Goal: Task Accomplishment & Management: Use online tool/utility

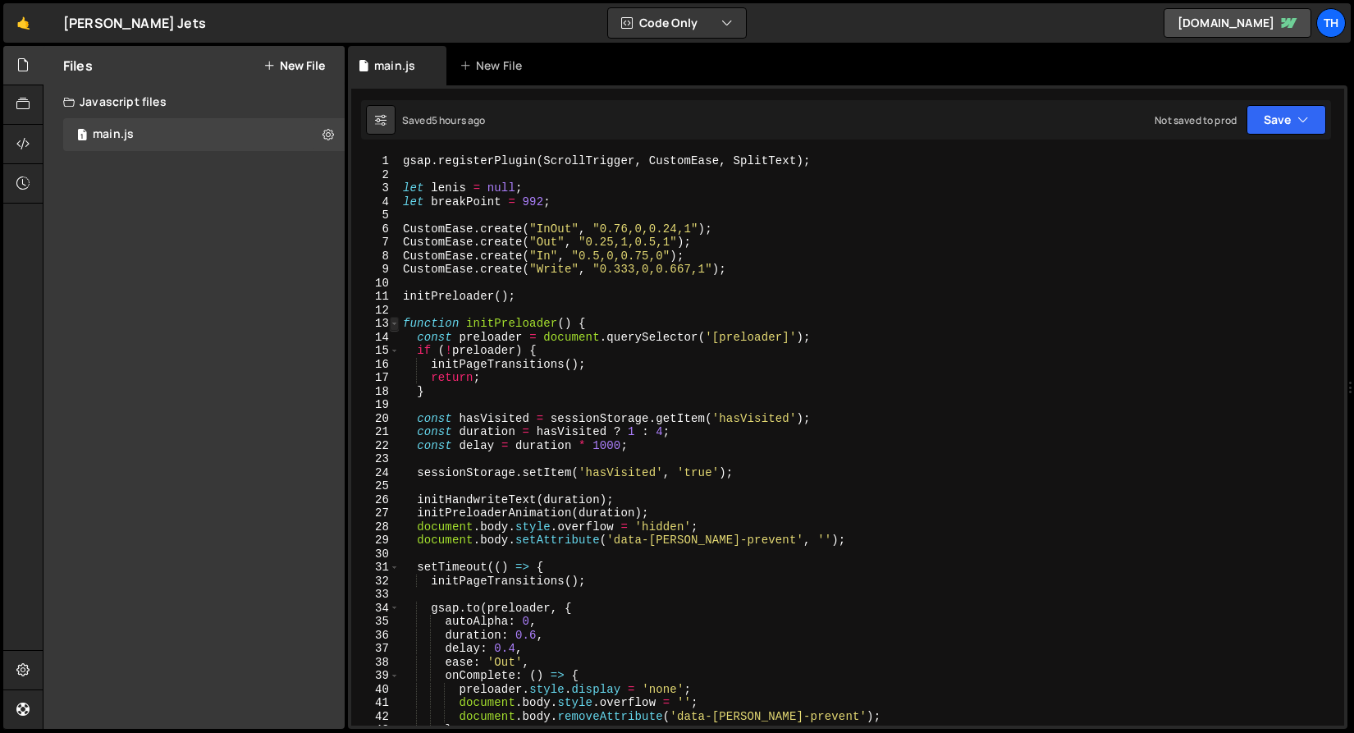
click at [390, 322] on span at bounding box center [394, 324] width 9 height 14
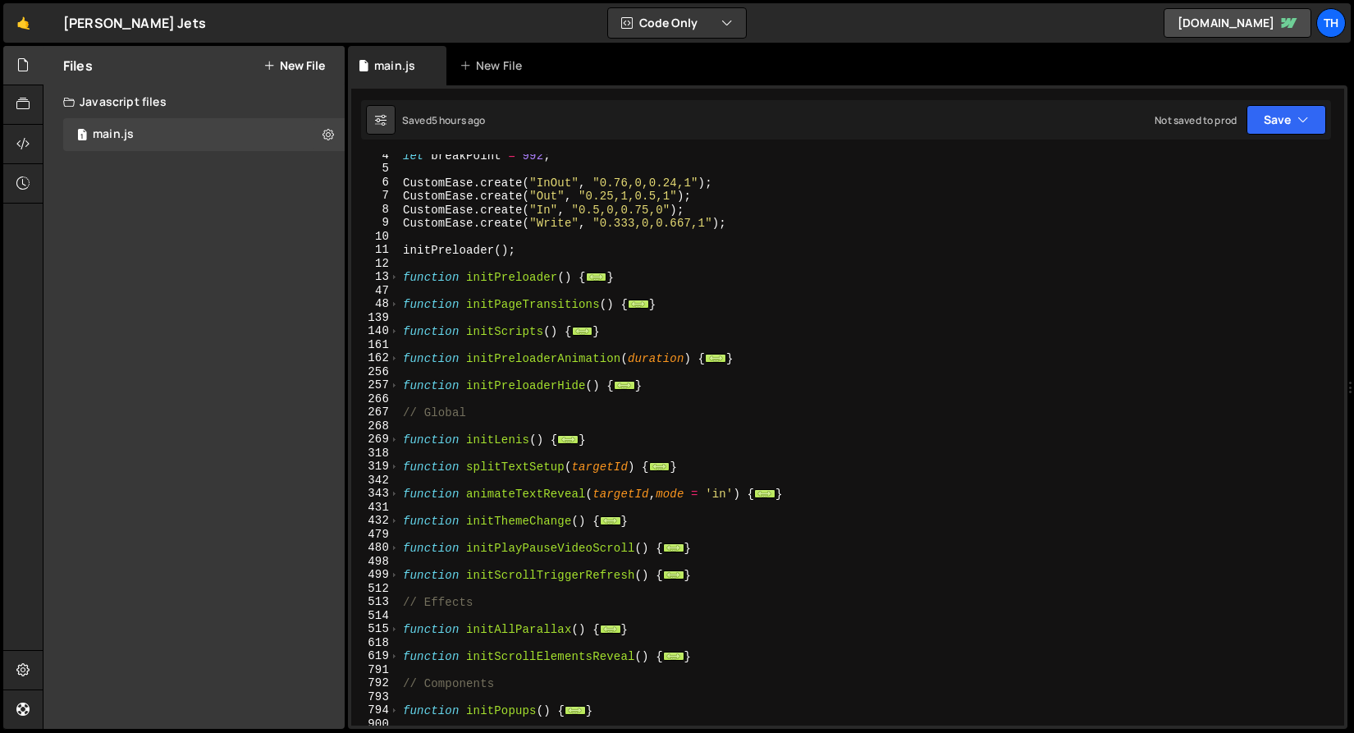
scroll to position [133, 0]
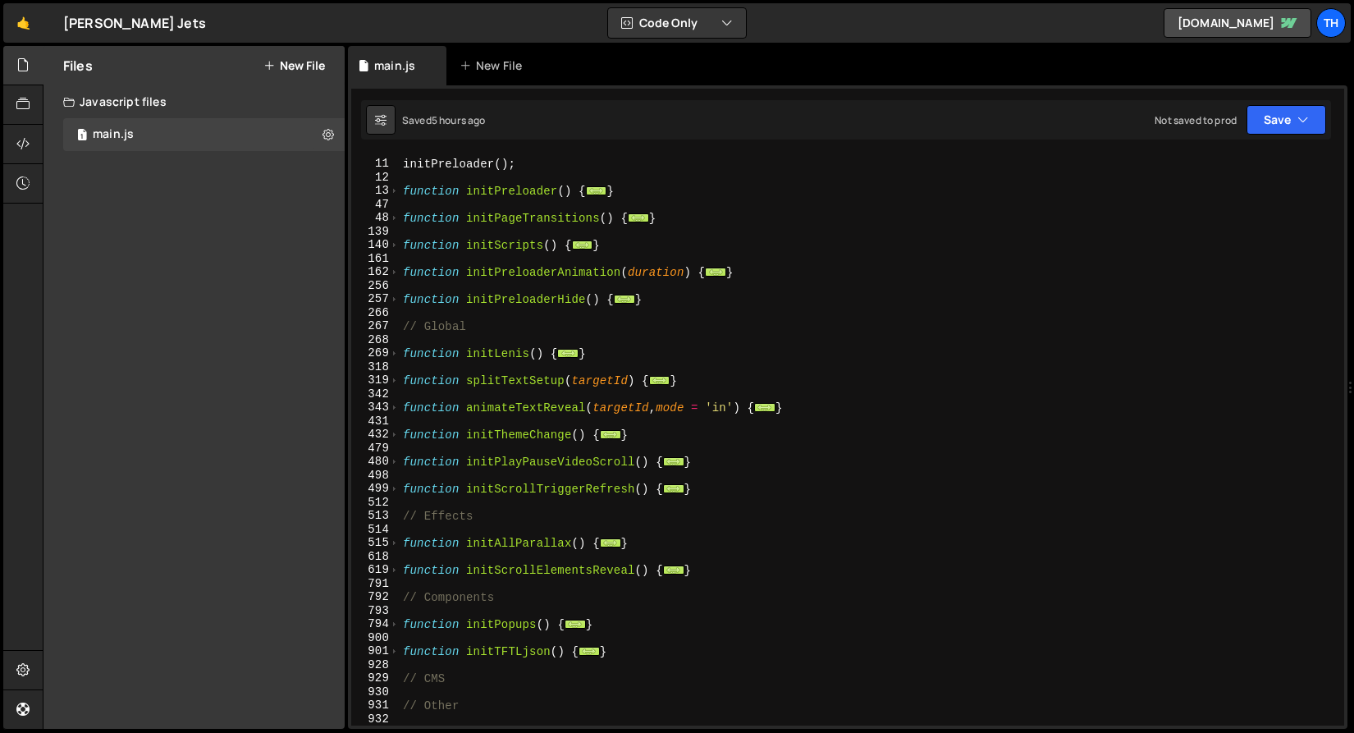
click at [611, 429] on div "initPreloader ( ) ; function initPreloader ( ) { ... } function initPageTransit…" at bounding box center [868, 443] width 938 height 598
type textarea "function initThemeChange() {"
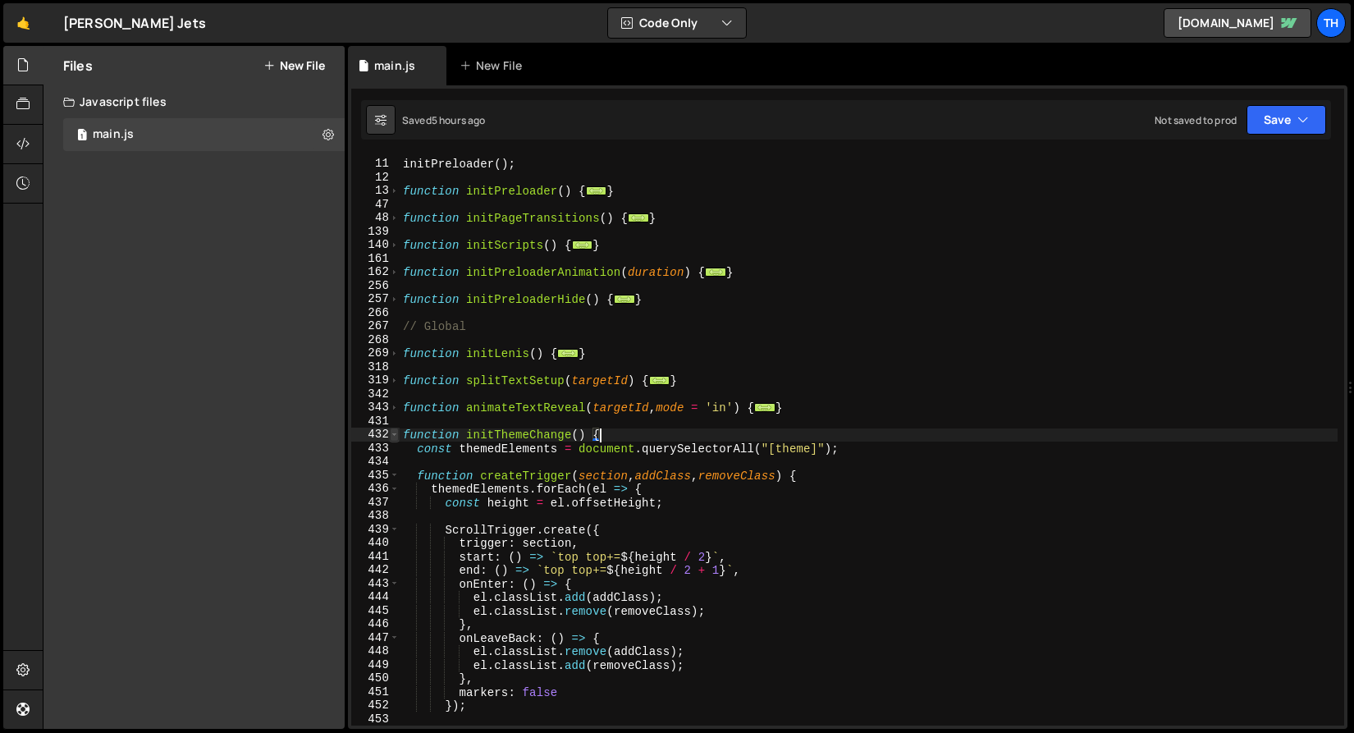
click at [395, 440] on span at bounding box center [394, 434] width 9 height 14
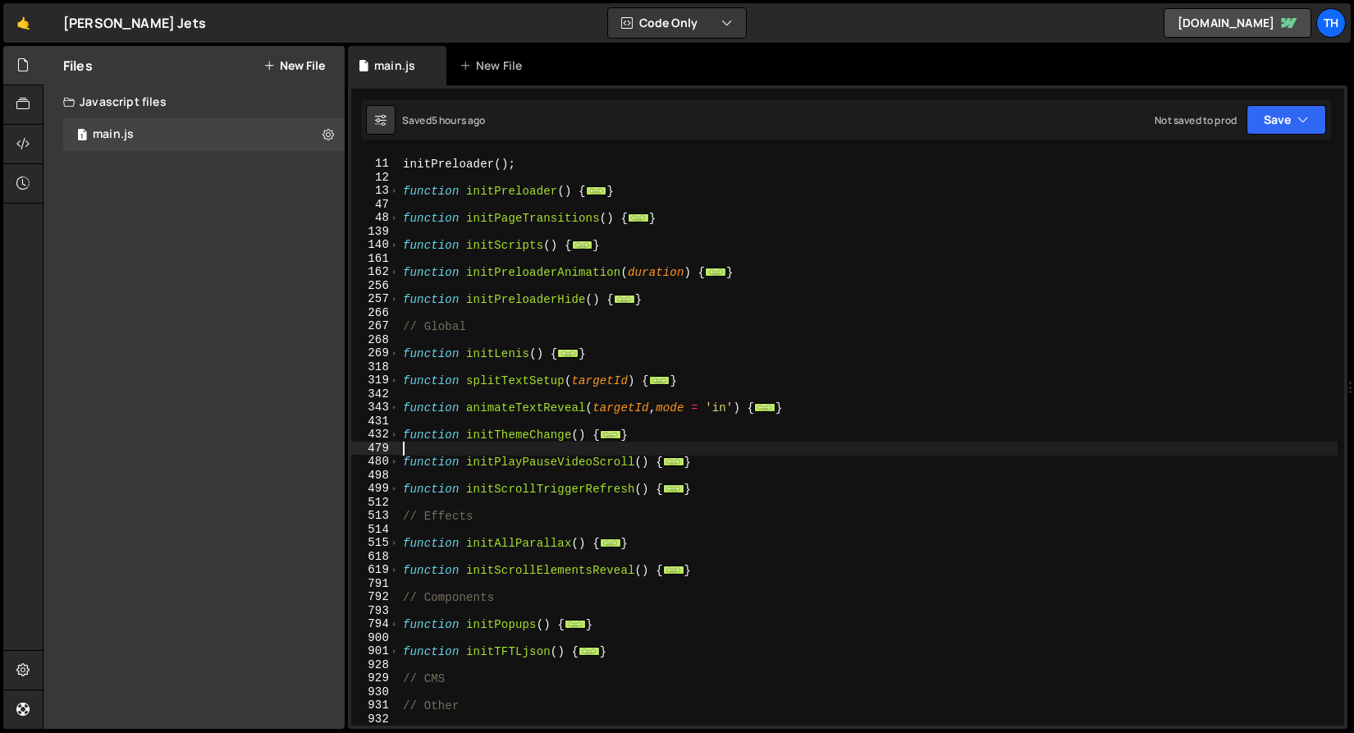
click at [644, 449] on div "initPreloader ( ) ; function initPreloader ( ) { ... } function initPageTransit…" at bounding box center [868, 443] width 938 height 598
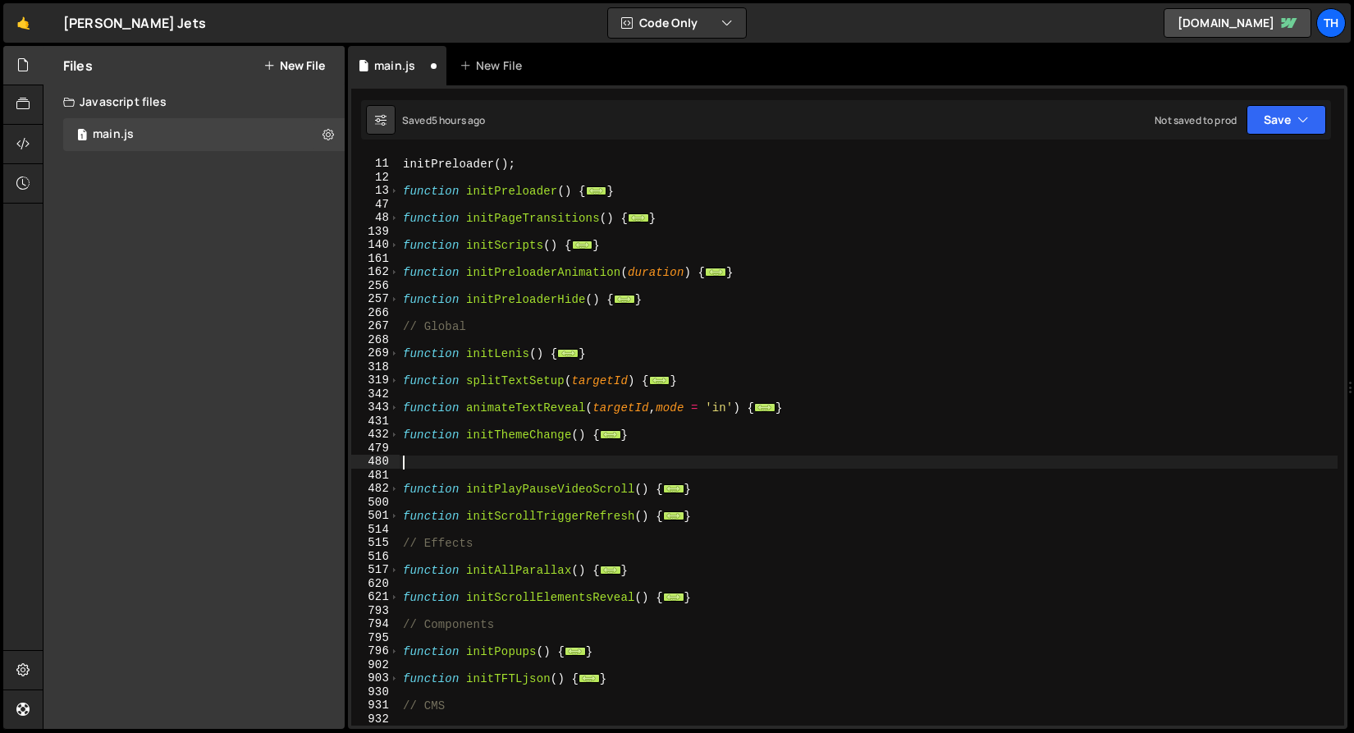
paste textarea "}"
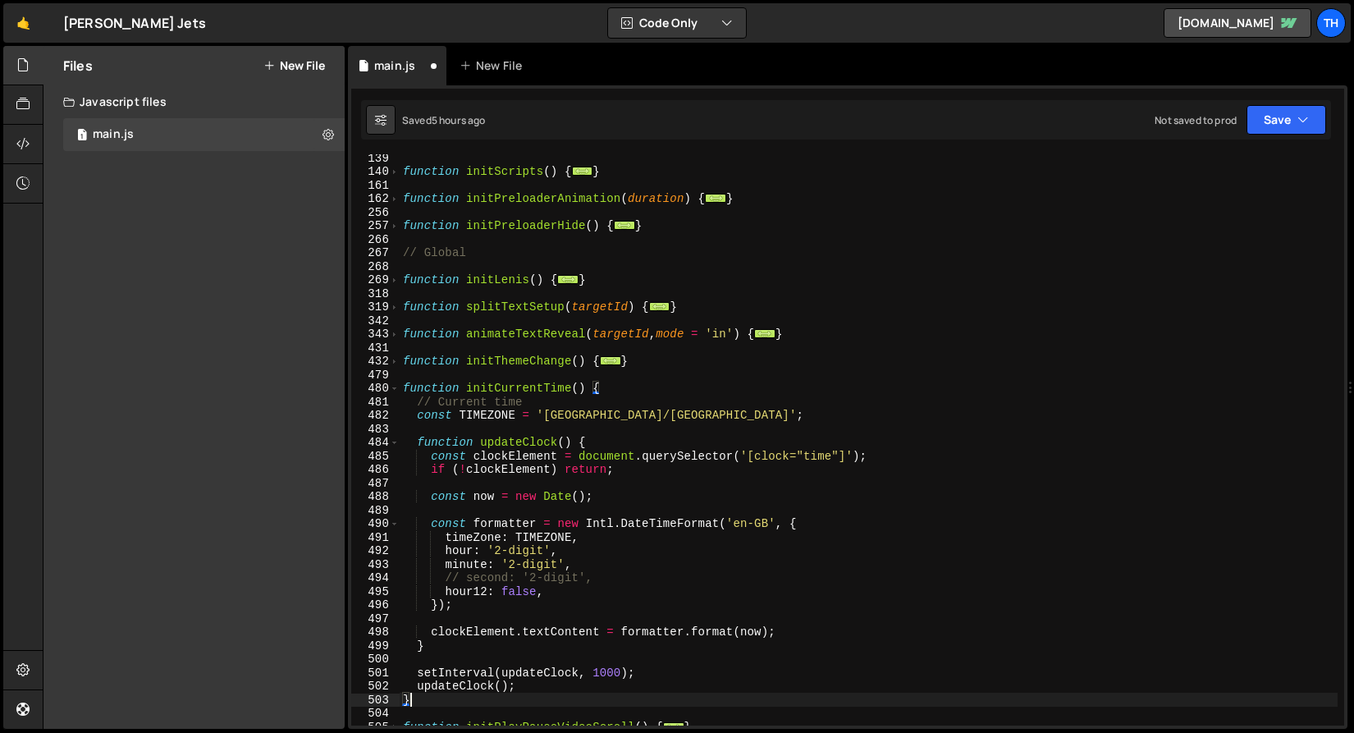
scroll to position [219, 0]
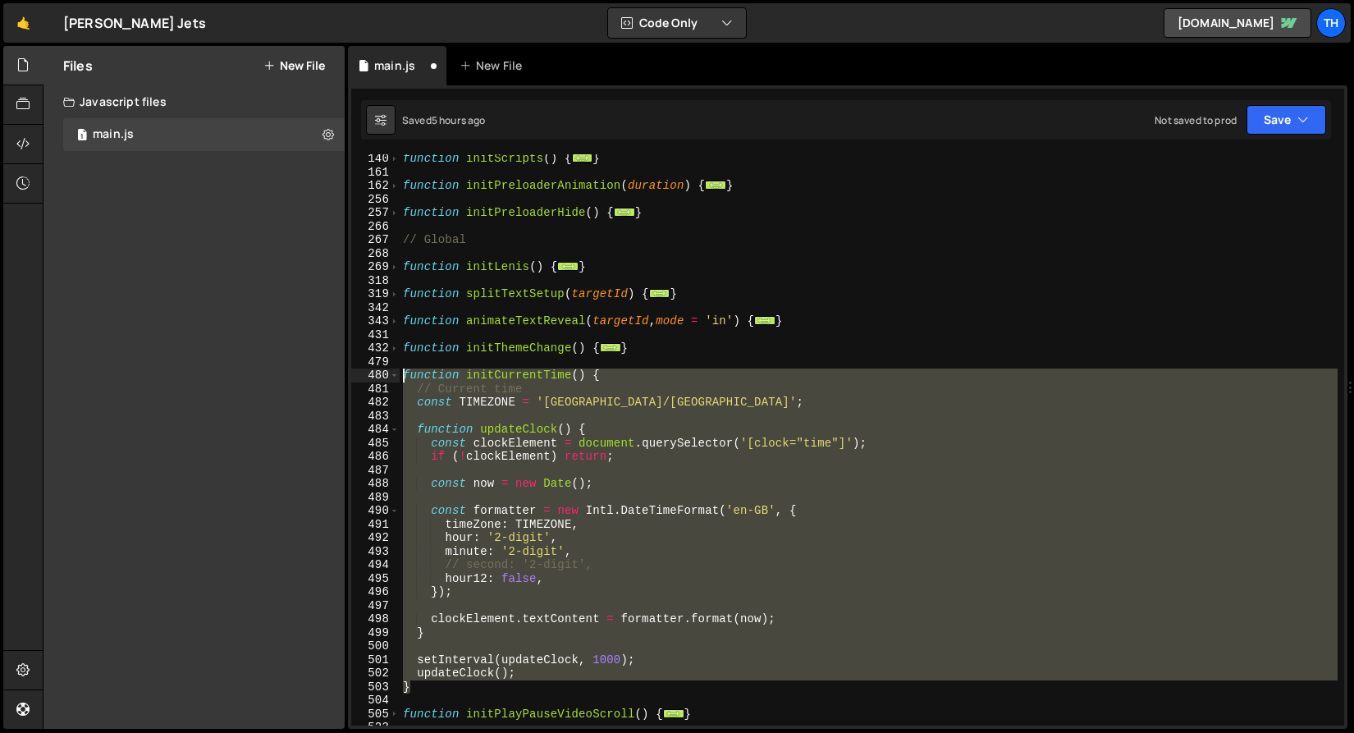
drag, startPoint x: 419, startPoint y: 684, endPoint x: 302, endPoint y: 378, distance: 327.7
click at [302, 378] on div "Files New File Create your first file Get started by starting a Javascript or C…" at bounding box center [698, 387] width 1311 height 683
paste textarea "}"
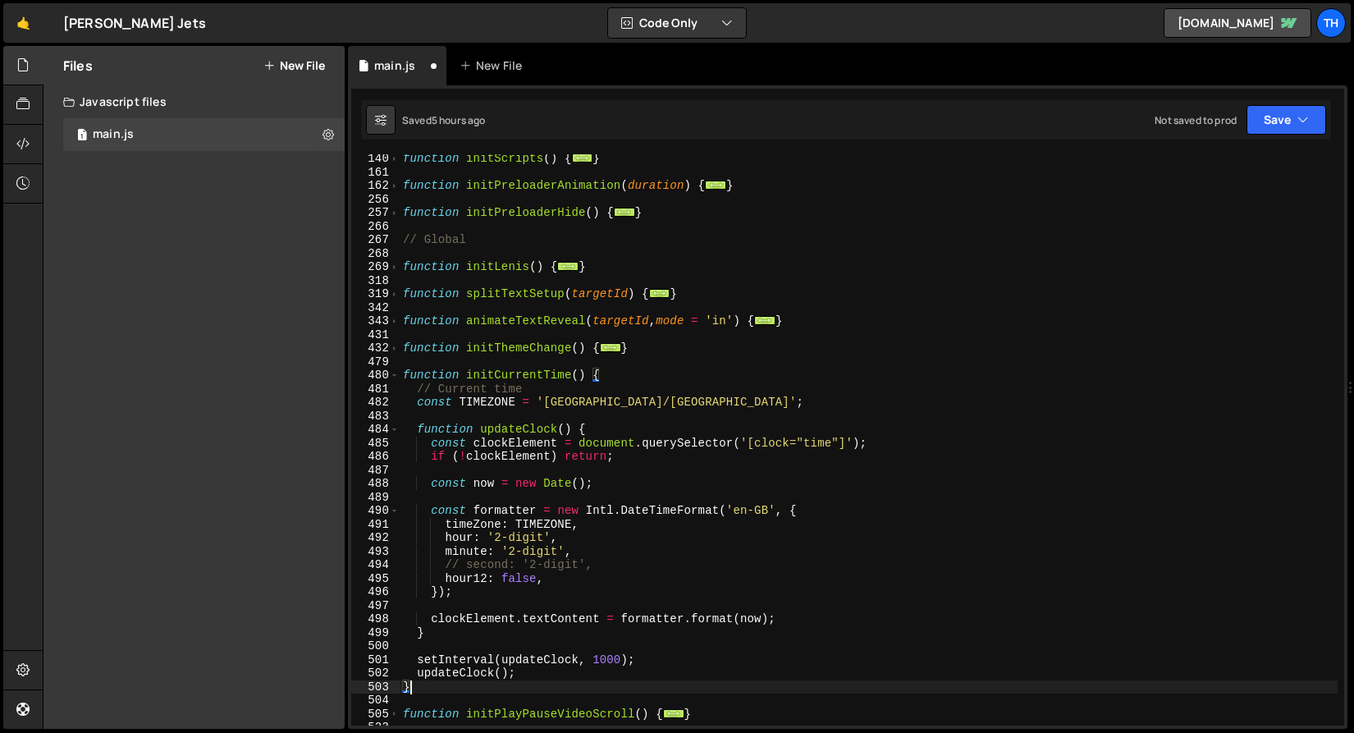
type textarea "updateClock(); }"
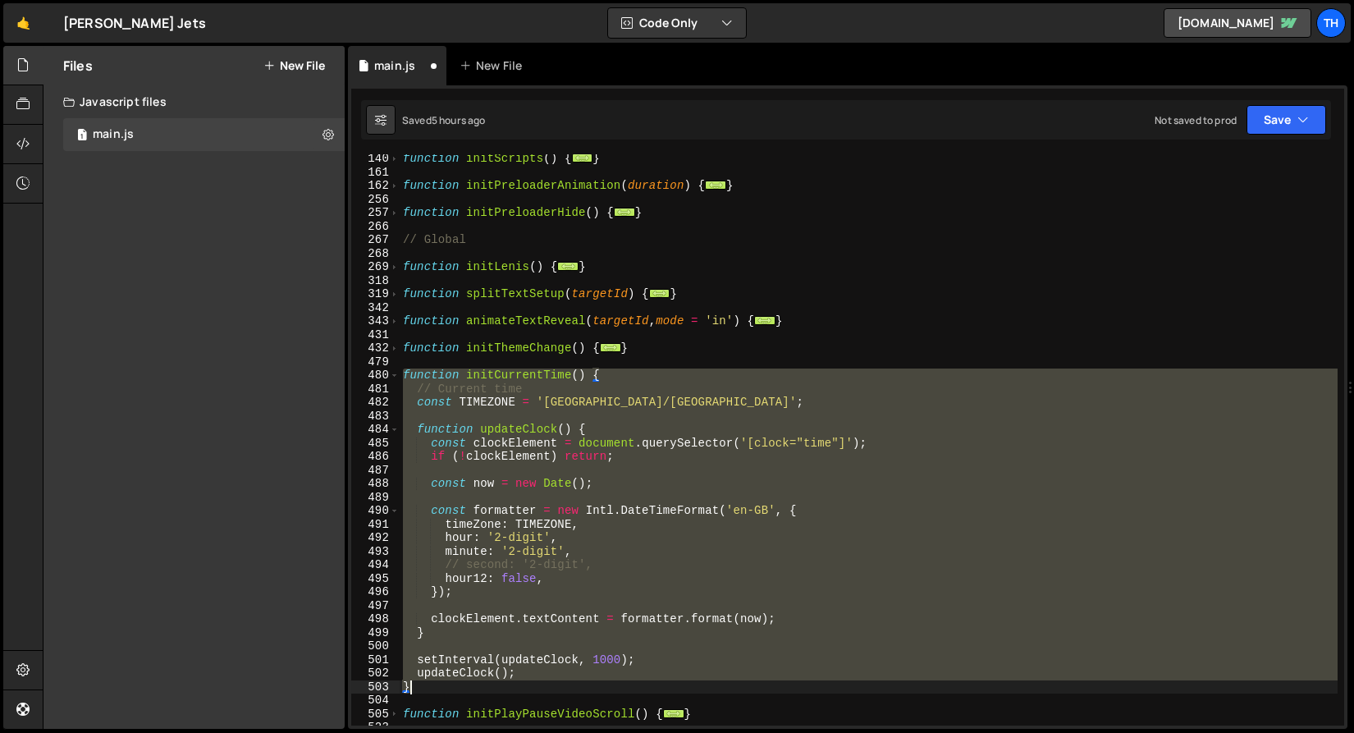
drag, startPoint x: 564, startPoint y: 366, endPoint x: 554, endPoint y: 383, distance: 19.8
click at [564, 366] on div "function initScripts ( ) { ... } function initPreloaderAnimation ( duration ) {…" at bounding box center [868, 451] width 938 height 598
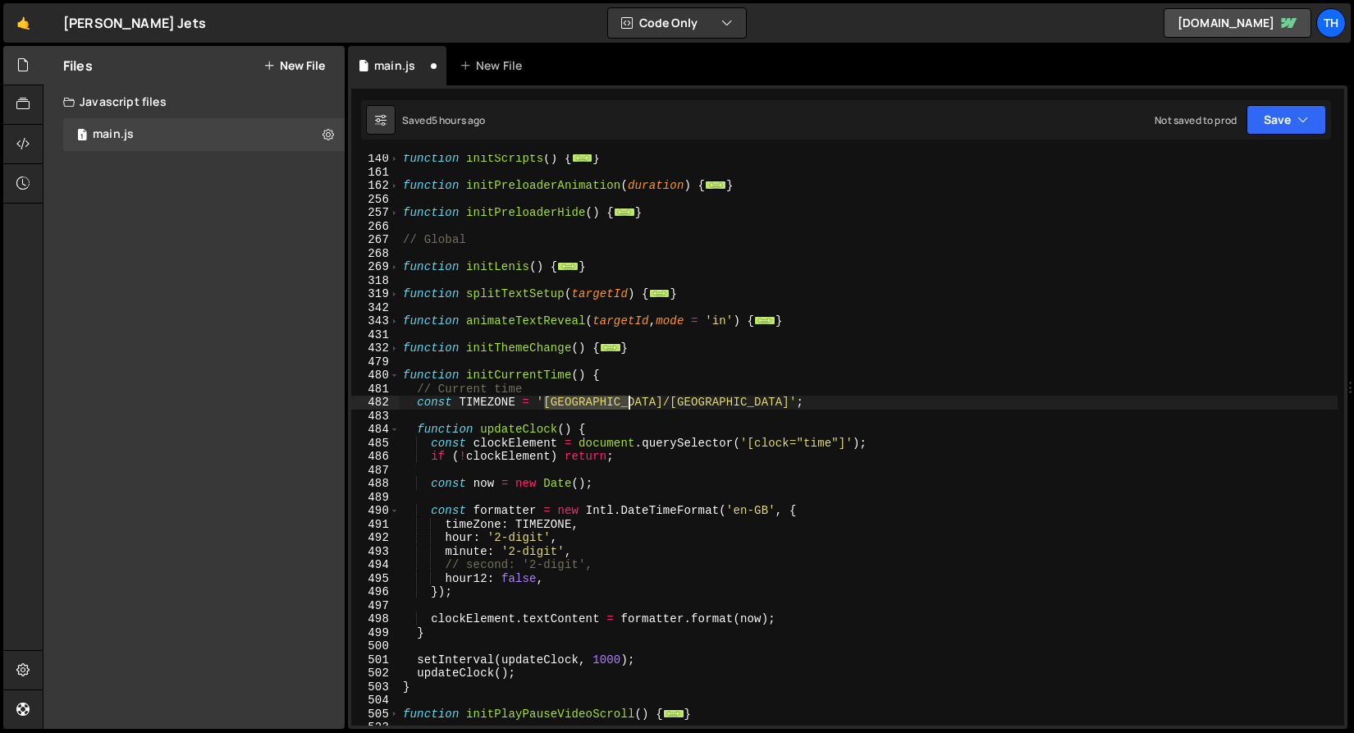
drag, startPoint x: 544, startPoint y: 404, endPoint x: 630, endPoint y: 406, distance: 86.2
click at [630, 406] on div "function initScripts ( ) { ... } function initPreloaderAnimation ( duration ) {…" at bounding box center [868, 451] width 938 height 598
drag, startPoint x: 637, startPoint y: 404, endPoint x: 546, endPoint y: 401, distance: 91.1
click at [546, 401] on div "function initScripts ( ) { ... } function initPreloaderAnimation ( duration ) {…" at bounding box center [868, 451] width 938 height 598
paste textarea "Asia/Dubai"
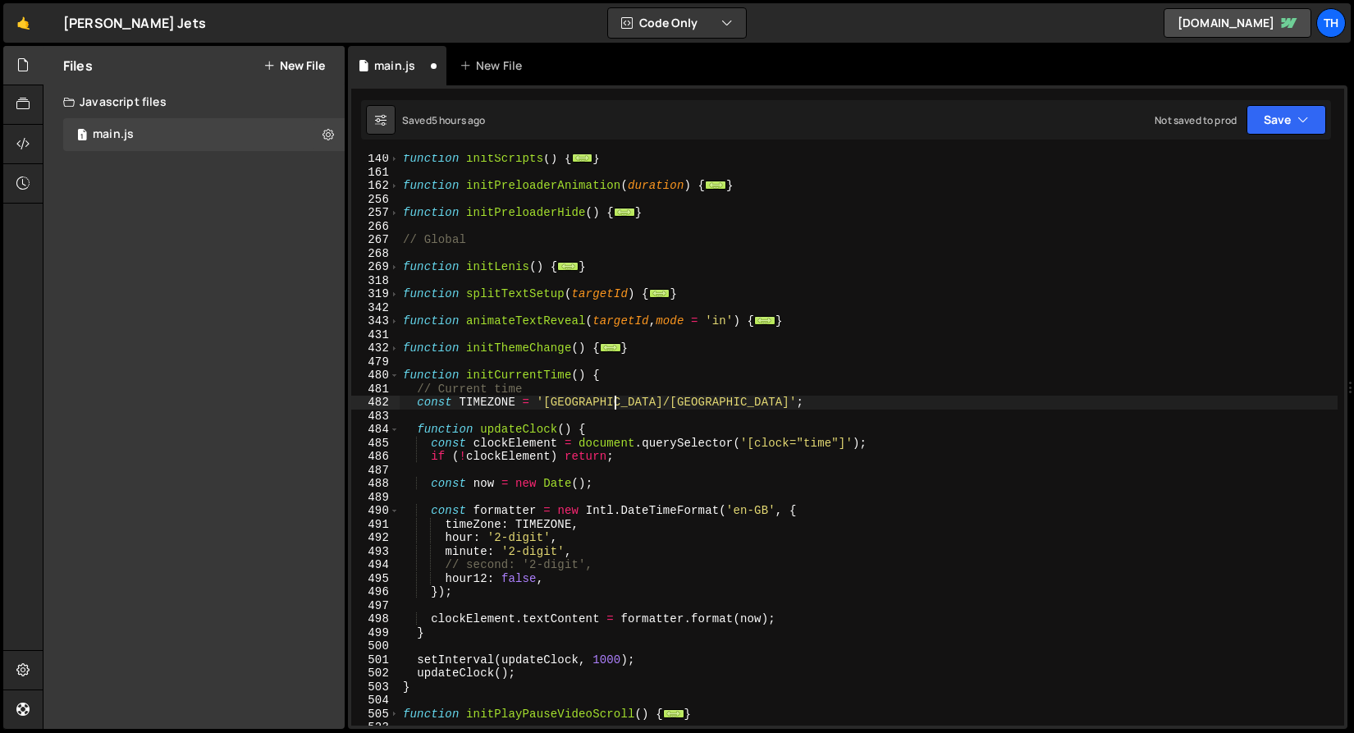
click at [527, 379] on div "function initScripts ( ) { ... } function initPreloaderAnimation ( duration ) {…" at bounding box center [868, 451] width 938 height 598
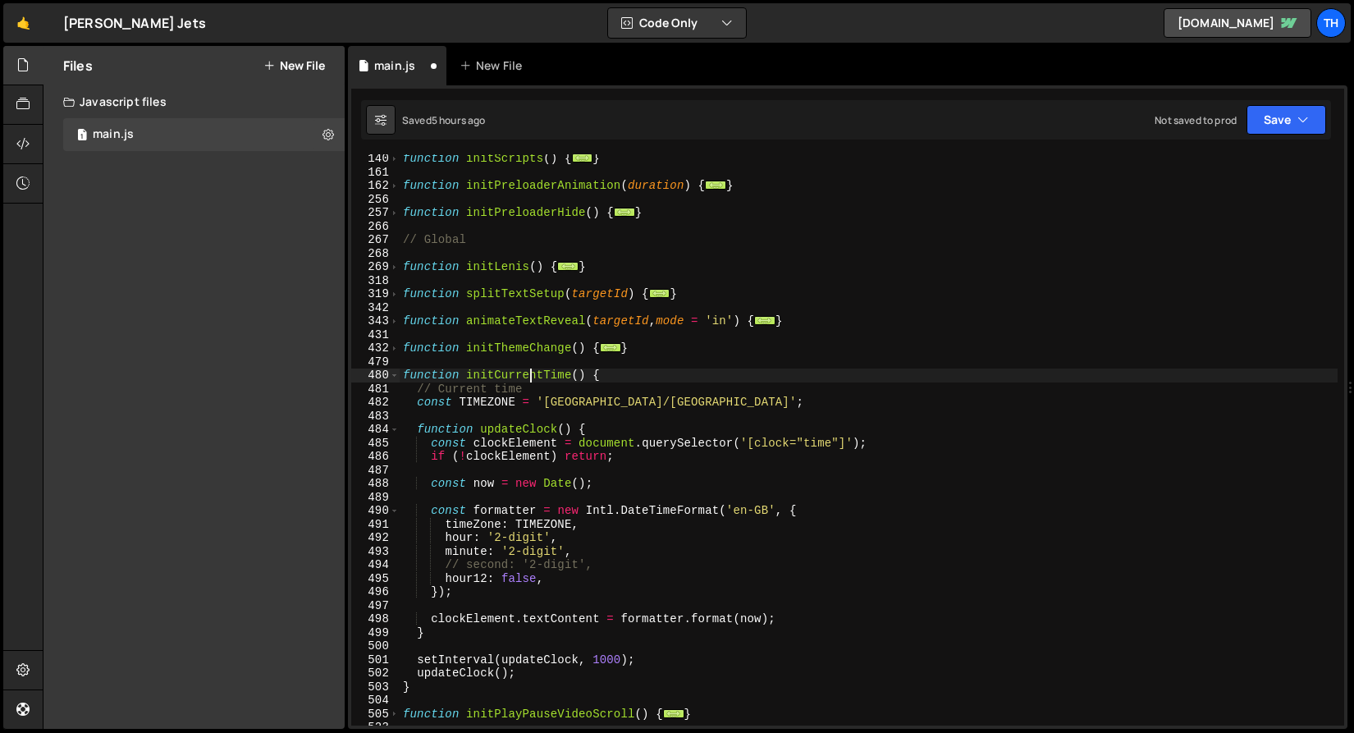
click at [527, 379] on div "function initScripts ( ) { ... } function initPreloaderAnimation ( duration ) {…" at bounding box center [868, 451] width 938 height 598
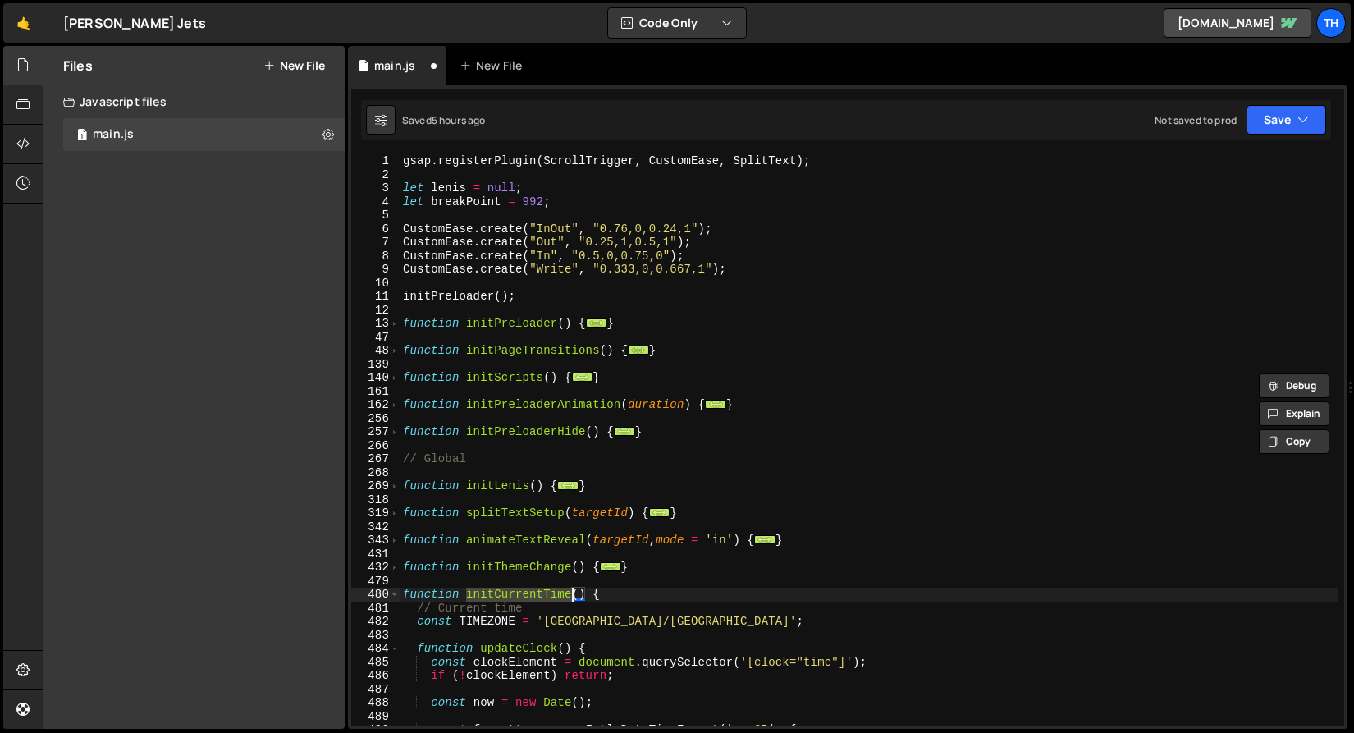
click at [393, 365] on div "139" at bounding box center [375, 365] width 48 height 14
click at [394, 379] on span at bounding box center [394, 378] width 9 height 14
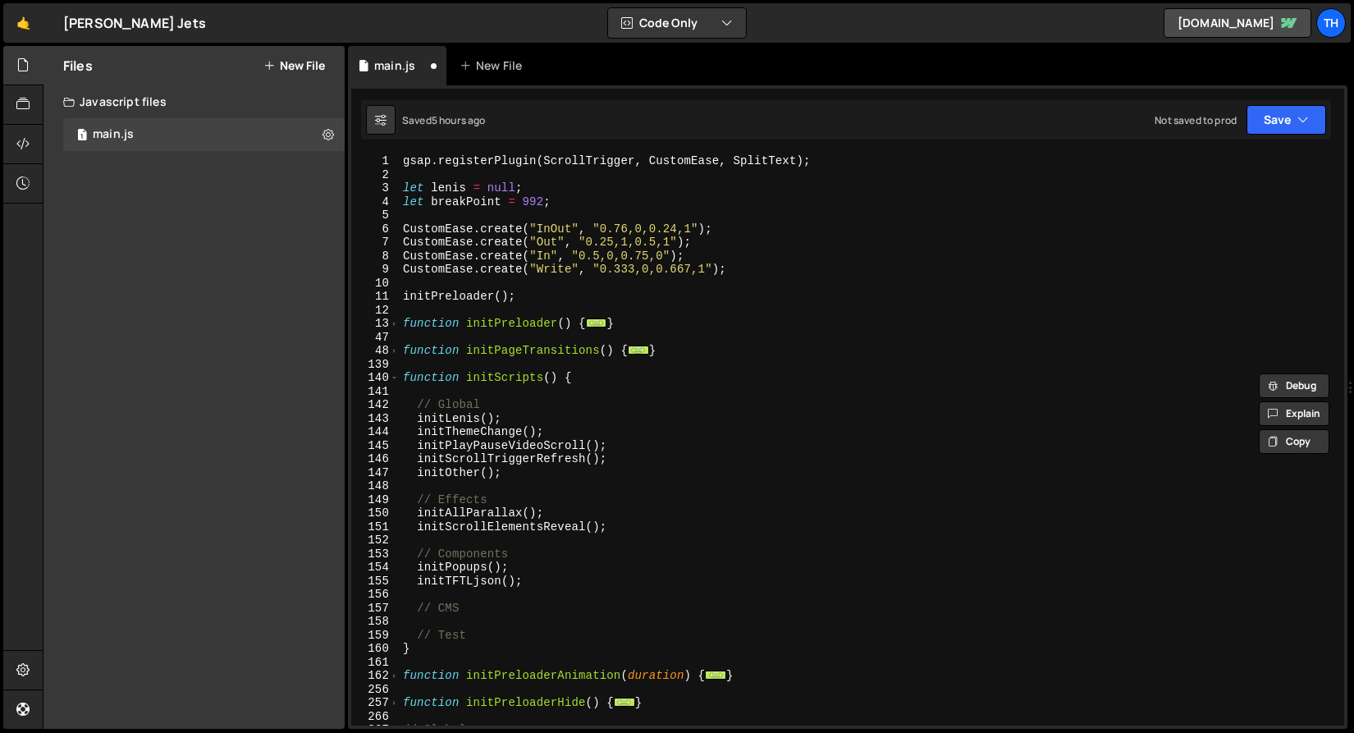
scroll to position [29, 0]
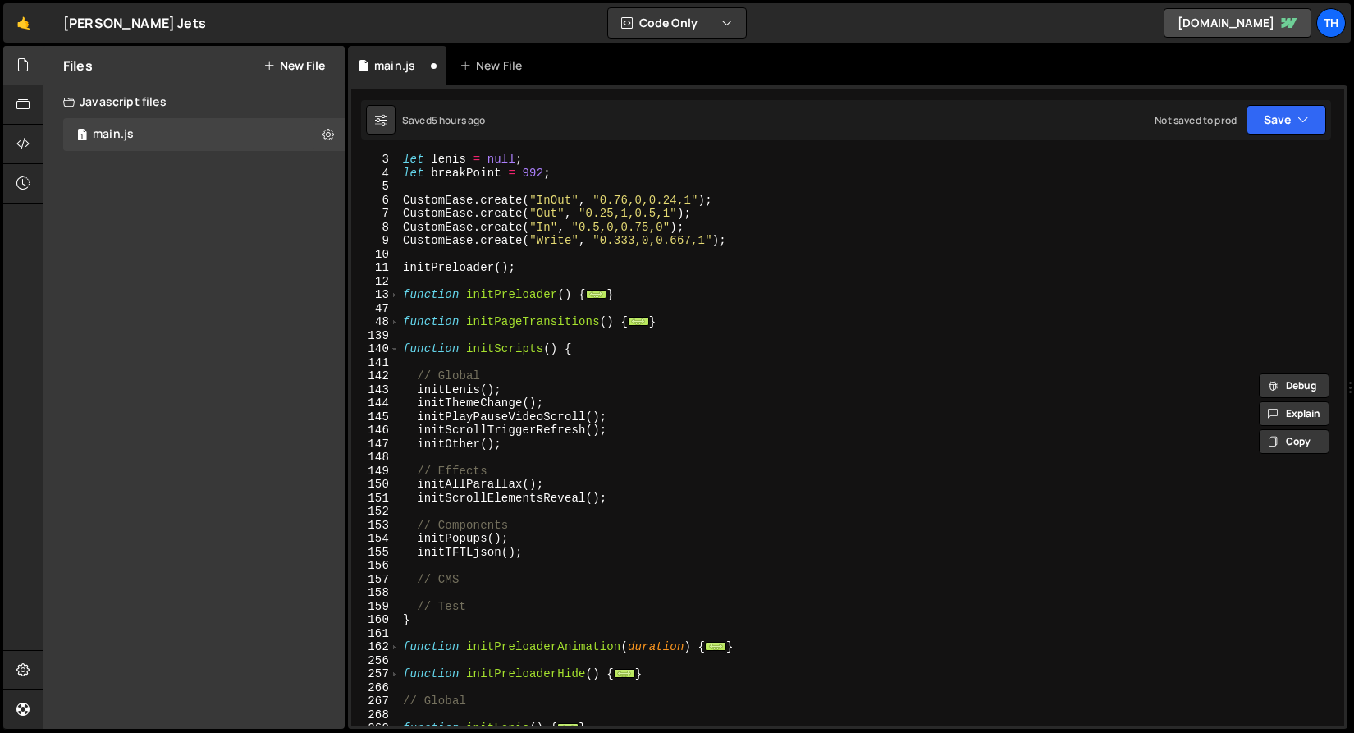
click at [564, 404] on div "let lenis = null ; let breakPoint = 992 ; CustomEase . create ( "InOut" , "0.76…" at bounding box center [868, 452] width 938 height 598
type textarea "initThemeChange();"
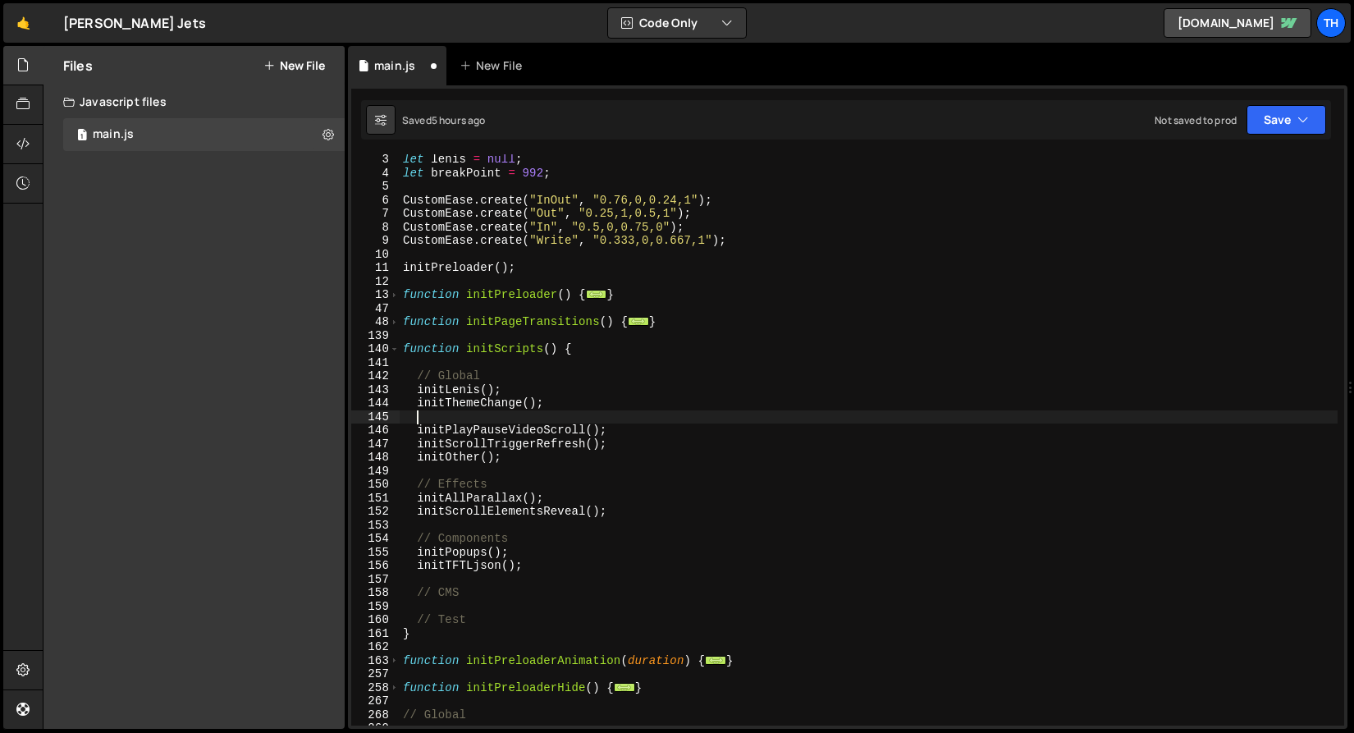
paste textarea "initCurrentTime"
drag, startPoint x: 551, startPoint y: 400, endPoint x: 561, endPoint y: 401, distance: 9.9
click at [561, 401] on div "let lenis = null ; let breakPoint = 992 ; CustomEase . create ( "InOut" , "0.76…" at bounding box center [868, 452] width 938 height 598
click at [554, 412] on div "let lenis = null ; let breakPoint = 992 ; CustomEase . create ( "InOut" , "0.76…" at bounding box center [868, 452] width 938 height 598
paste textarea "();"
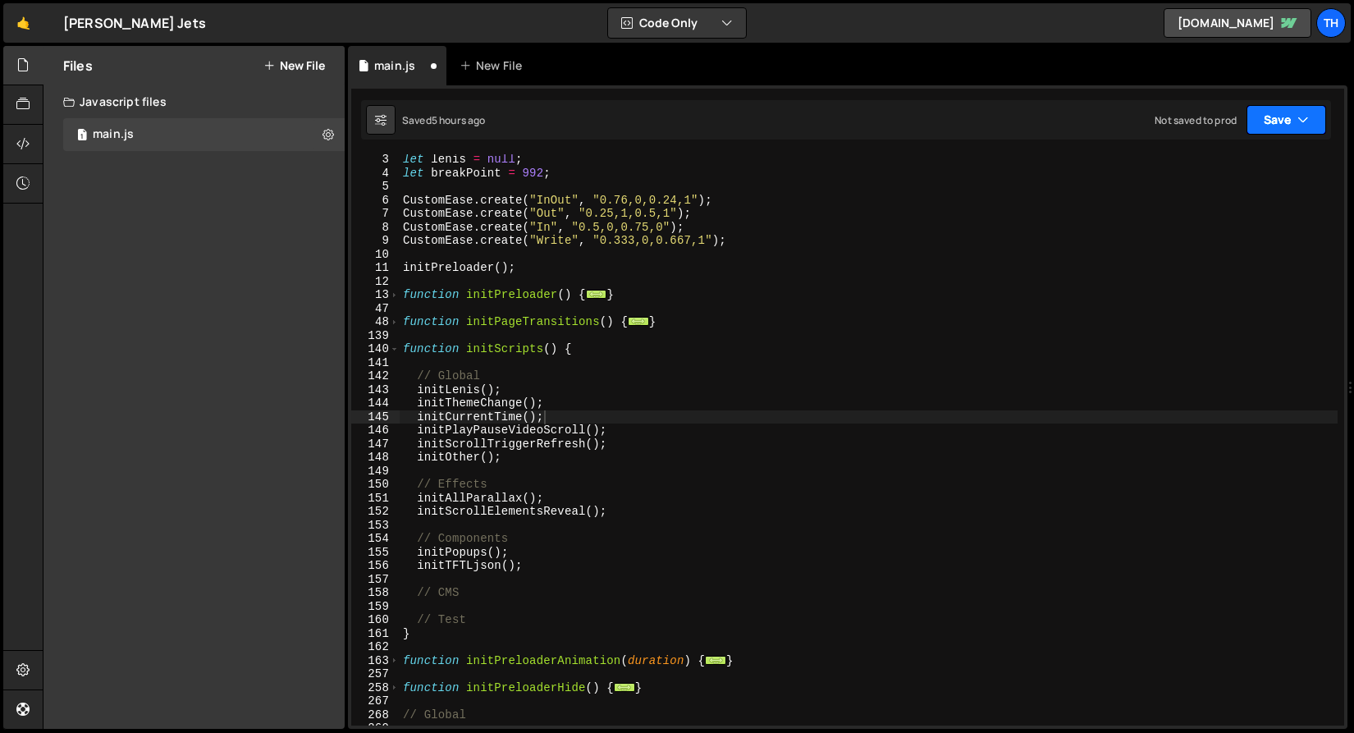
drag, startPoint x: 1272, startPoint y: 117, endPoint x: 1271, endPoint y: 133, distance: 15.7
click at [1272, 117] on button "Save" at bounding box center [1286, 120] width 80 height 30
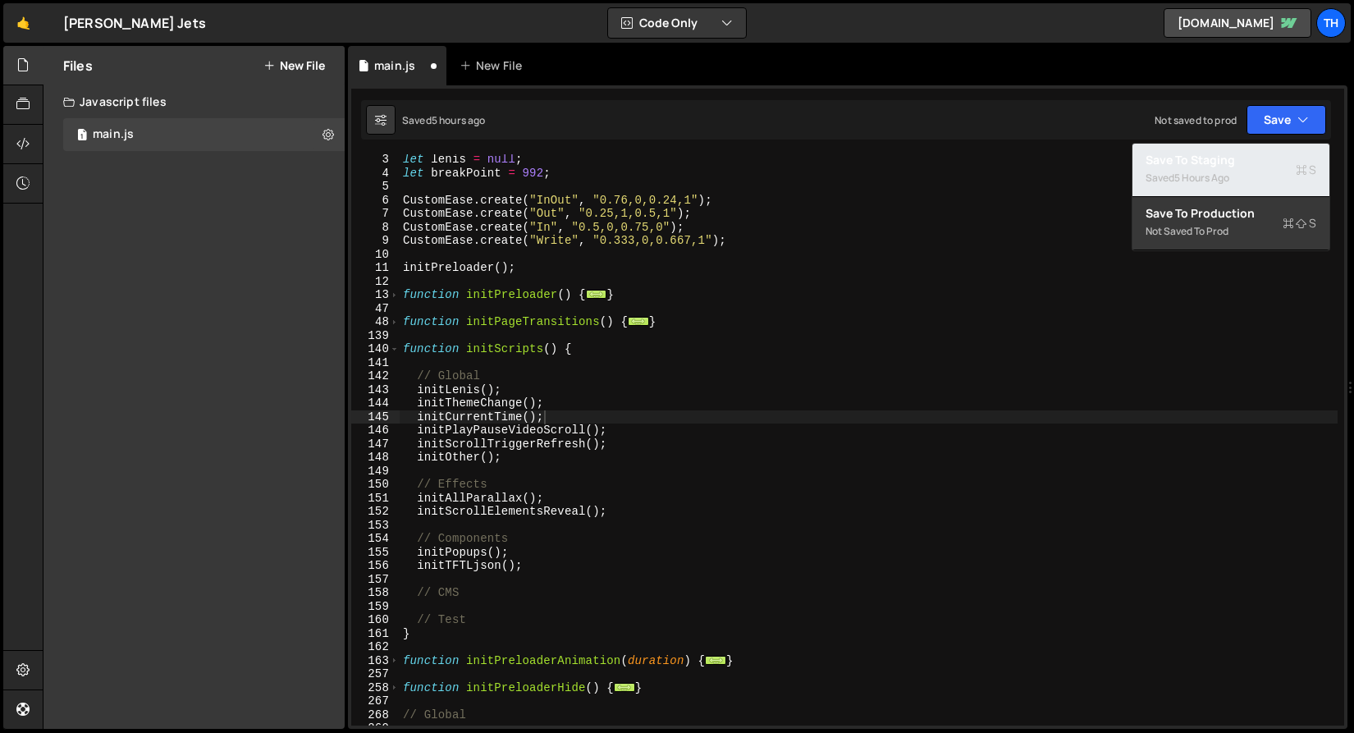
click at [1258, 171] on div "Saved 5 hours ago" at bounding box center [1230, 178] width 171 height 20
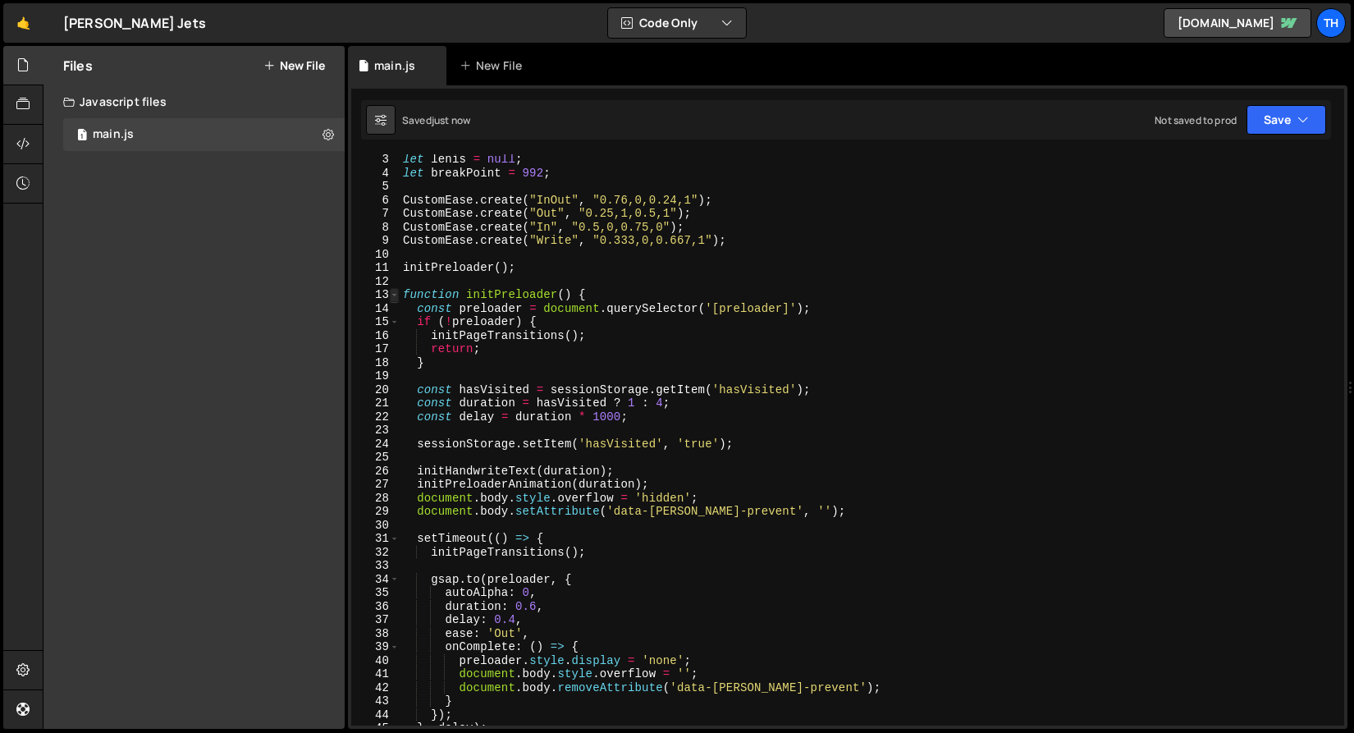
click at [395, 294] on span at bounding box center [394, 295] width 9 height 14
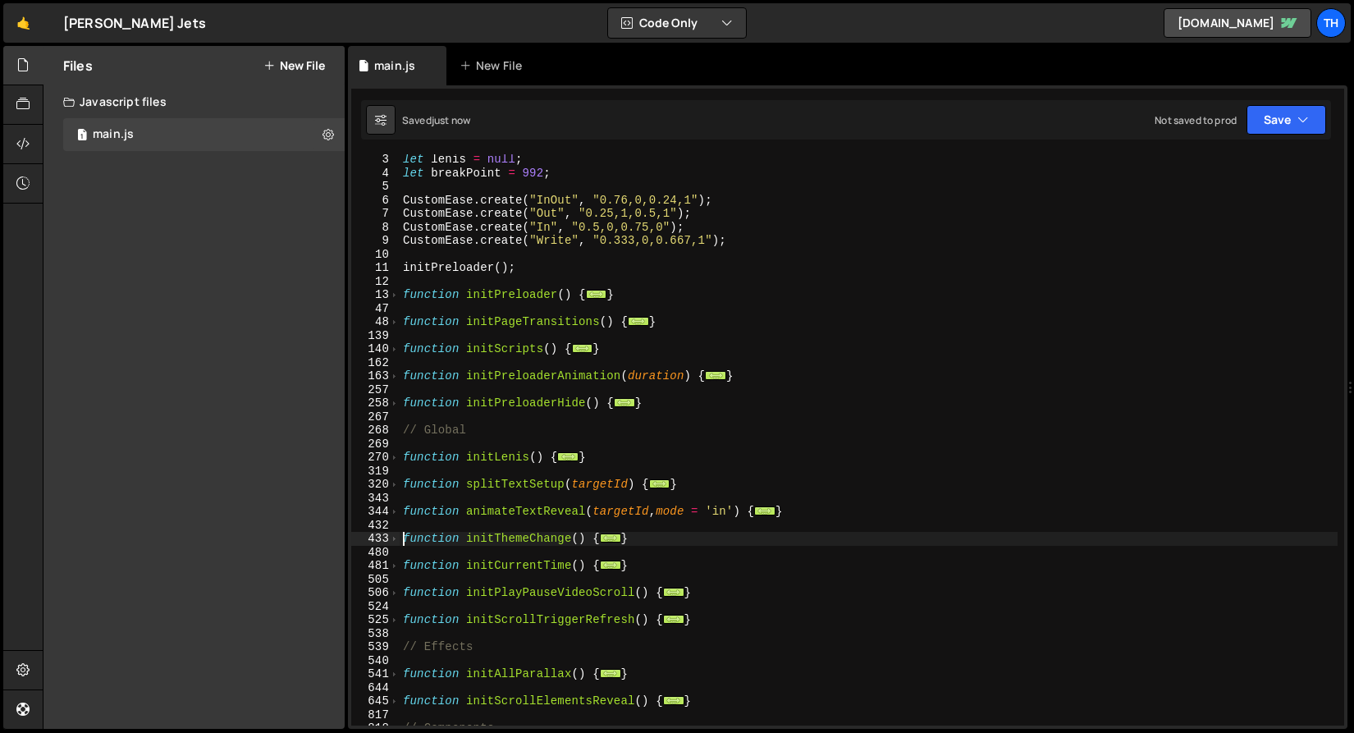
click at [406, 539] on div "let lenis = null ; let breakPoint = 992 ; CustomEase . create ( "InOut" , "0.76…" at bounding box center [868, 452] width 938 height 598
click at [390, 568] on span at bounding box center [394, 566] width 9 height 14
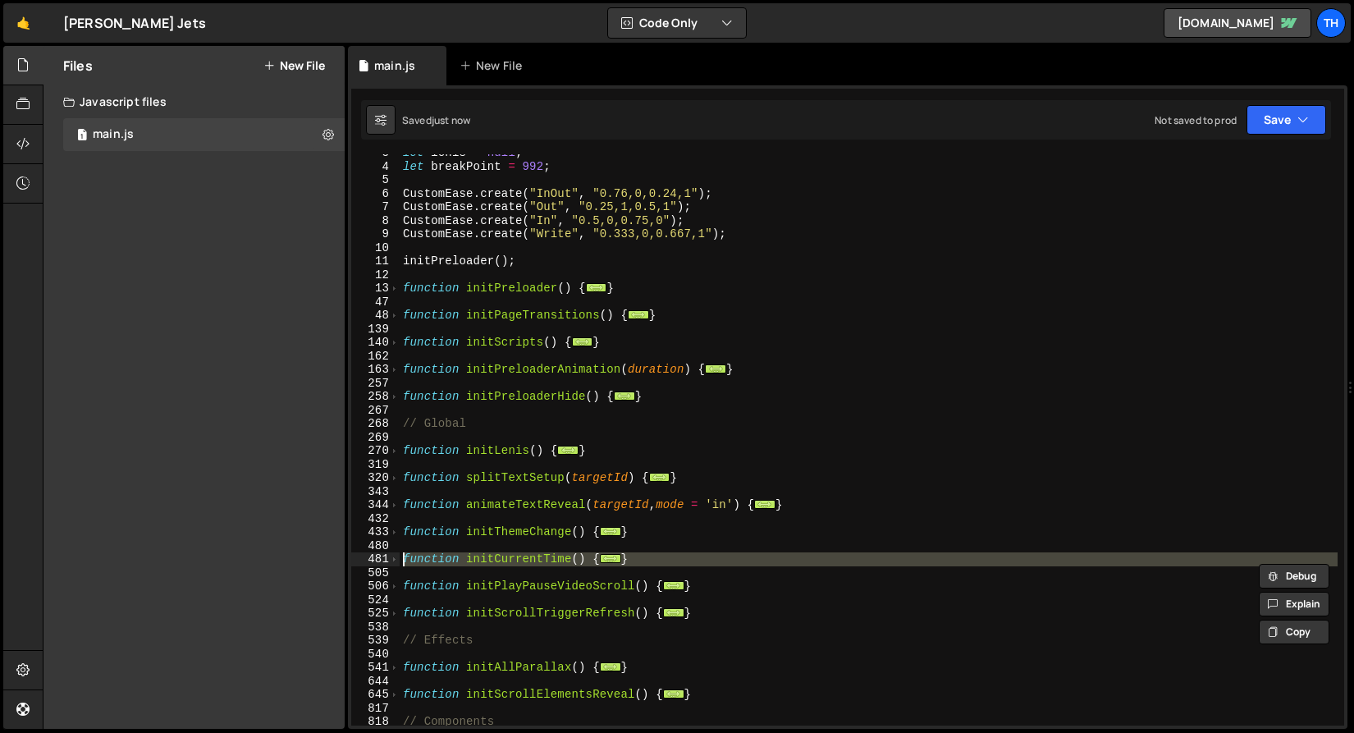
scroll to position [75, 0]
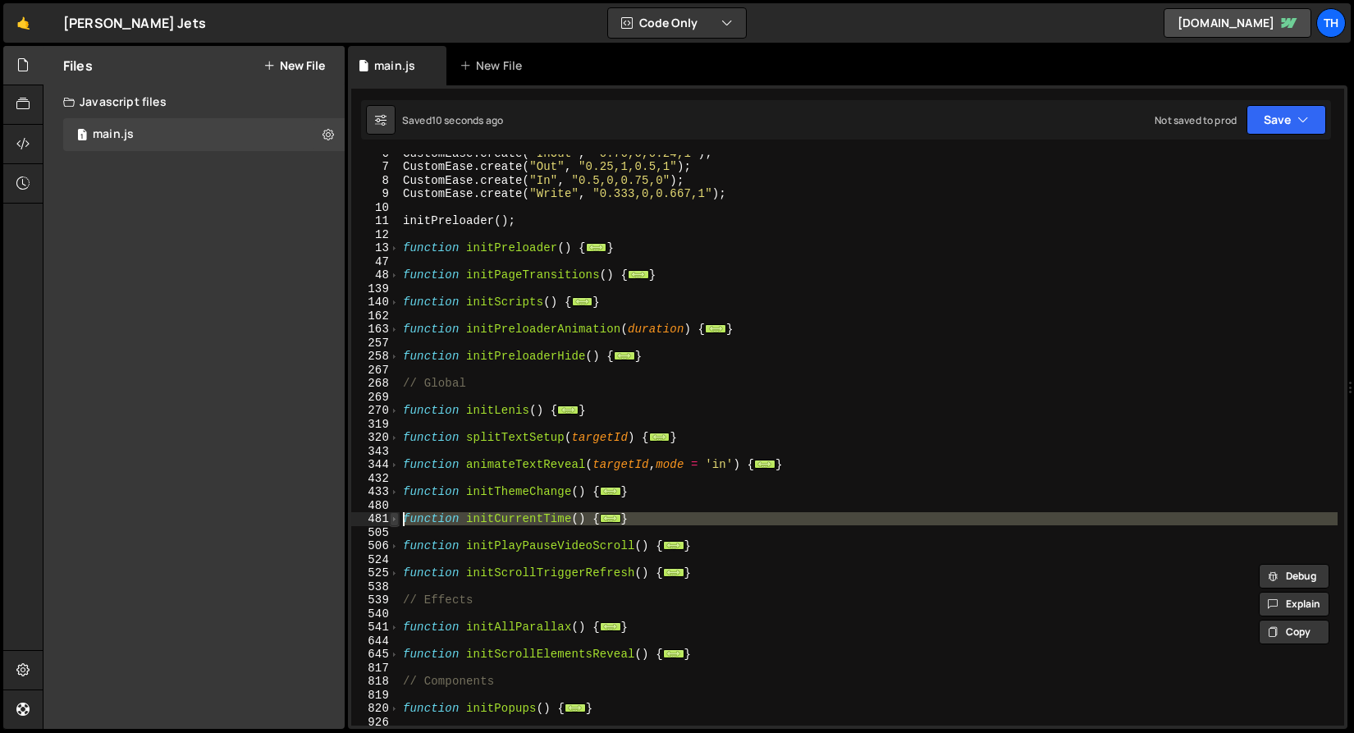
click at [393, 519] on span at bounding box center [394, 519] width 9 height 14
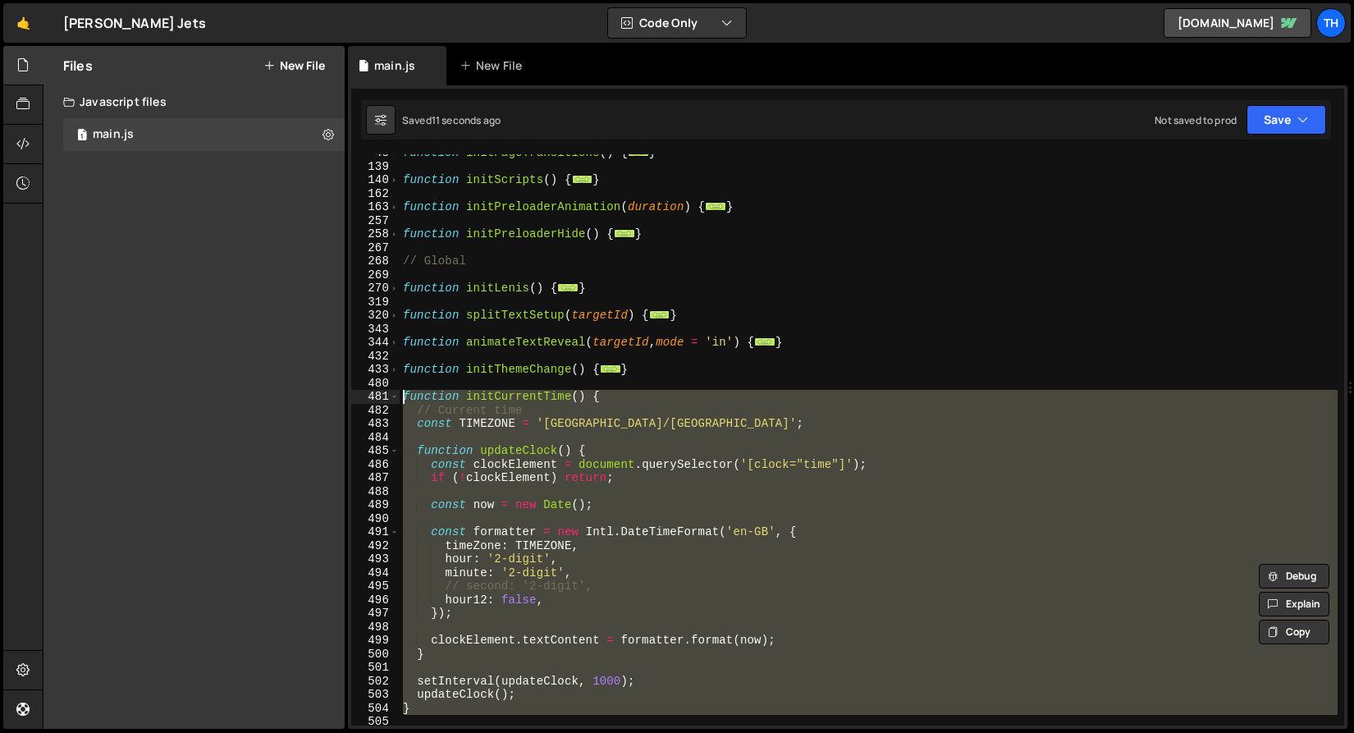
scroll to position [197, 0]
click at [786, 468] on div "function initPageTransitions ( ) { ... } function initScripts ( ) { ... } funct…" at bounding box center [868, 439] width 938 height 571
type textarea "const clockElement = document.querySelector('[clock="time"]');"
click at [786, 468] on div "function initPageTransitions ( ) { ... } function initScripts ( ) { ... } funct…" at bounding box center [868, 445] width 938 height 598
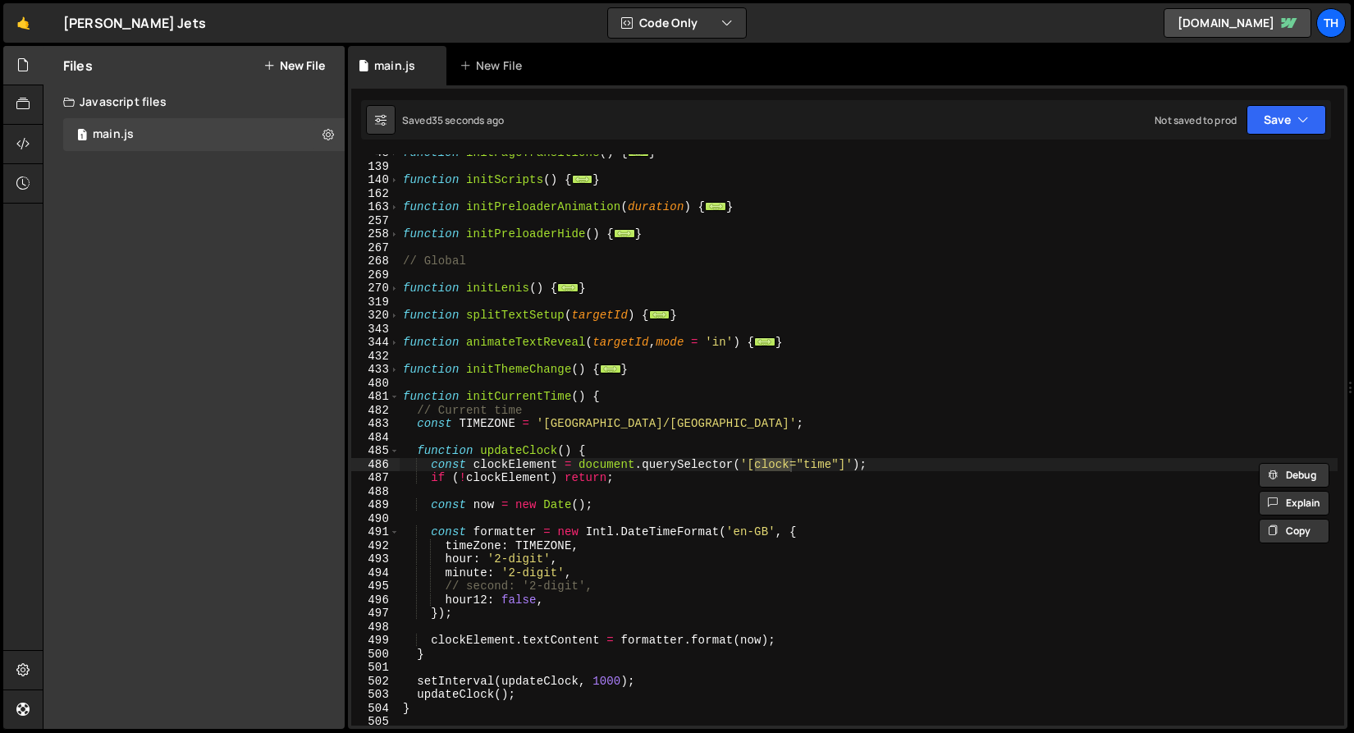
click at [1323, 1] on nav "Projects Community Library Blog Th Projects Your Teams Invite team member Accou…" at bounding box center [1328, 23] width 30 height 46
click at [1325, 13] on div "Th" at bounding box center [1331, 23] width 30 height 30
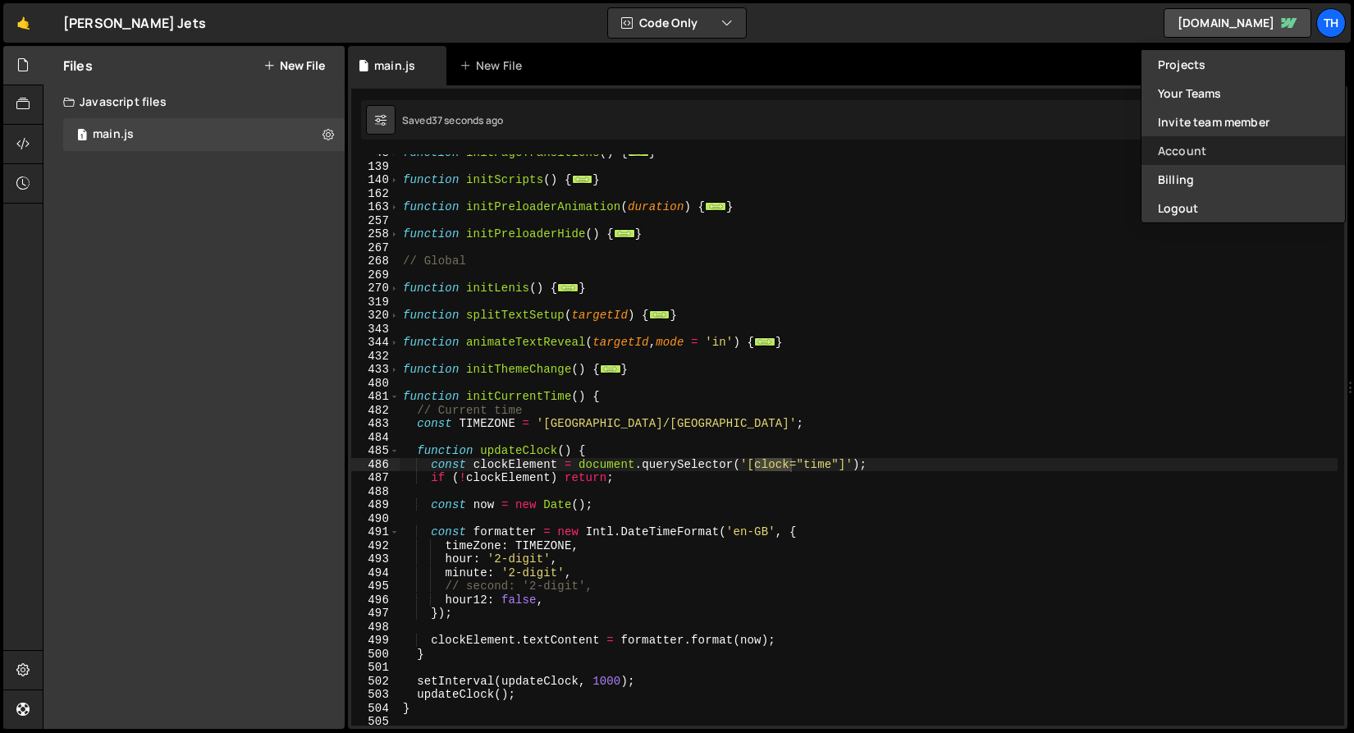
click at [1319, 158] on link "Account" at bounding box center [1242, 150] width 203 height 29
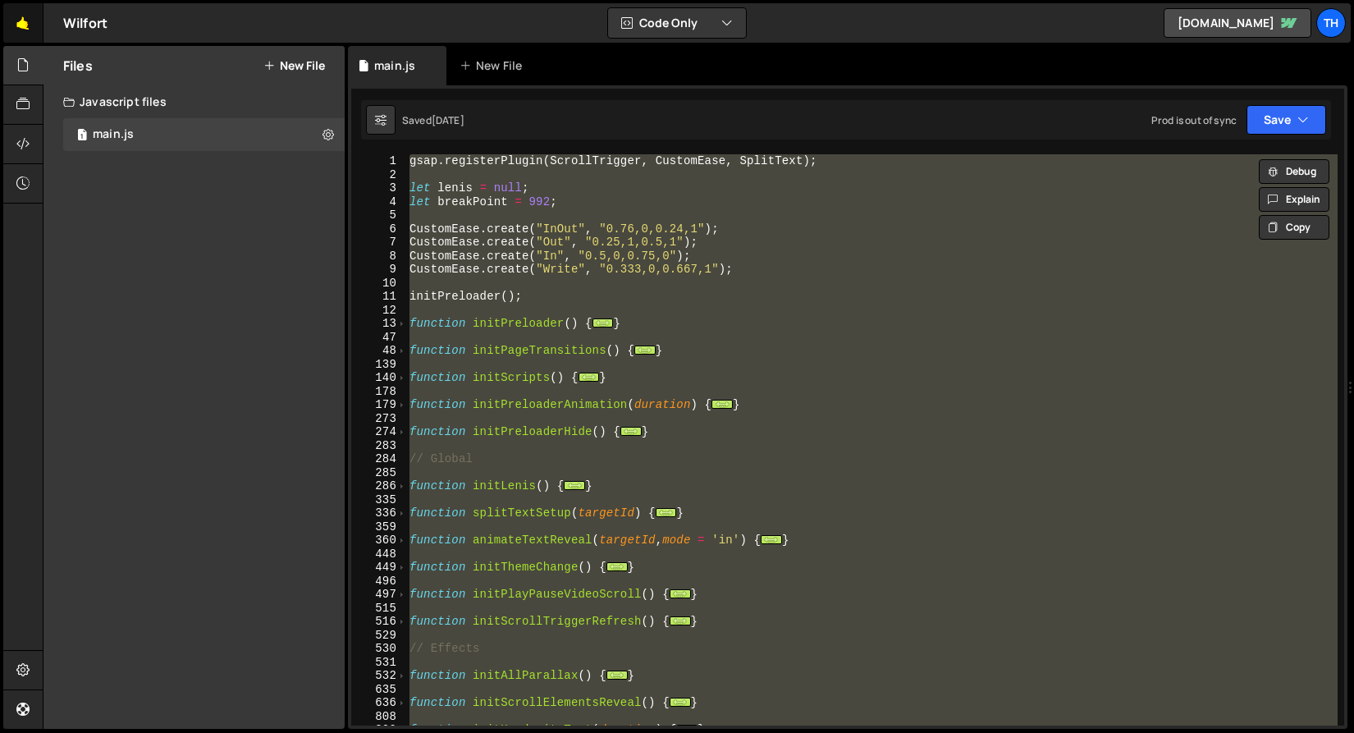
click at [20, 25] on link "🤙" at bounding box center [23, 22] width 40 height 39
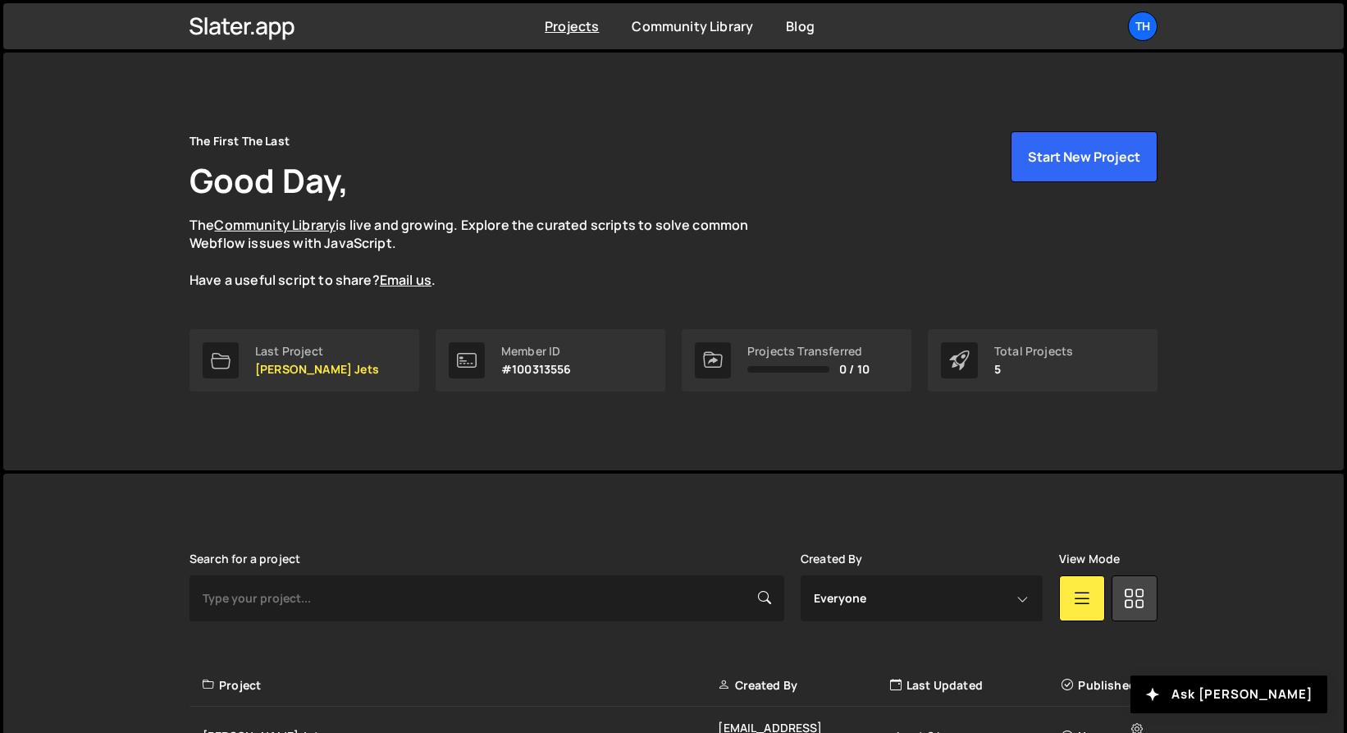
scroll to position [271, 0]
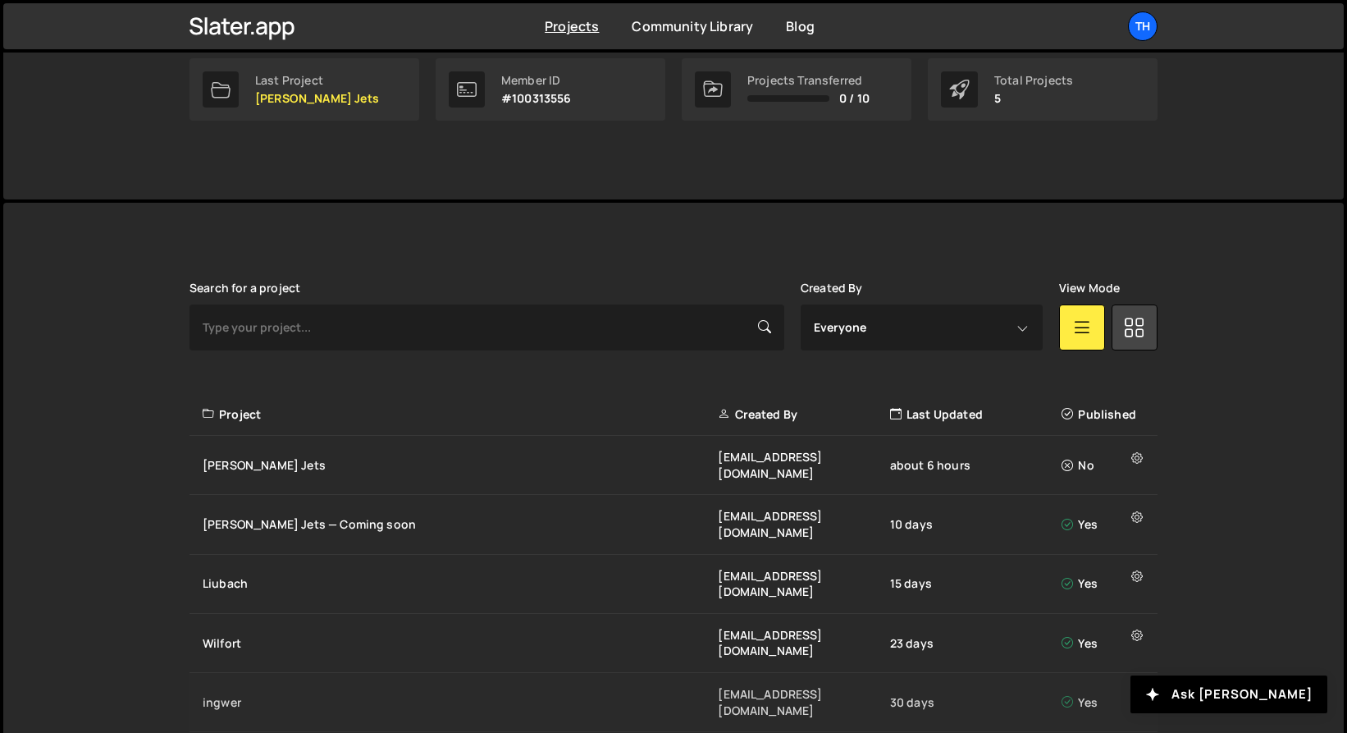
click at [236, 694] on div "ingwer" at bounding box center [460, 702] width 515 height 16
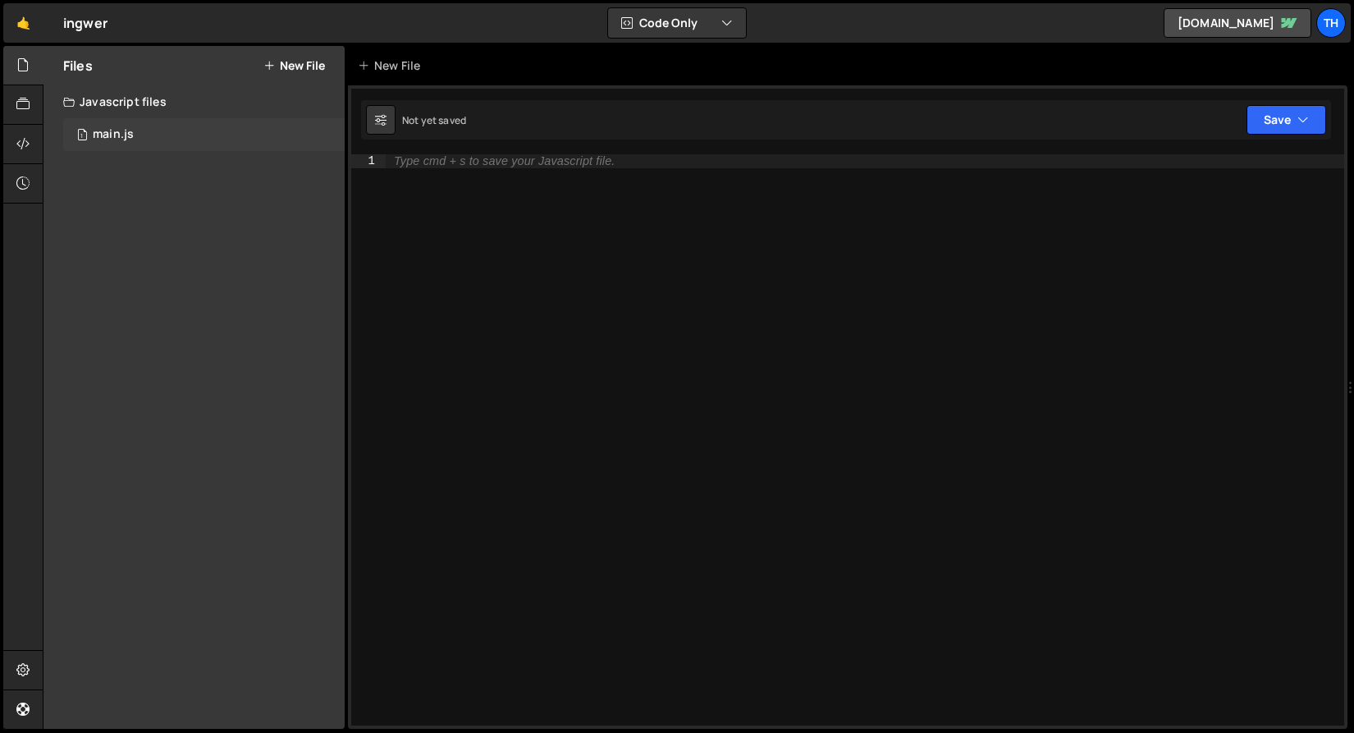
click at [225, 146] on div "1 main.js 0" at bounding box center [203, 134] width 281 height 33
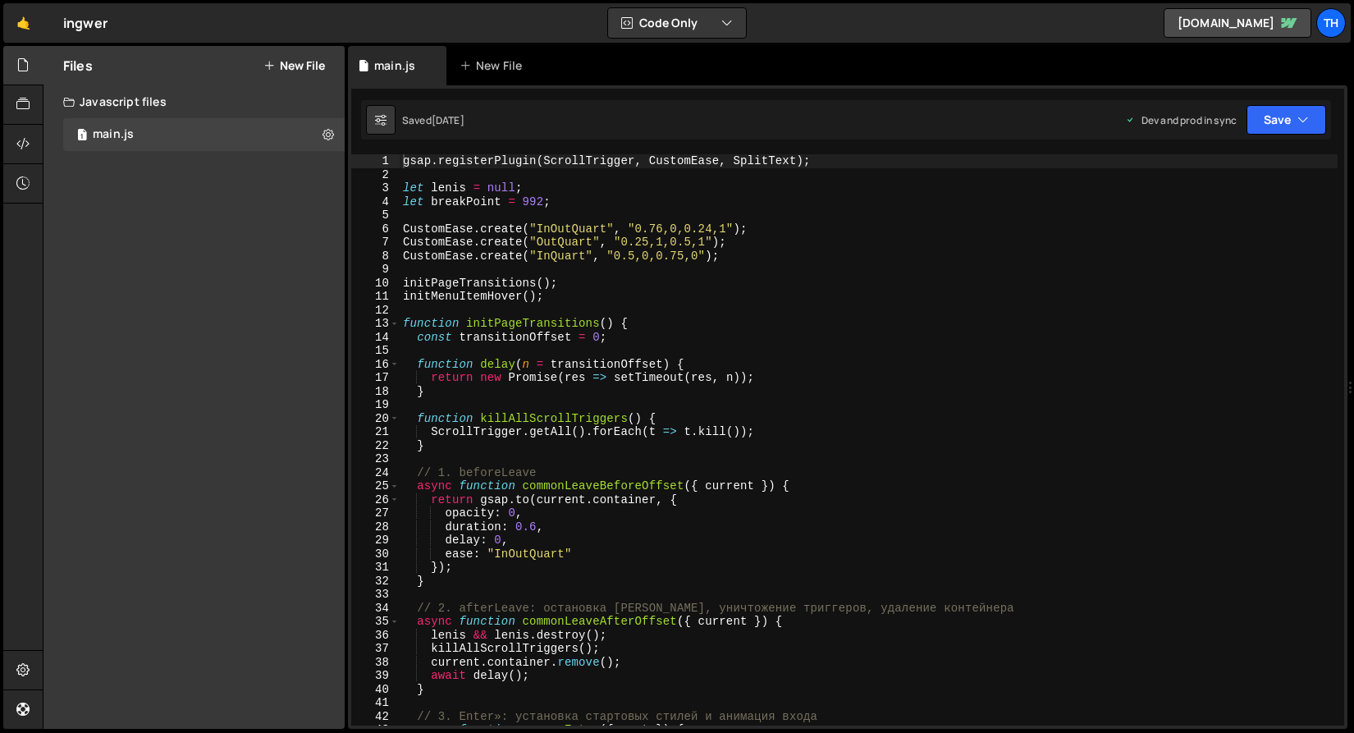
scroll to position [1397, 0]
click at [393, 331] on div "14" at bounding box center [375, 338] width 48 height 14
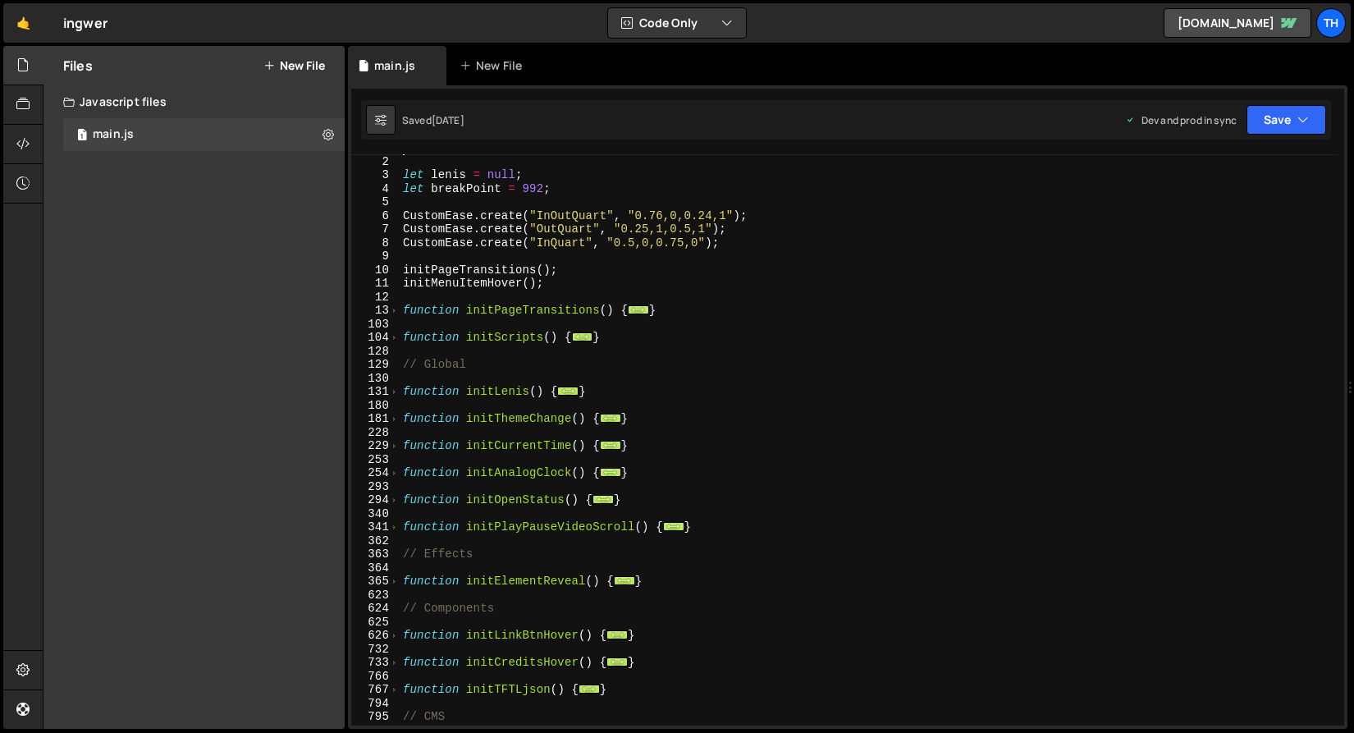
scroll to position [45, 0]
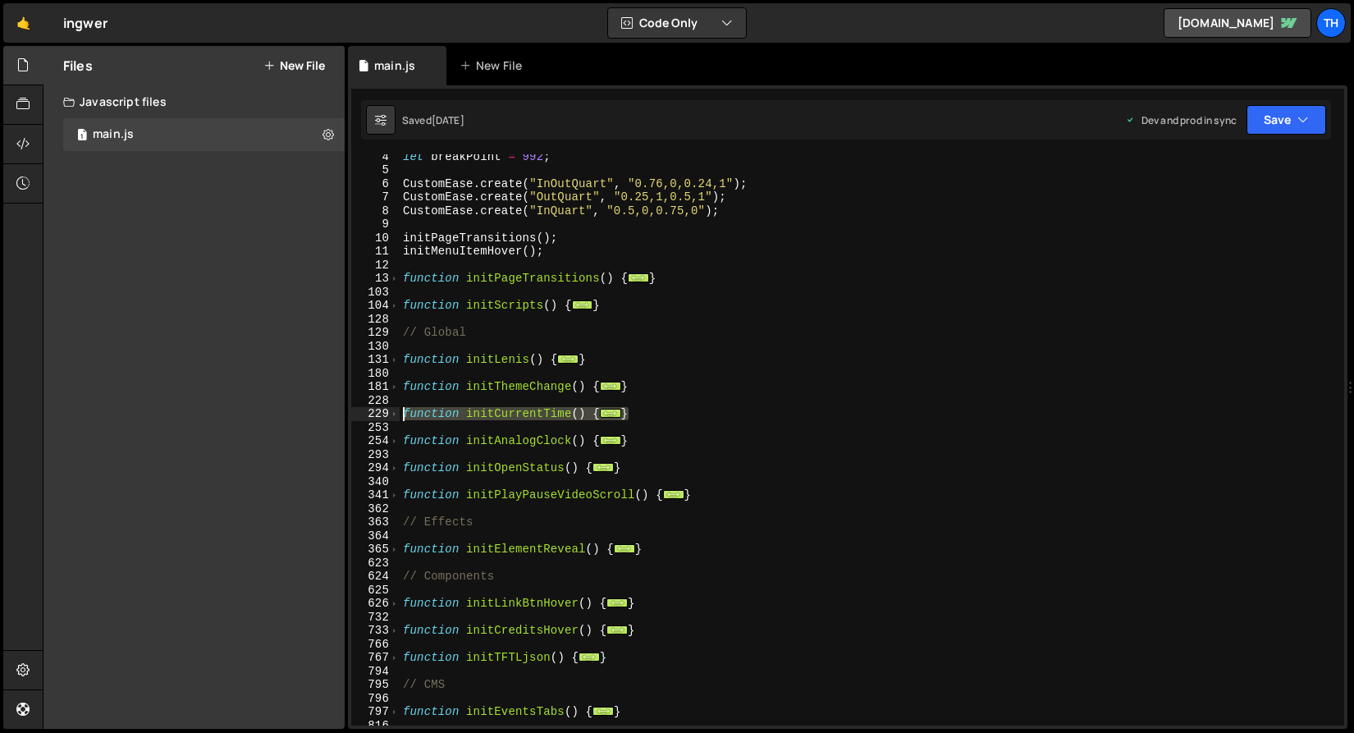
drag, startPoint x: 646, startPoint y: 415, endPoint x: 354, endPoint y: 419, distance: 292.1
click at [354, 419] on div "gsap.registerPlugin(ScrollTrigger, CustomEase, SplitText); 4 5 6 7 8 9 10 11 12…" at bounding box center [847, 439] width 993 height 571
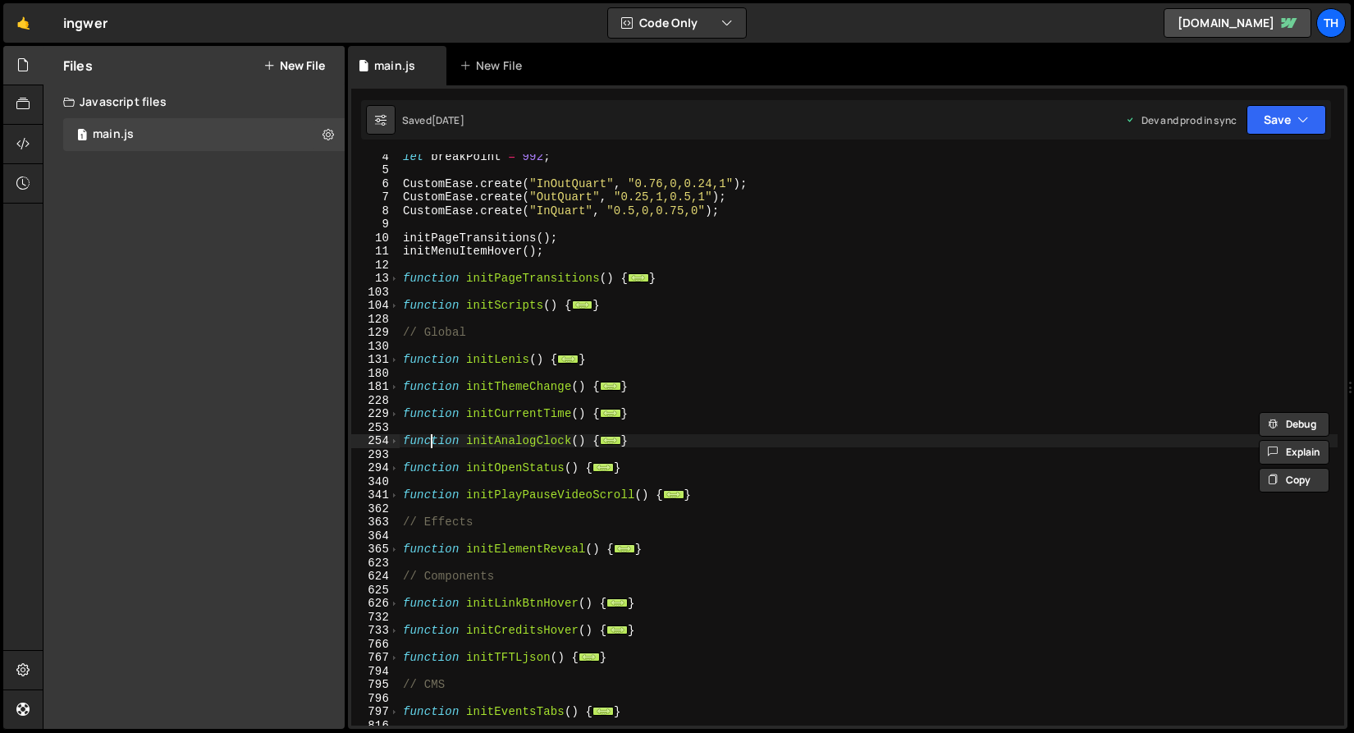
click at [430, 445] on div "let breakPoint = 992 ; CustomEase . create ( "InOutQuart" , "0.76,0,0.24,1" ) ;…" at bounding box center [868, 448] width 938 height 598
click at [395, 418] on span at bounding box center [394, 414] width 9 height 14
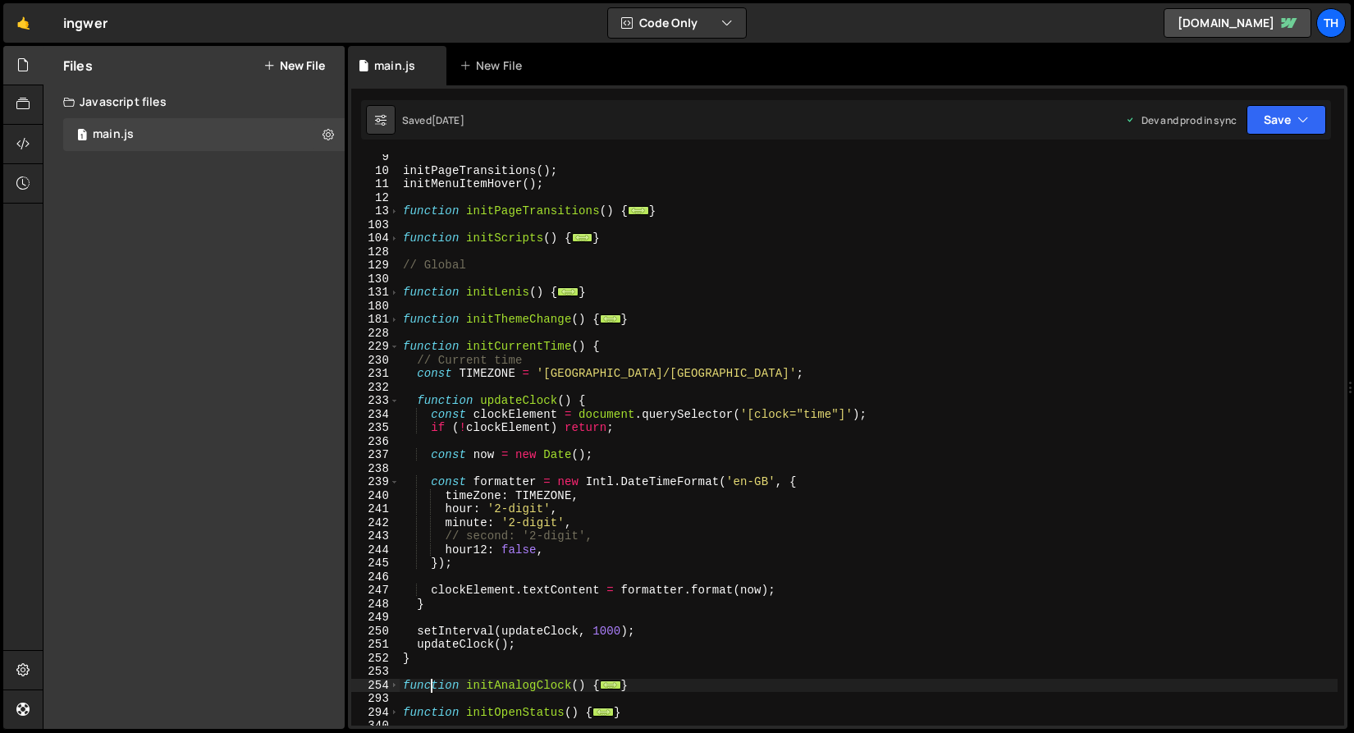
scroll to position [163, 0]
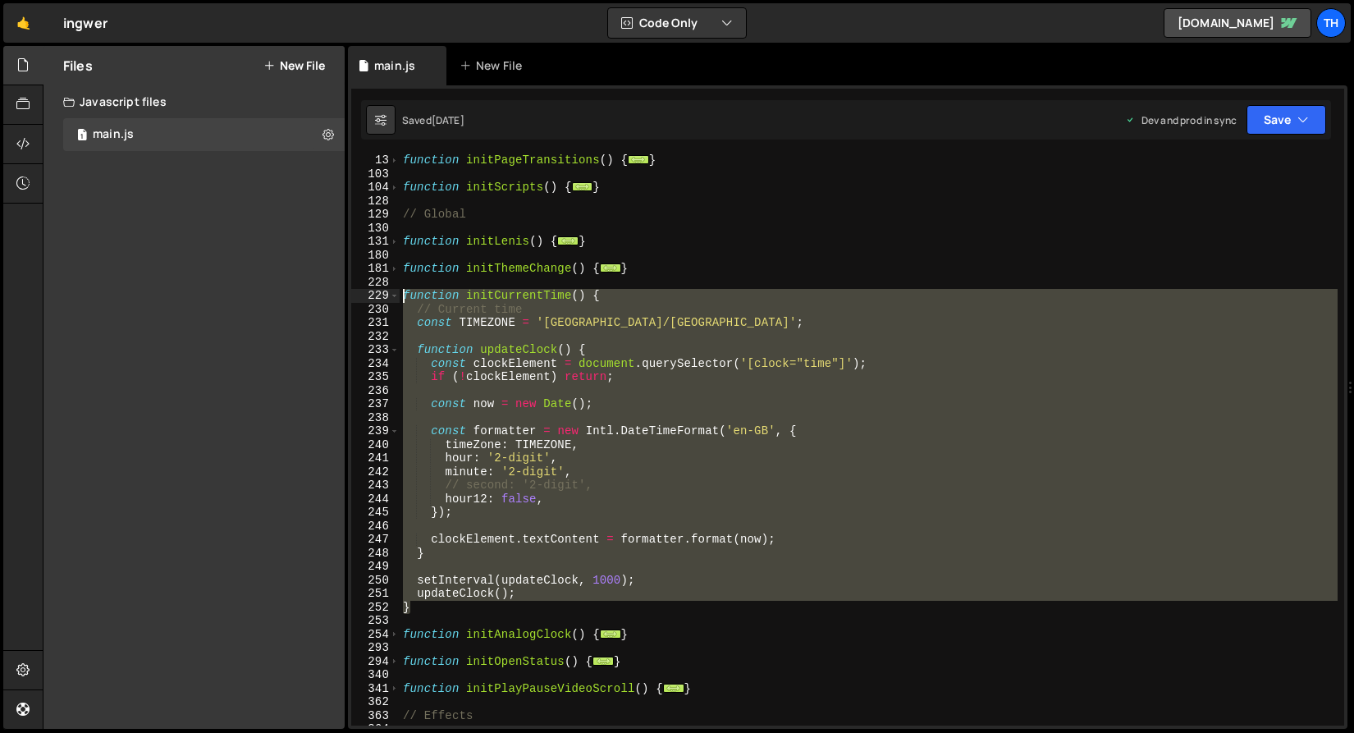
drag, startPoint x: 432, startPoint y: 607, endPoint x: 310, endPoint y: 295, distance: 334.8
click at [310, 295] on div "Files New File Javascript files 1 main.js 0 CSS files Copy share link Edit File…" at bounding box center [698, 387] width 1311 height 683
type textarea "function initCurrentTime() { // Current time"
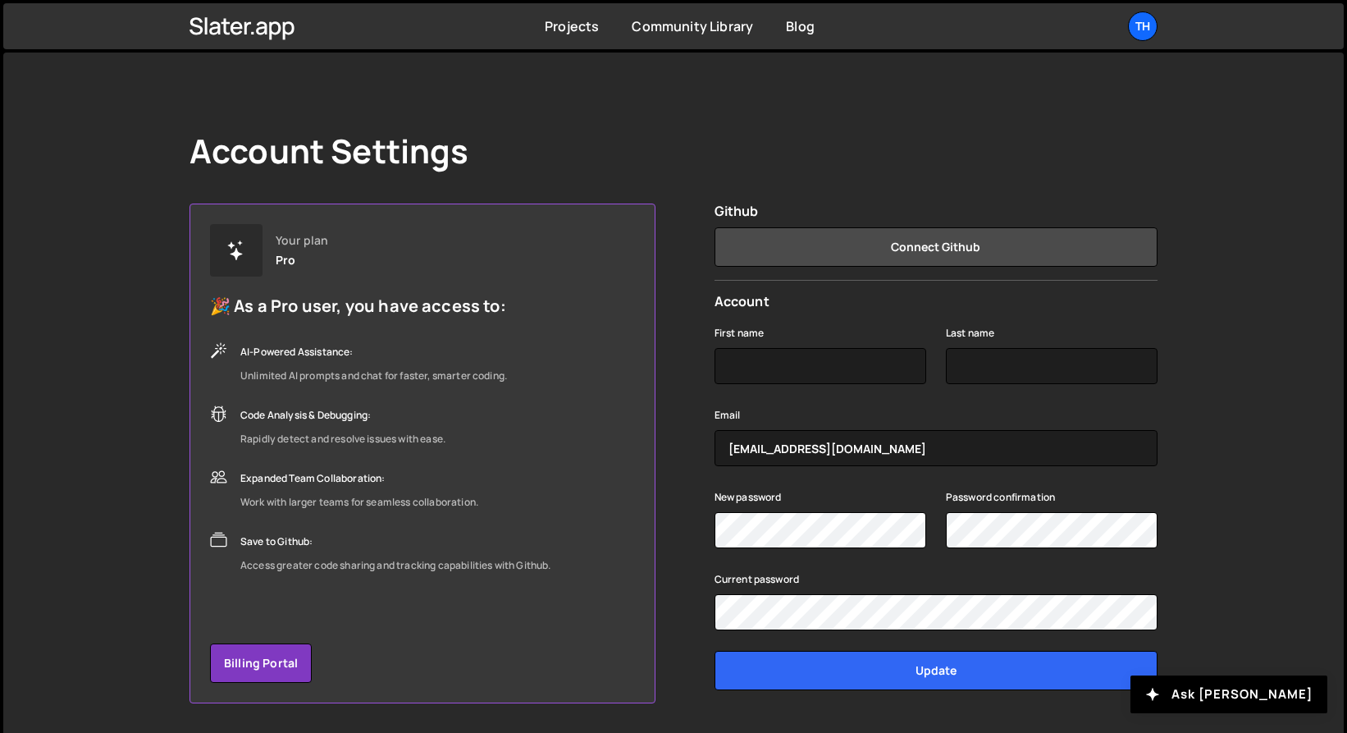
click at [1313, 157] on div "Account Settings Your plan Pro 🎉 As a Pro user, you have access to: AI-Powered …" at bounding box center [673, 417] width 1340 height 729
click at [577, 23] on link "Projects" at bounding box center [572, 26] width 54 height 18
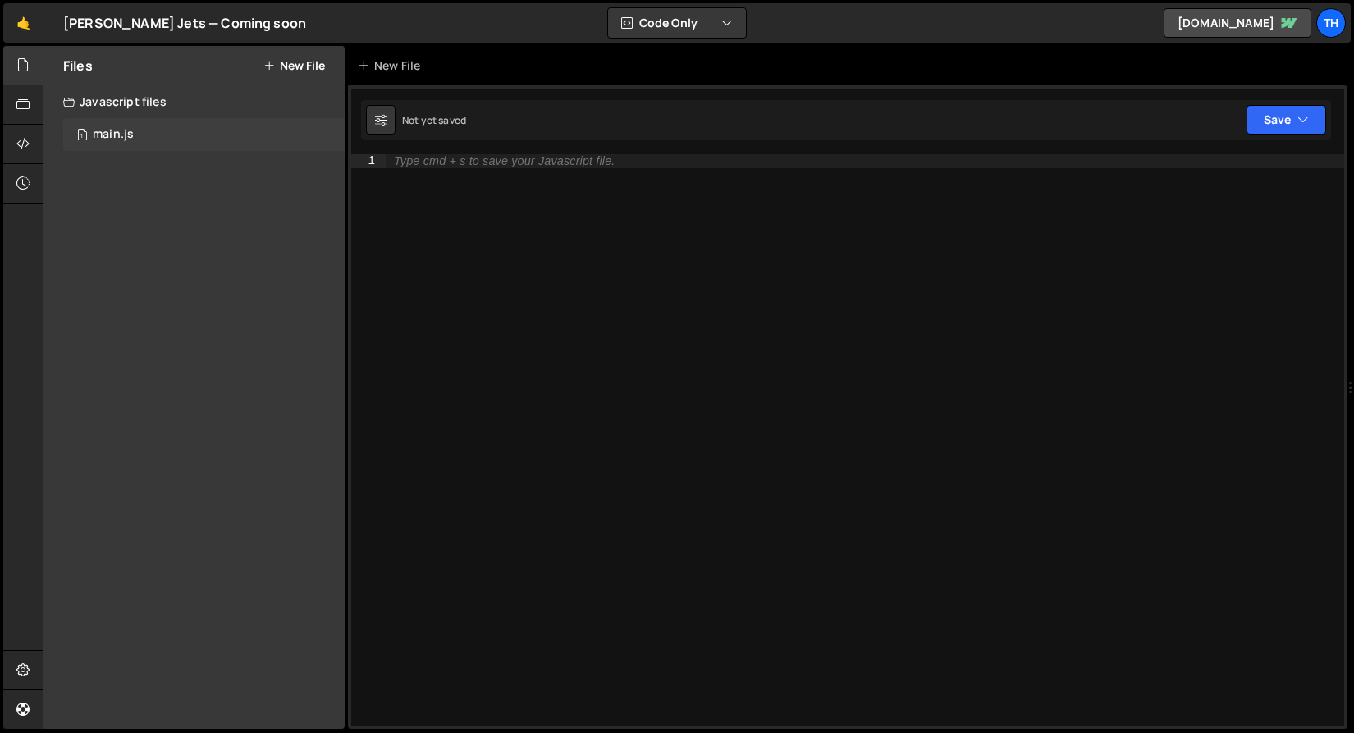
click at [138, 124] on div "1 main.js 0" at bounding box center [203, 134] width 281 height 33
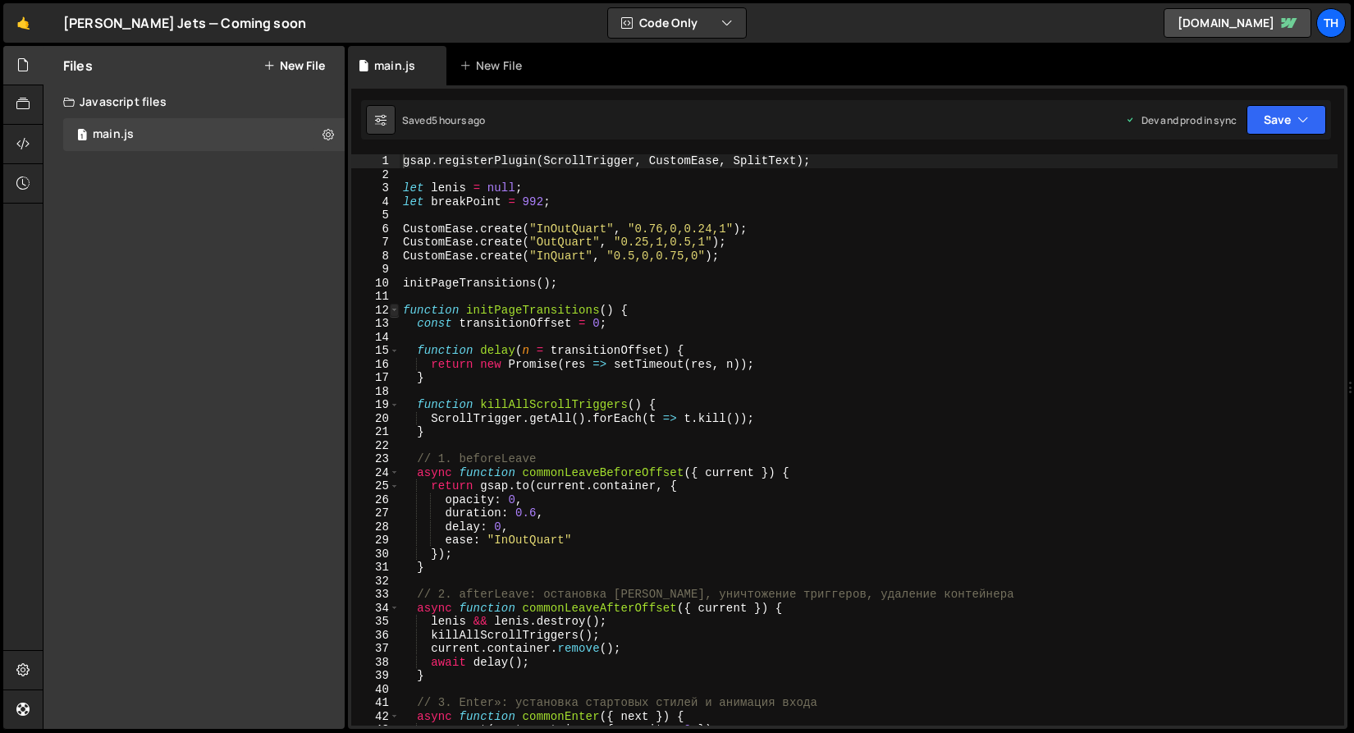
type textarea "gsap.registerPlugin(ScrollTrigger, CustomEase, SplitText);"
click at [395, 308] on span at bounding box center [394, 311] width 9 height 14
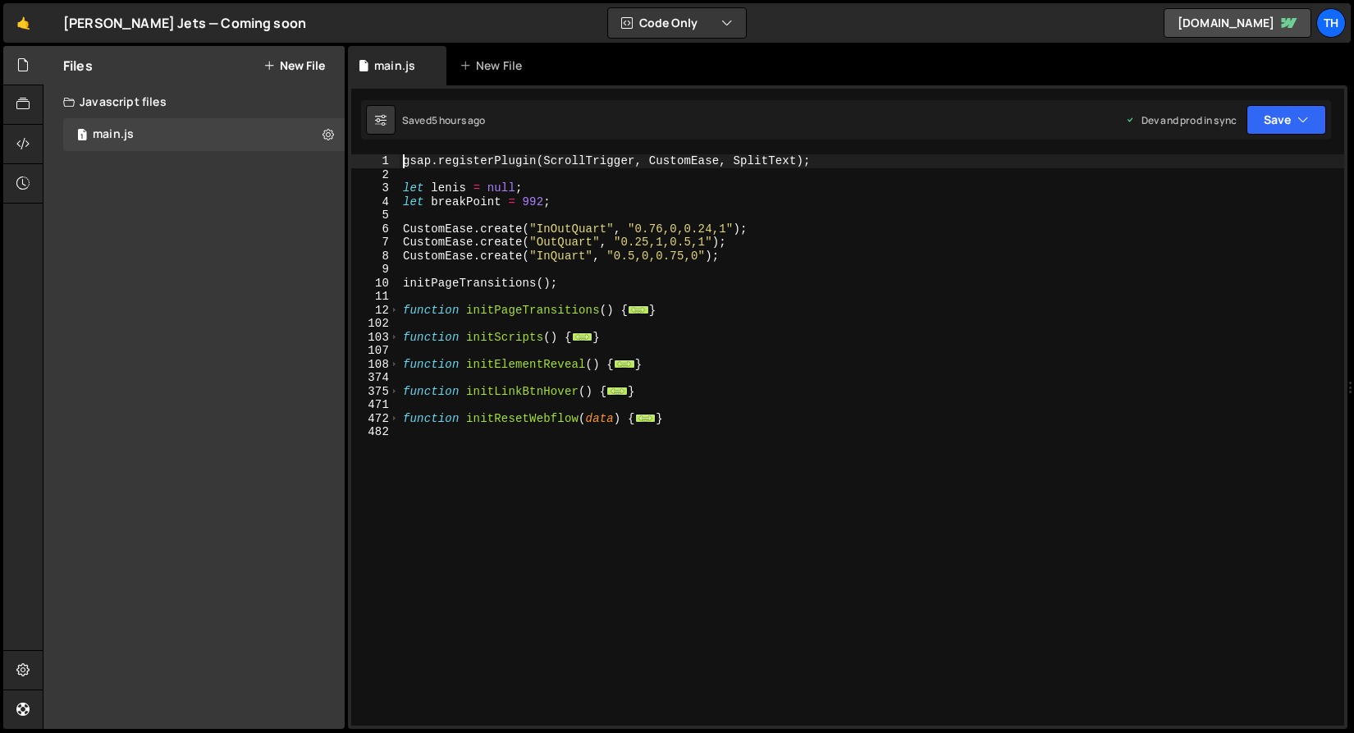
click at [561, 587] on div "gsap . registerPlugin ( ScrollTrigger , CustomEase , SplitText ) ; let lenis = …" at bounding box center [871, 453] width 944 height 598
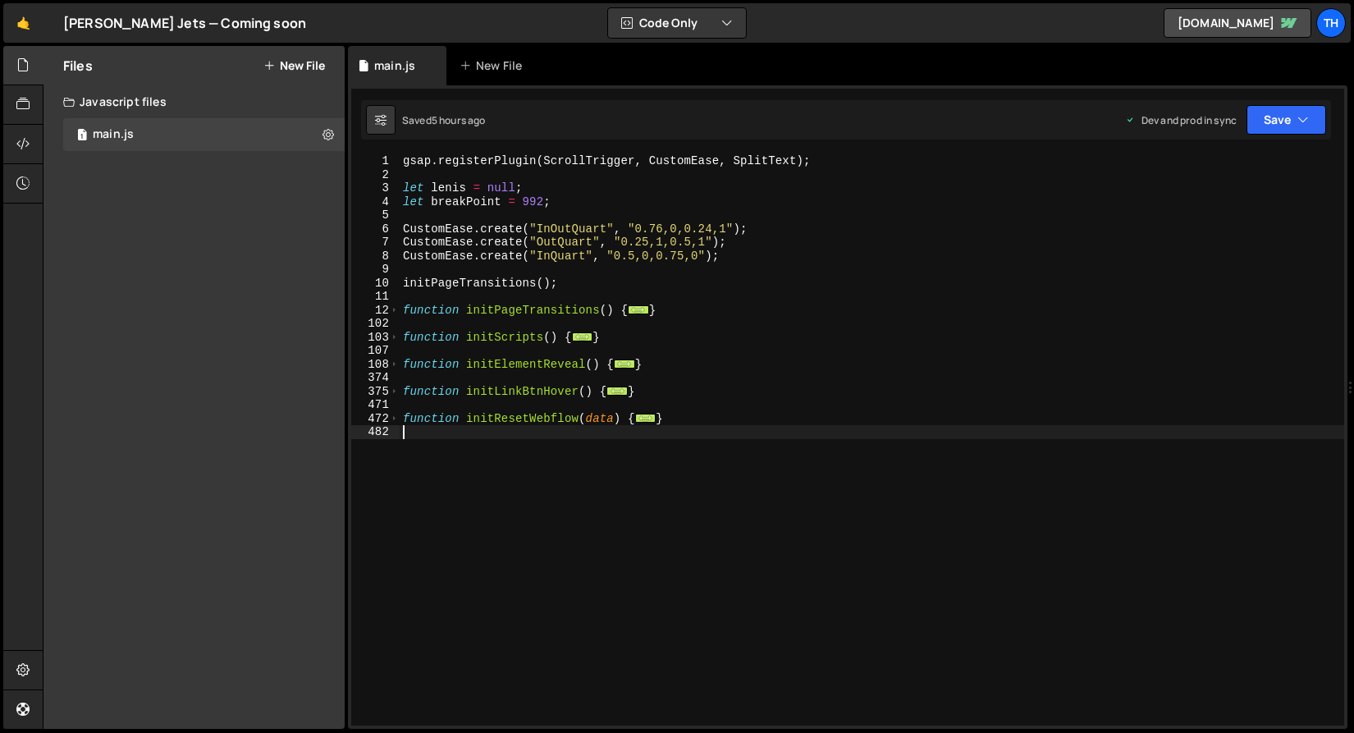
paste textarea "</style>"
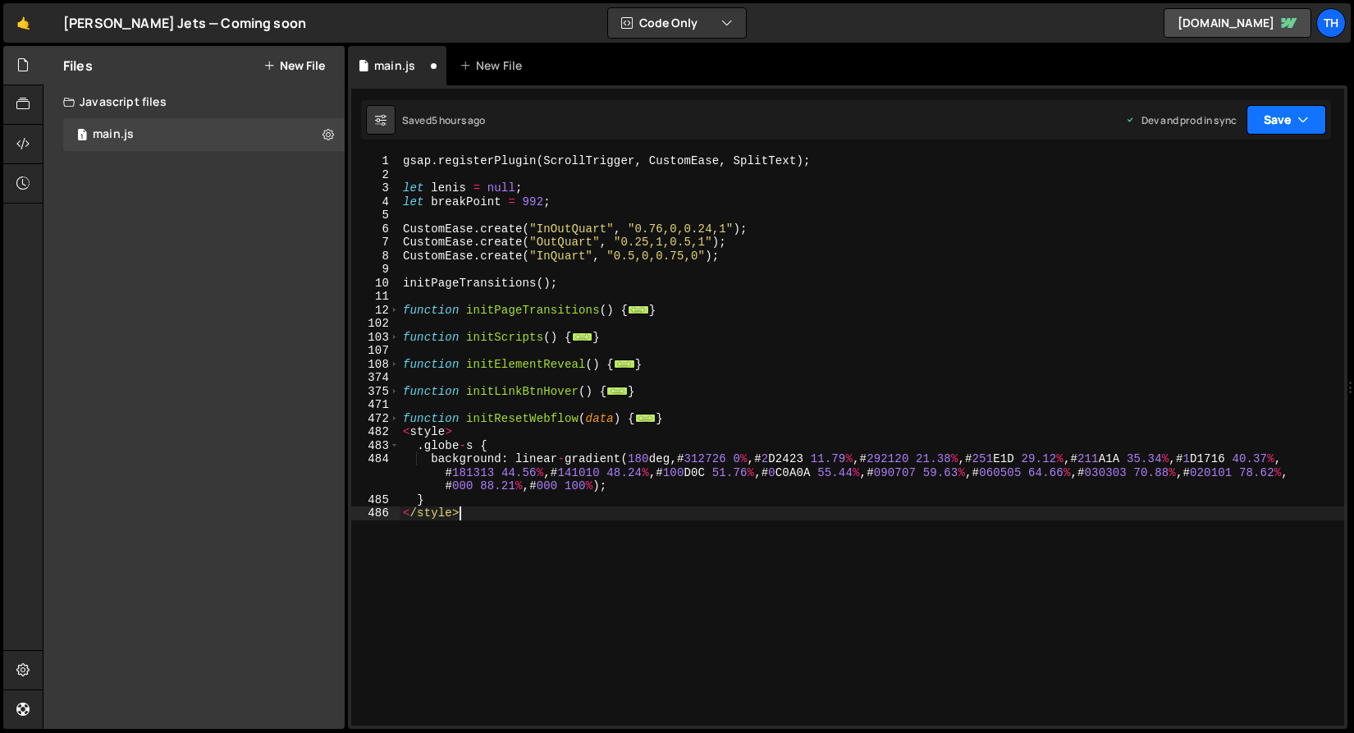
click at [1305, 124] on icon "button" at bounding box center [1302, 120] width 11 height 16
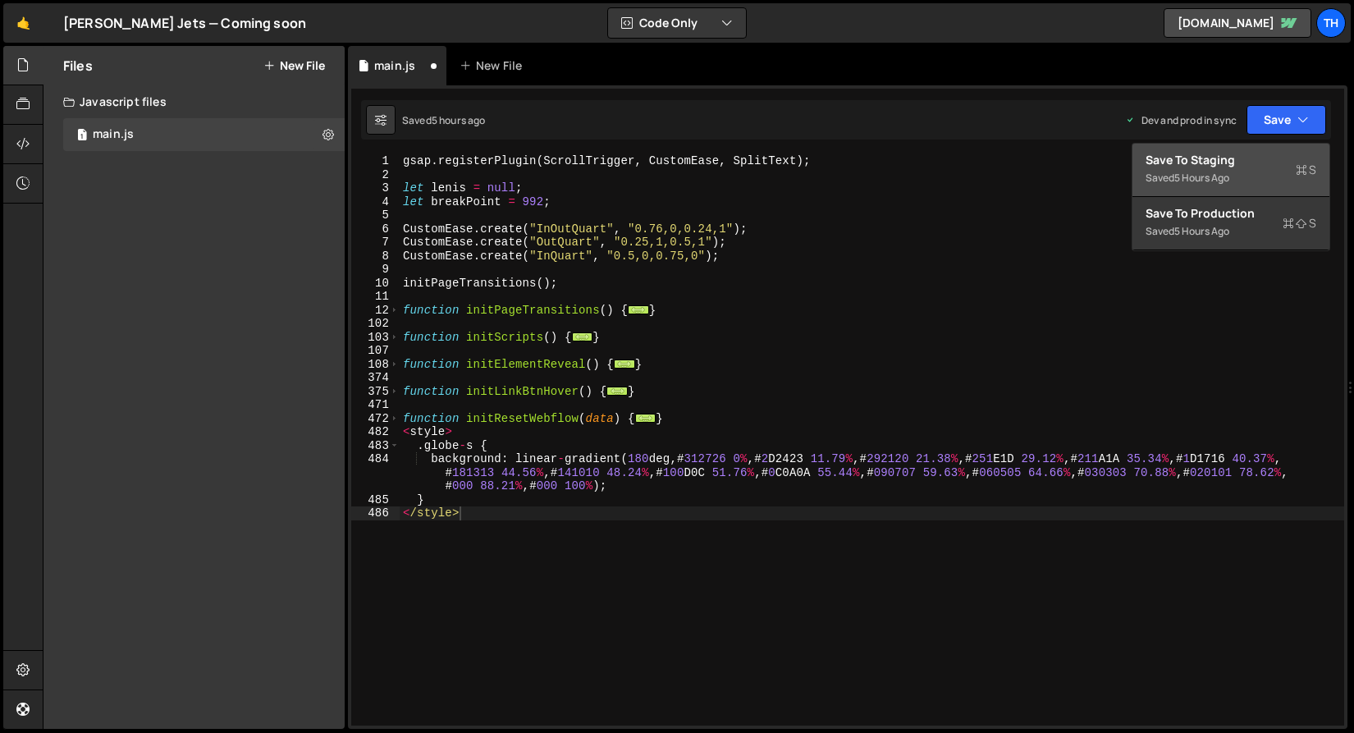
click at [1281, 152] on div "Save to Staging S" at bounding box center [1230, 160] width 171 height 16
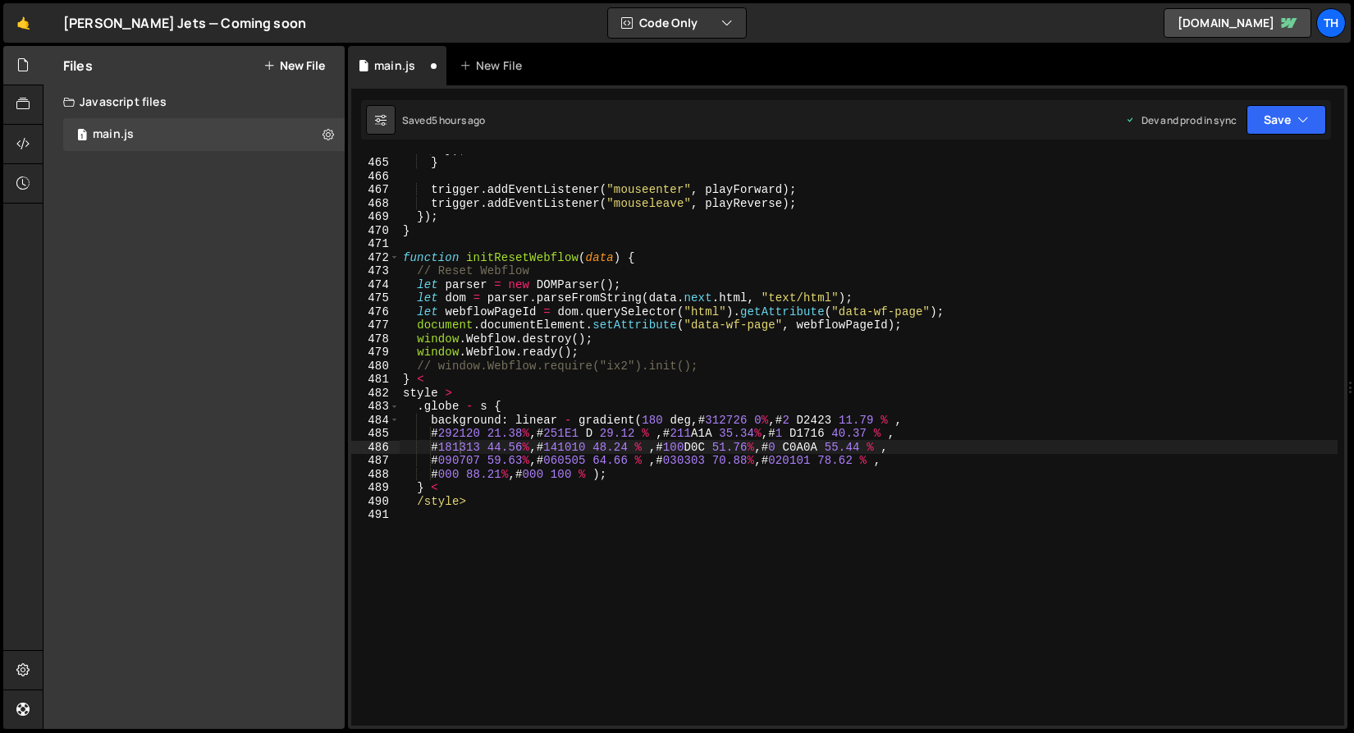
scroll to position [6279, 0]
click at [1006, 327] on div "}) ; } trigger . addEventListener ( "mouseenter" , playForward ) ; trigger . ad…" at bounding box center [868, 441] width 938 height 598
type textarea "} </style>"
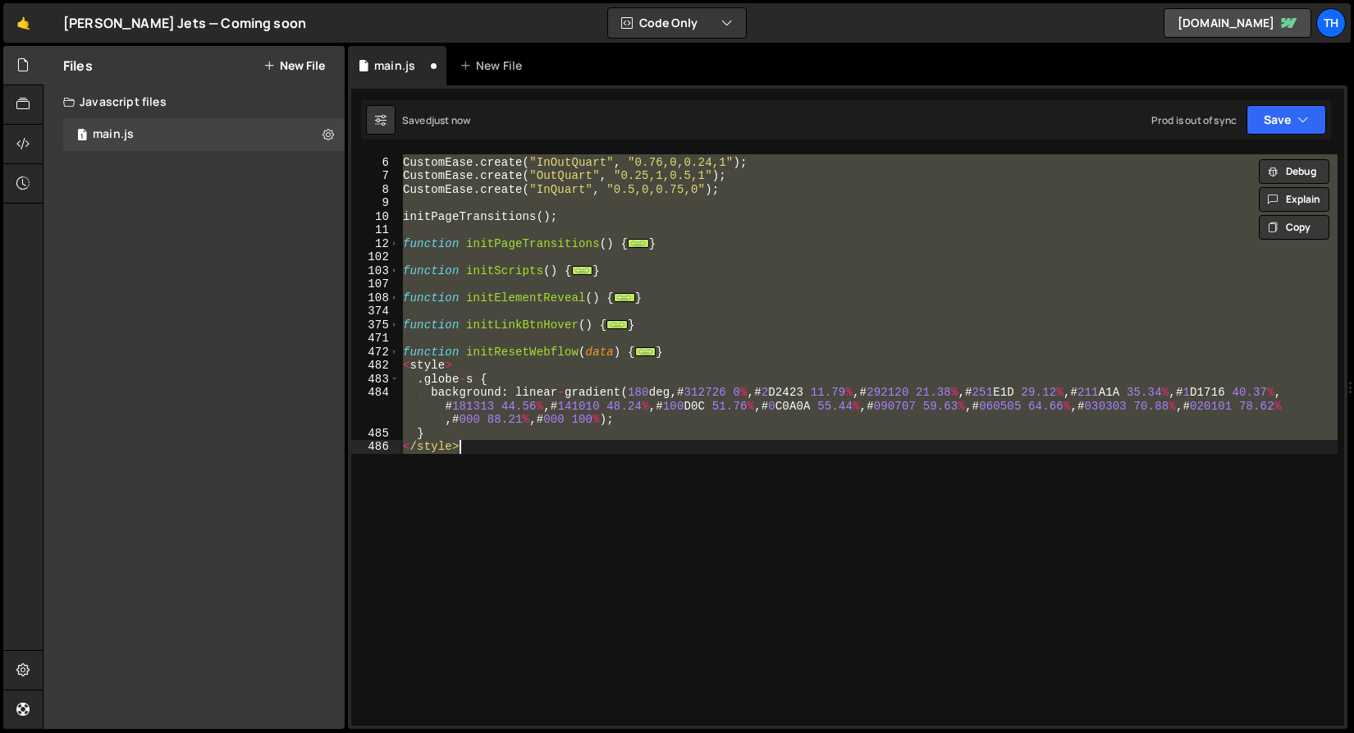
scroll to position [66, 0]
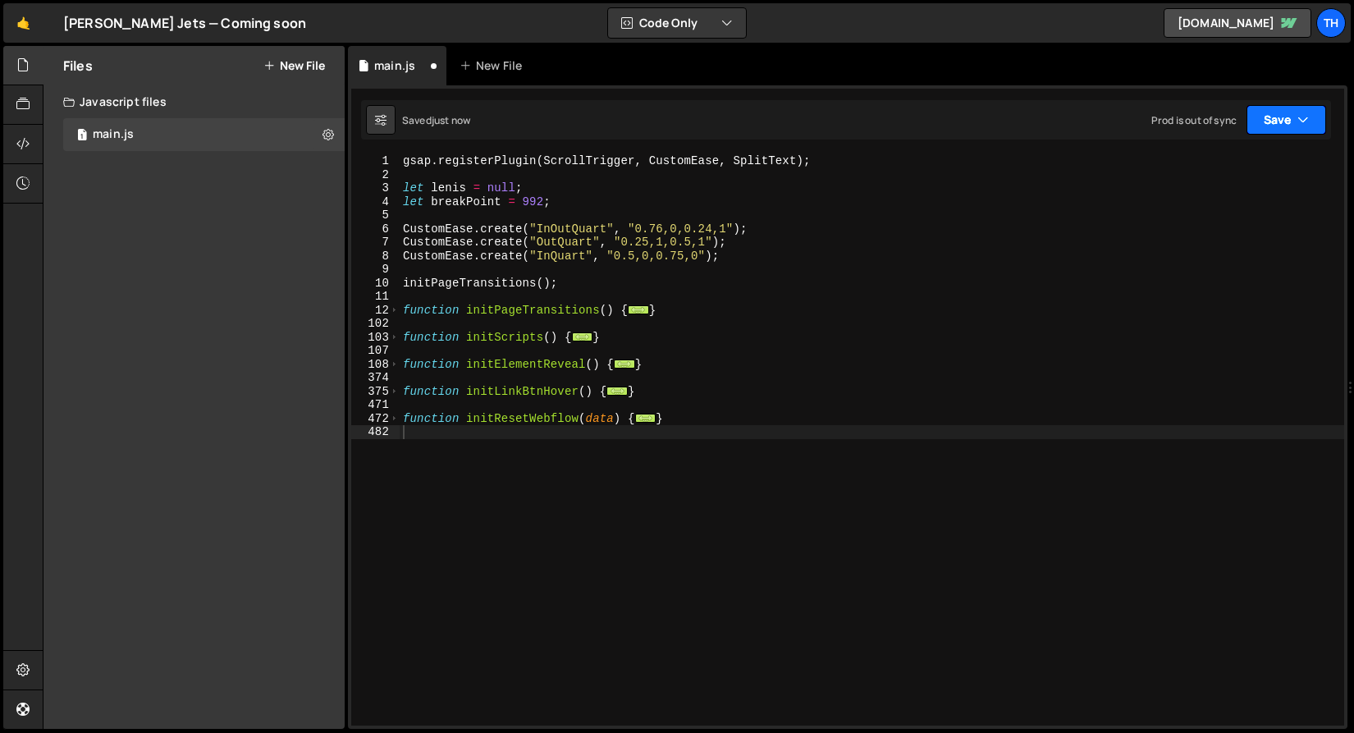
click at [1281, 126] on button "Save" at bounding box center [1286, 120] width 80 height 30
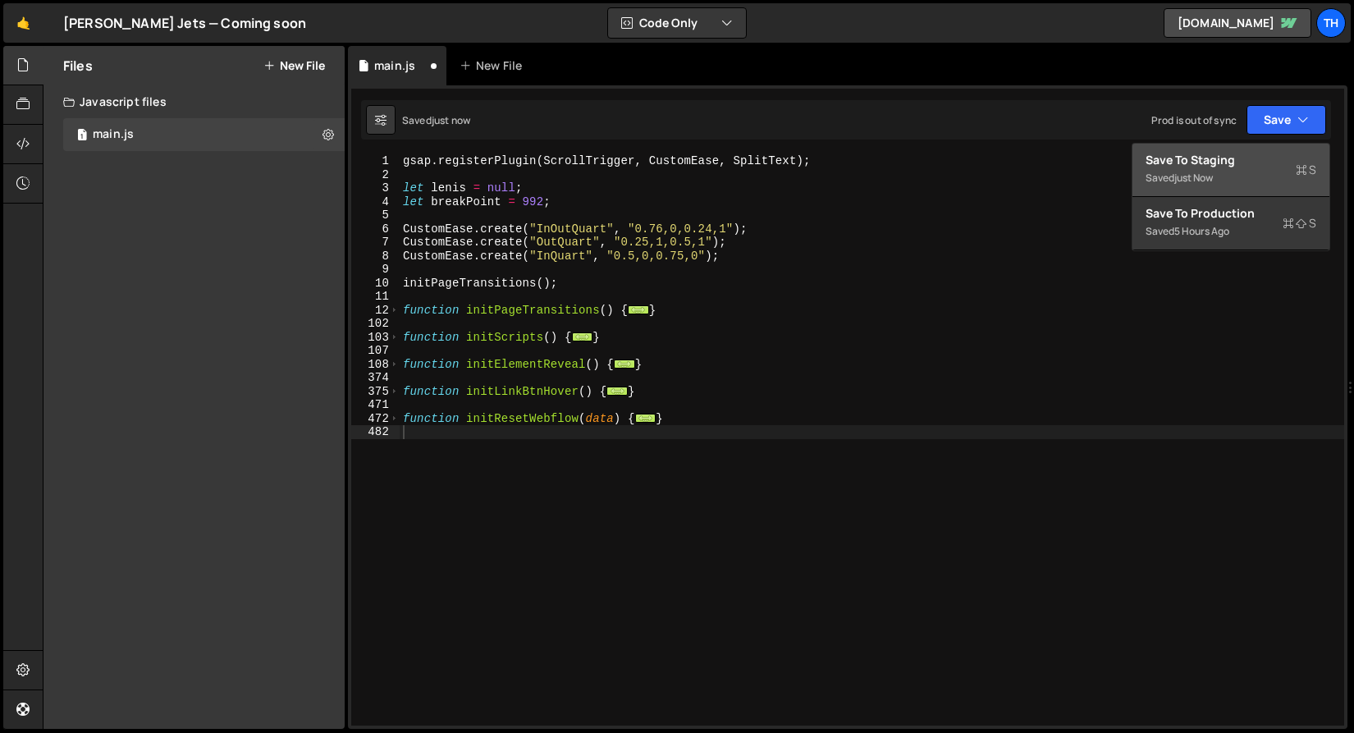
click at [1257, 158] on div "Save to Staging S" at bounding box center [1230, 160] width 171 height 16
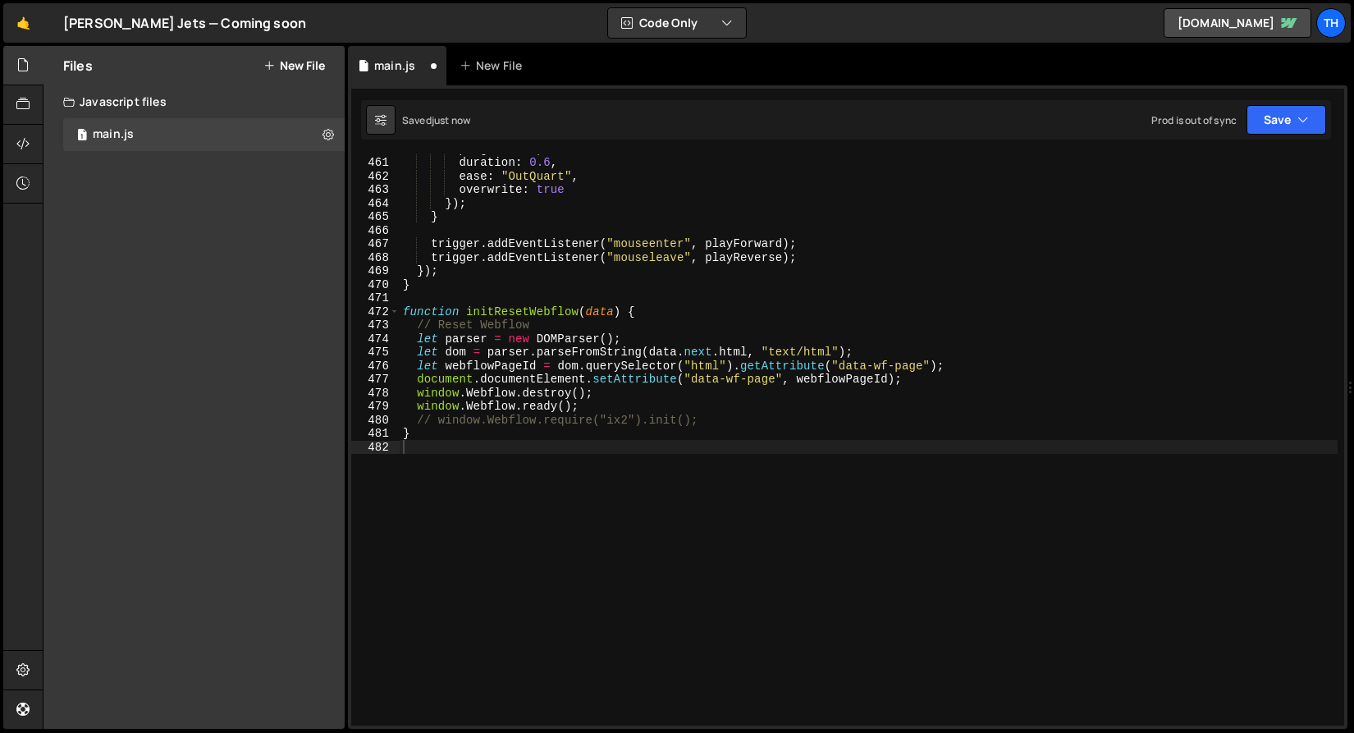
scroll to position [6225, 0]
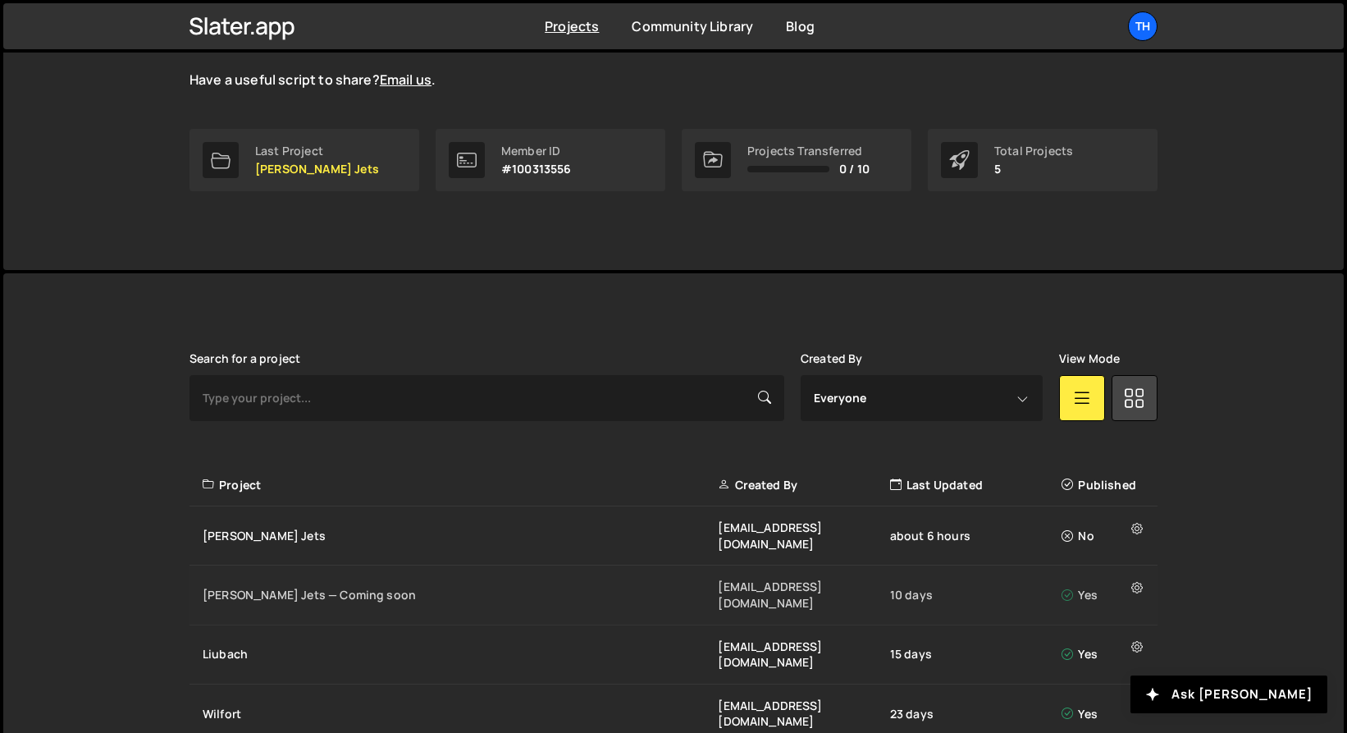
scroll to position [251, 0]
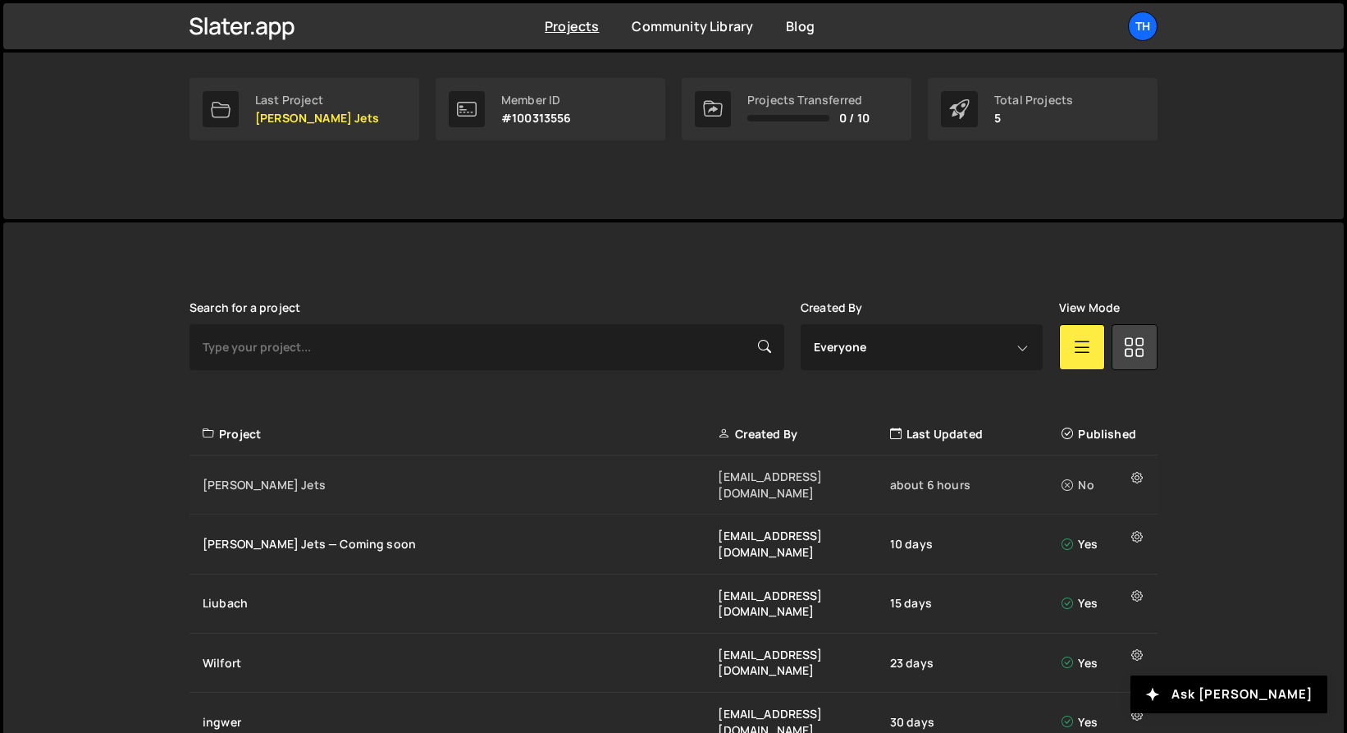
click at [256, 466] on div "Jesko Jets ivanchopei@thefirstthelast.agency about 6 hours No" at bounding box center [673, 484] width 968 height 59
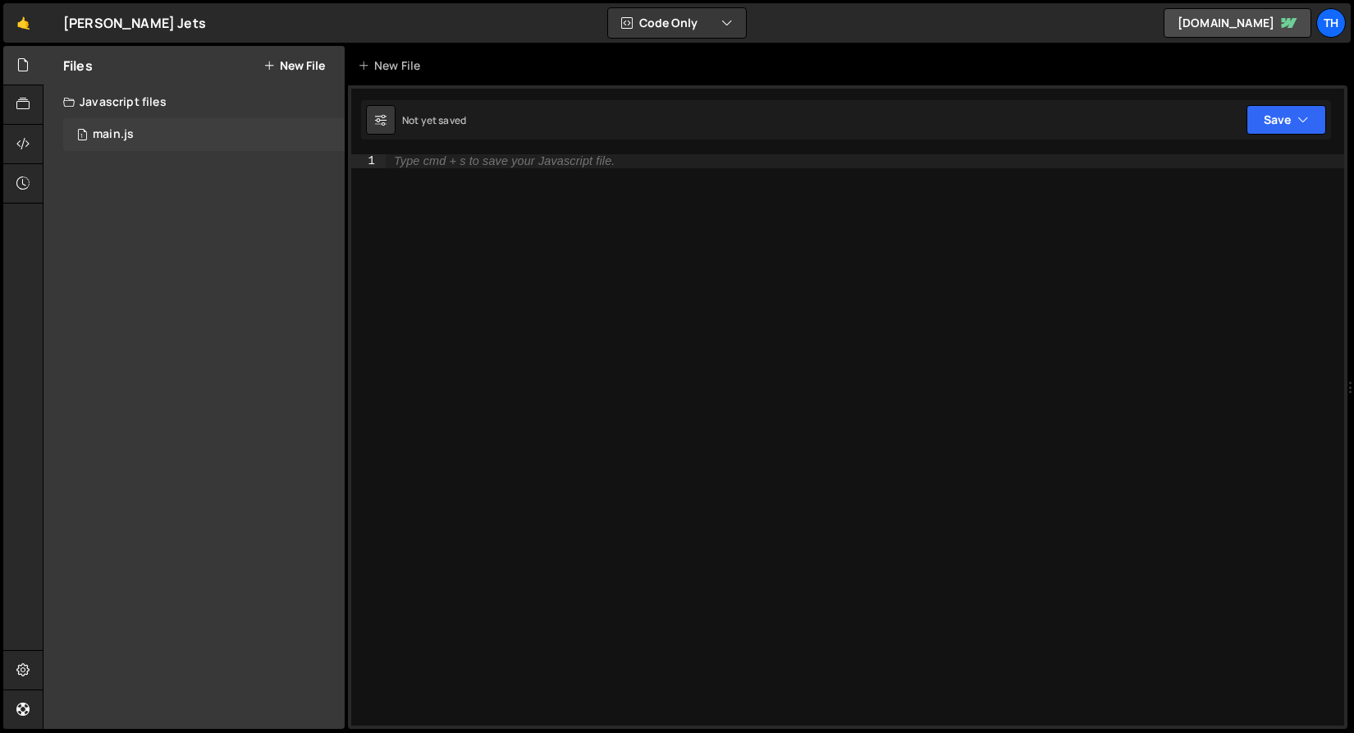
click at [164, 121] on div "1 main.js 0" at bounding box center [203, 134] width 281 height 33
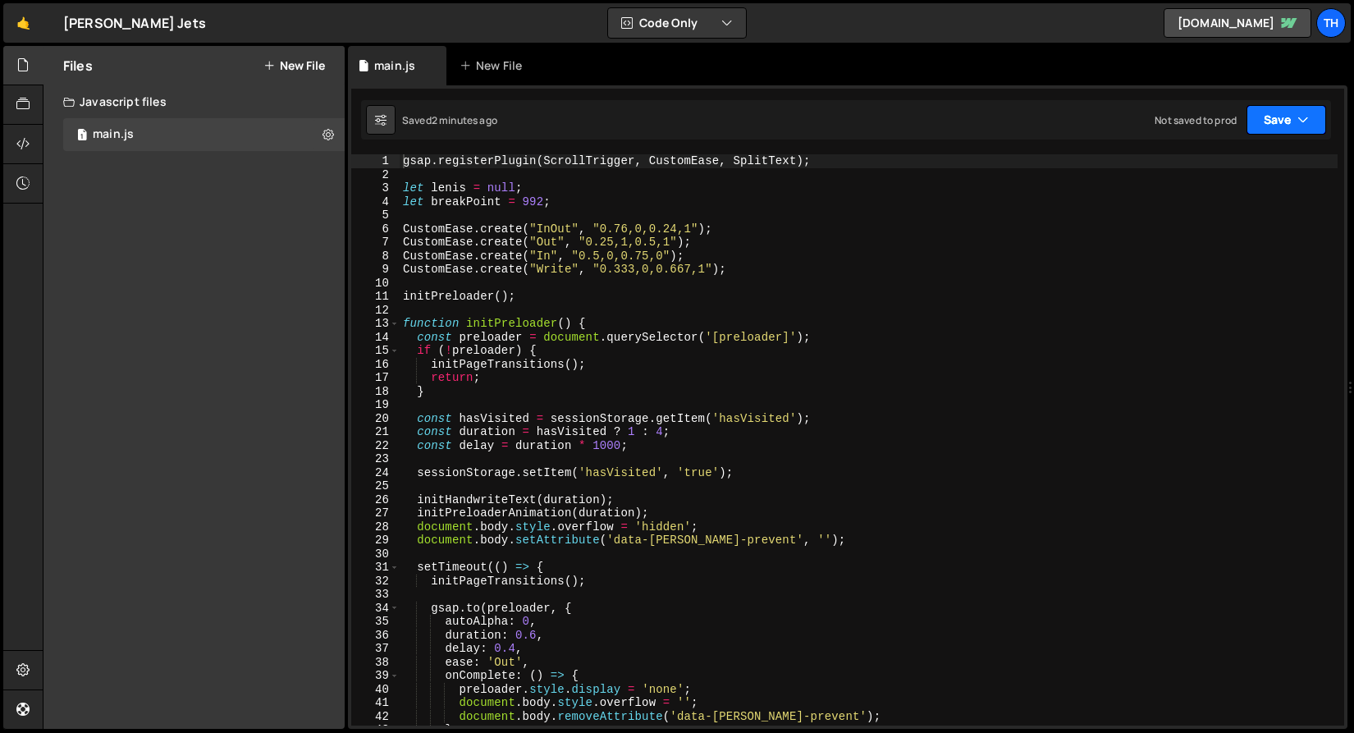
drag, startPoint x: 1194, startPoint y: 121, endPoint x: 1256, endPoint y: 112, distance: 63.1
click at [1194, 121] on div "Not saved to prod" at bounding box center [1195, 120] width 82 height 14
click at [394, 326] on span at bounding box center [394, 324] width 9 height 14
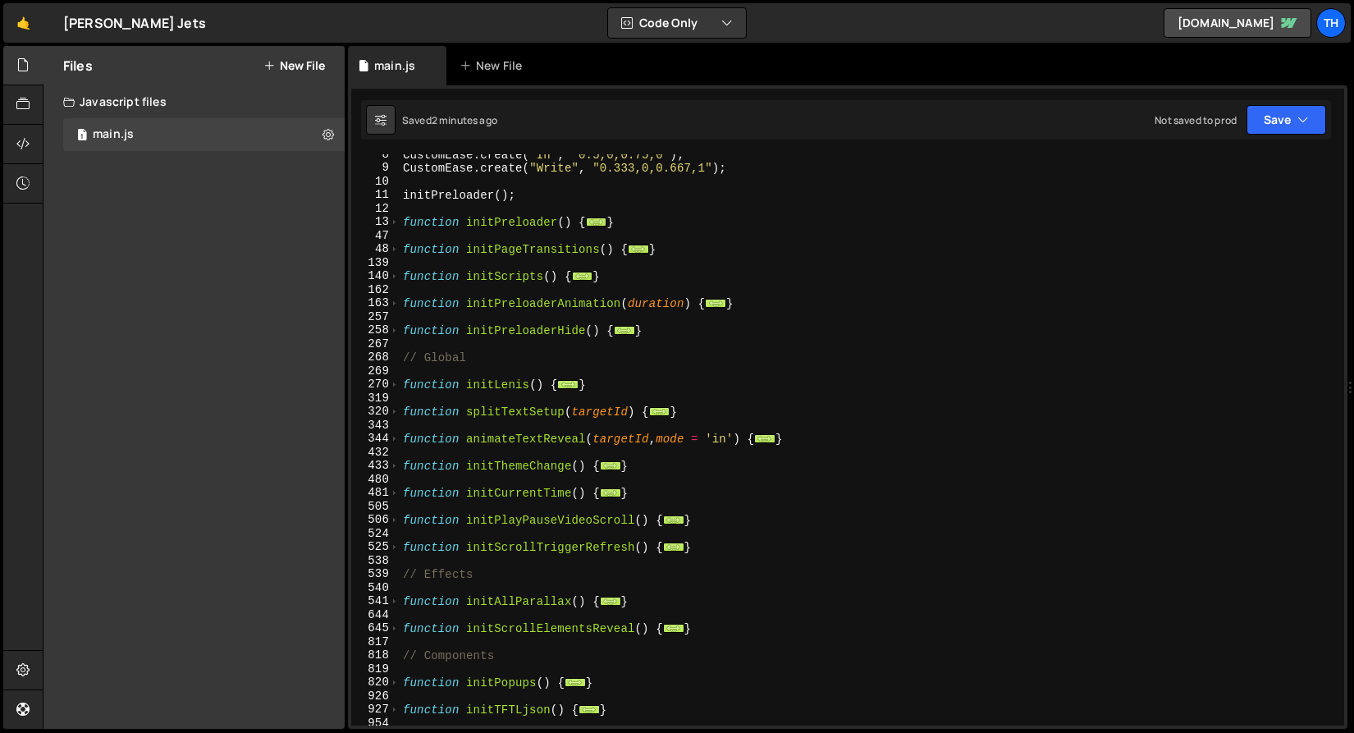
scroll to position [114, 0]
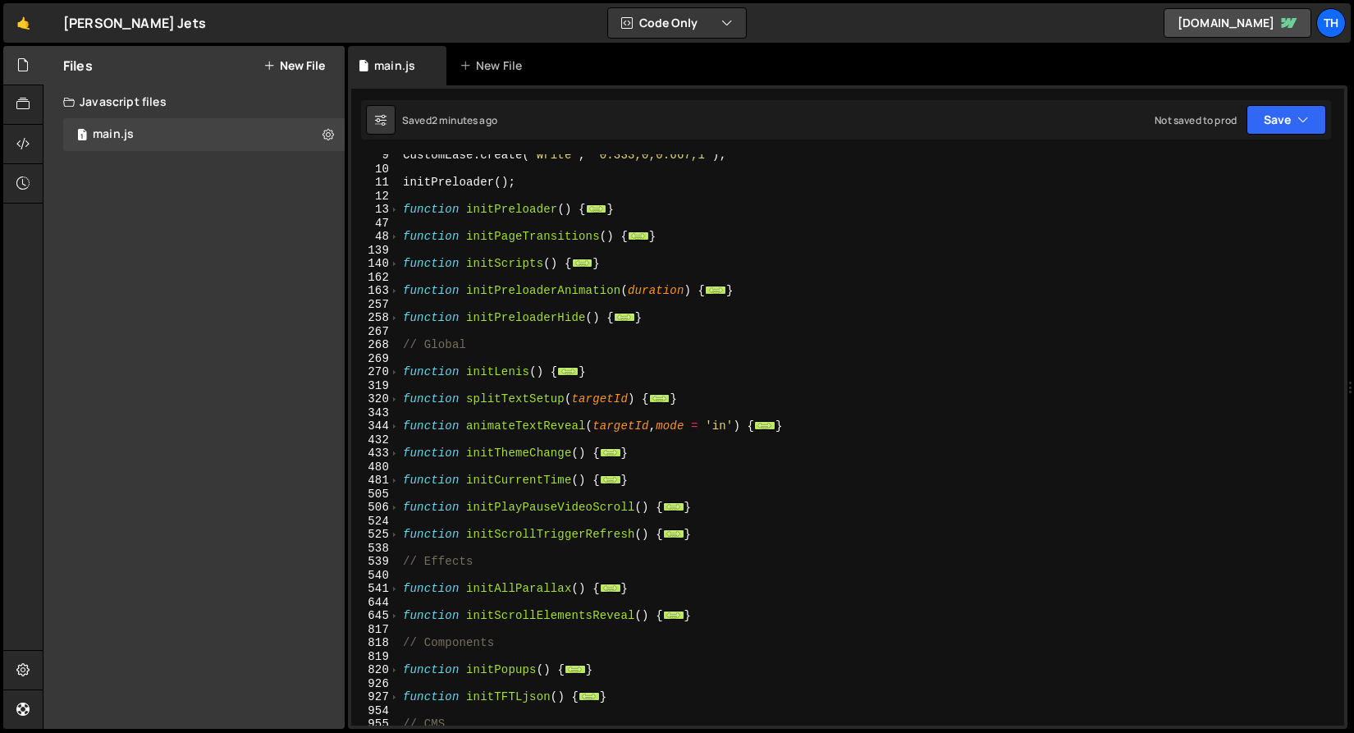
click at [386, 482] on div "481" at bounding box center [375, 480] width 48 height 14
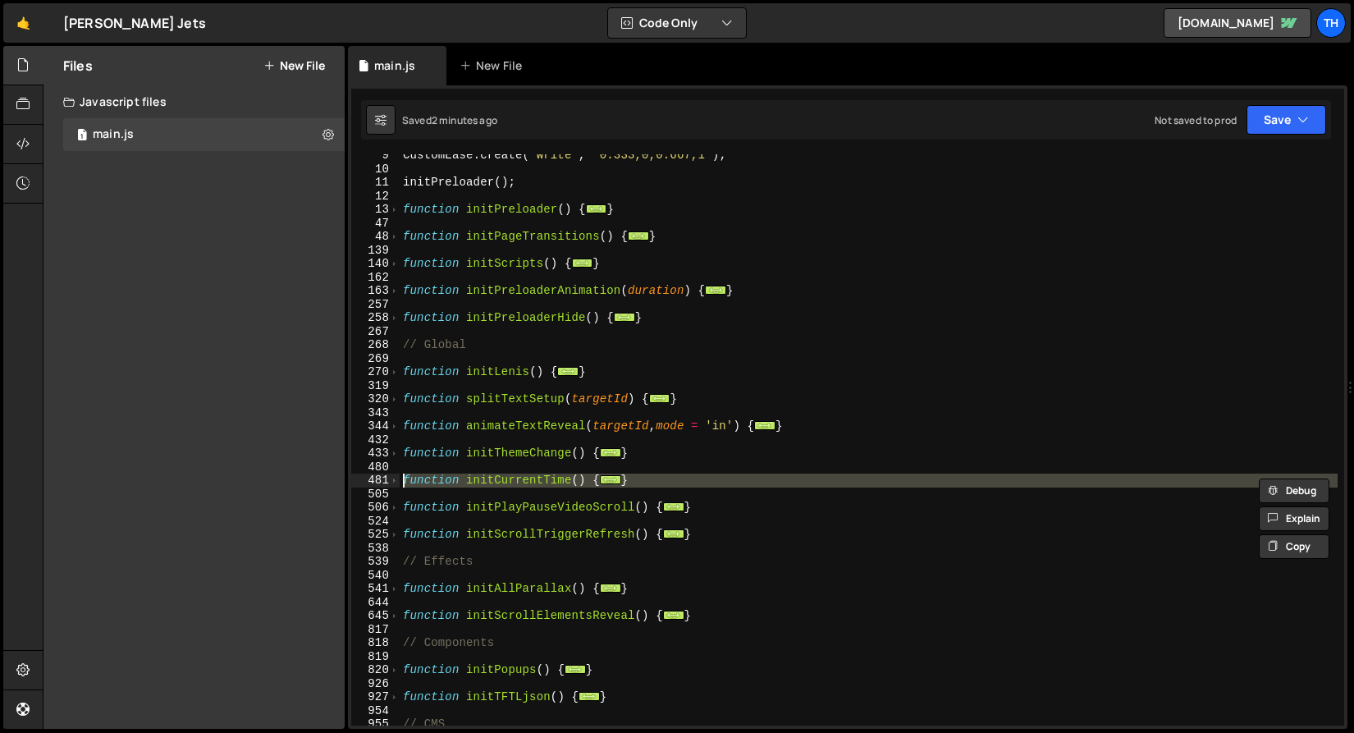
click at [386, 462] on div at bounding box center [386, 462] width 0 height 0
click at [397, 482] on span at bounding box center [394, 480] width 9 height 14
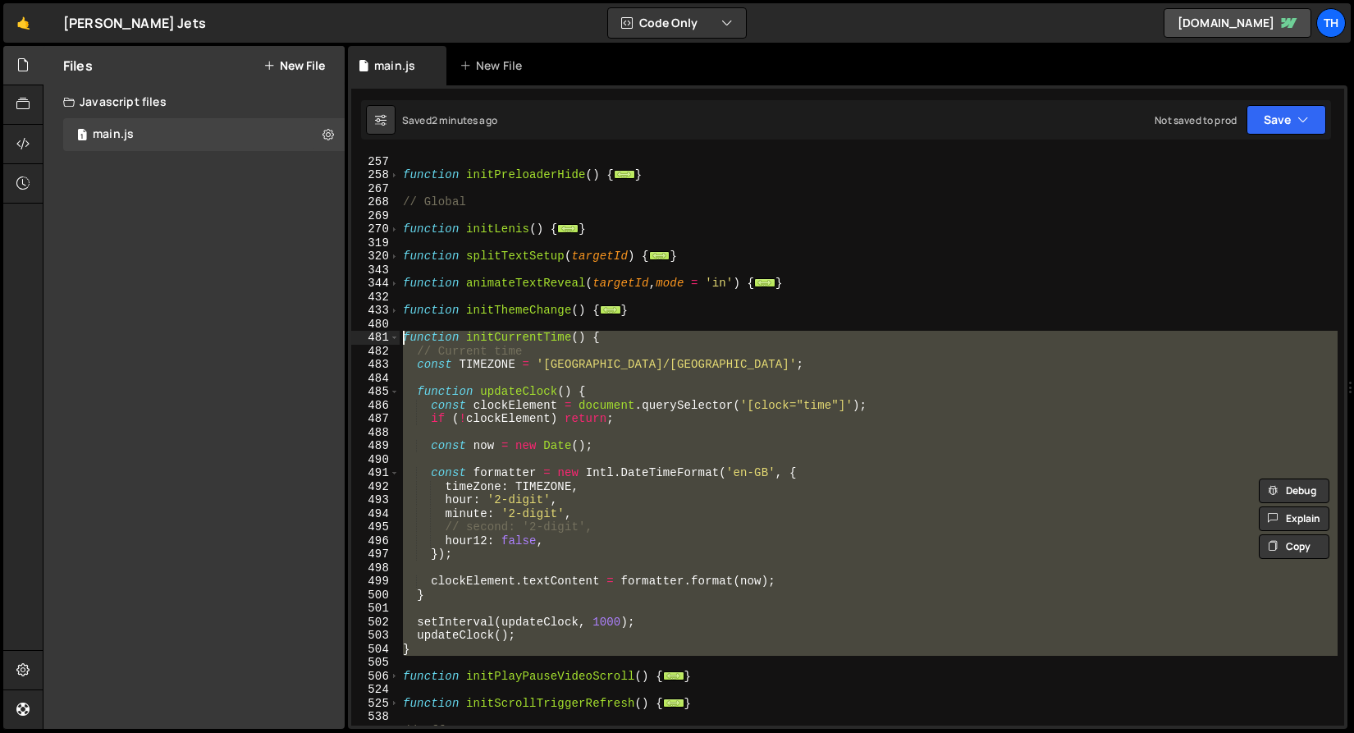
scroll to position [257, 0]
click at [646, 507] on div "function initPreloaderAnimation ( duration ) { ... } function initPreloaderHide…" at bounding box center [868, 439] width 938 height 571
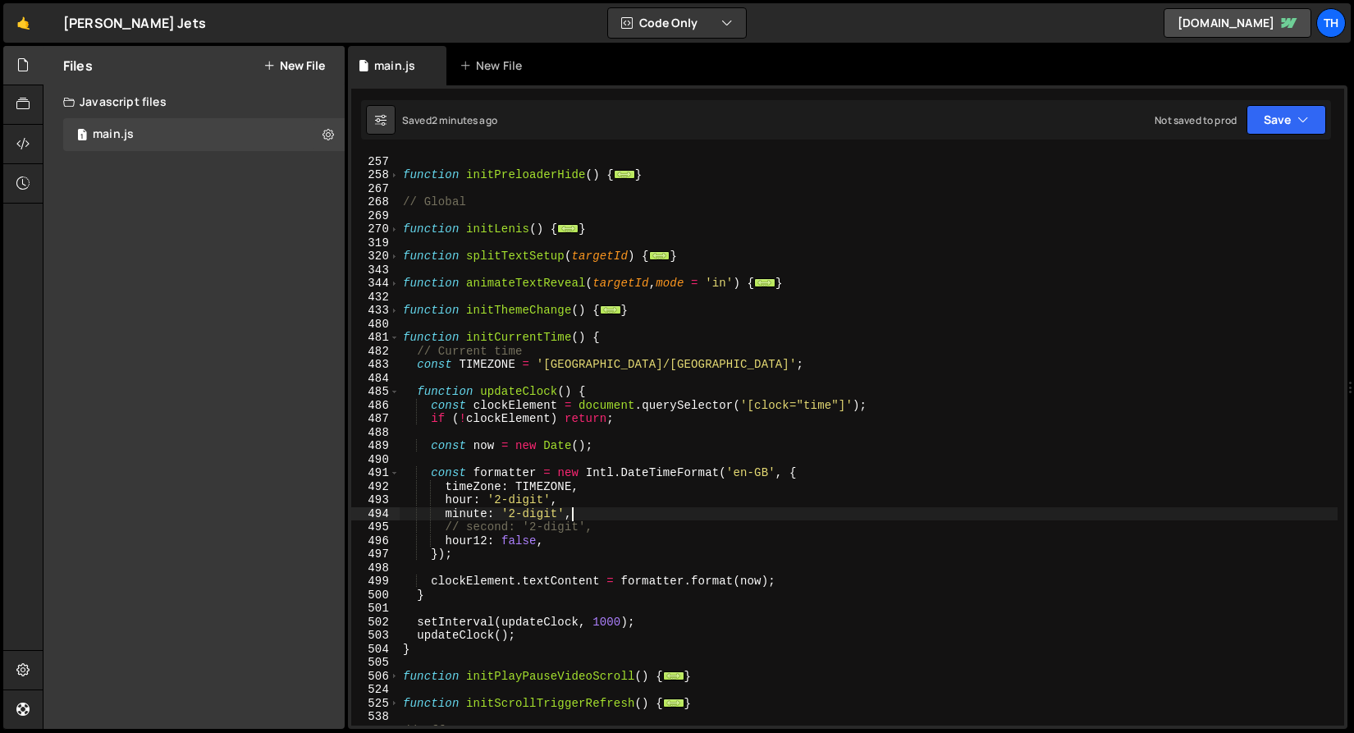
click at [468, 530] on div "function initPreloaderAnimation ( duration ) { ... } function initPreloaderHide…" at bounding box center [868, 440] width 938 height 598
click at [1313, 135] on div "Saved 2 minutes ago Not saved to prod Upgrade to Edit Save Save to Staging S Sa…" at bounding box center [846, 119] width 970 height 39
click at [1310, 135] on div "Saved 2 minutes ago Not saved to prod Upgrade to Edit Save Save to Staging S Sa…" at bounding box center [846, 119] width 970 height 39
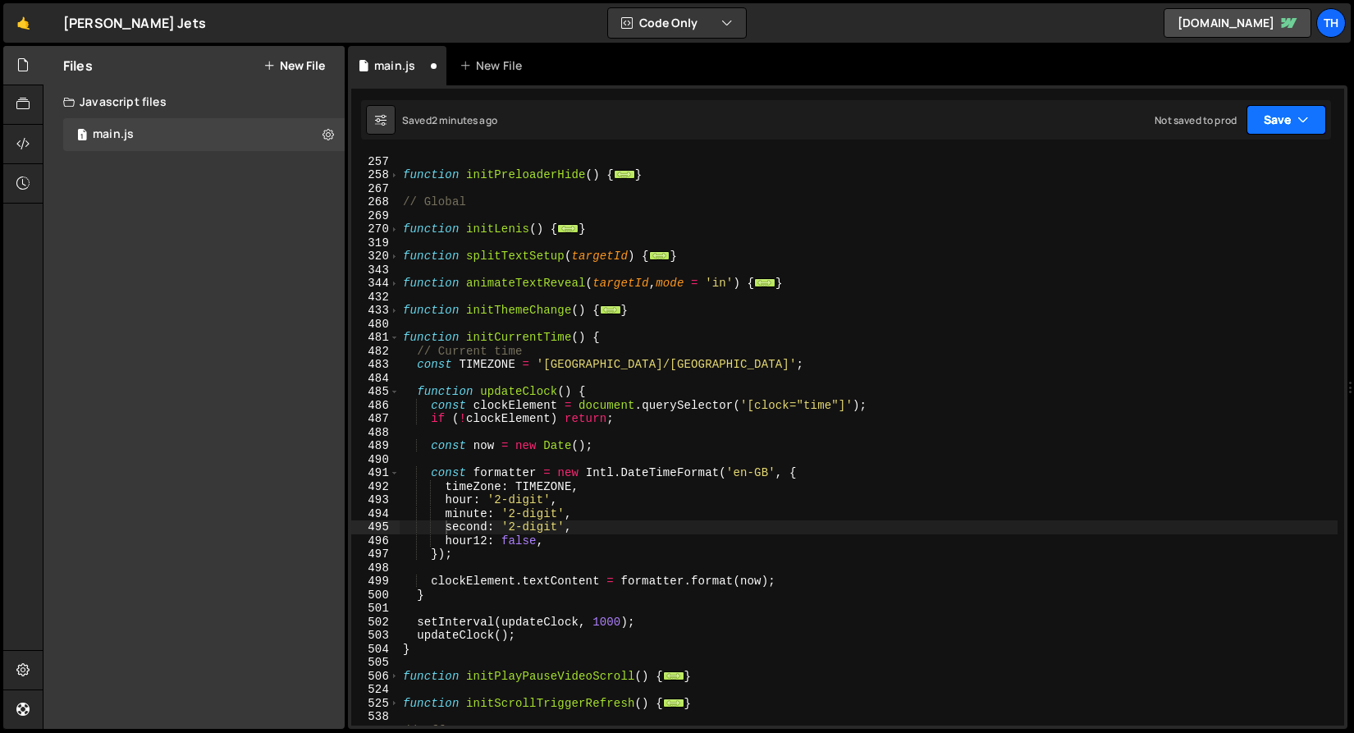
click at [1301, 127] on icon "button" at bounding box center [1302, 120] width 11 height 16
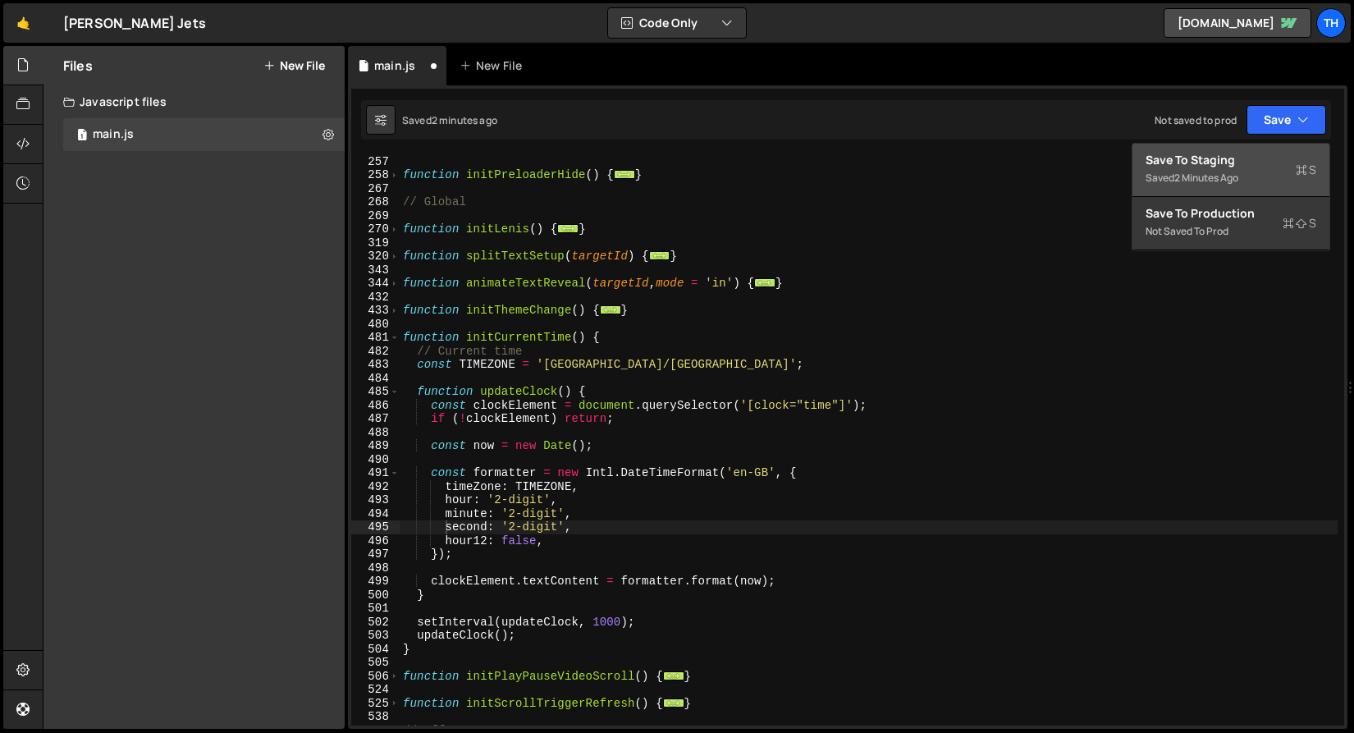
click at [1292, 156] on div "Save to Staging S" at bounding box center [1230, 160] width 171 height 16
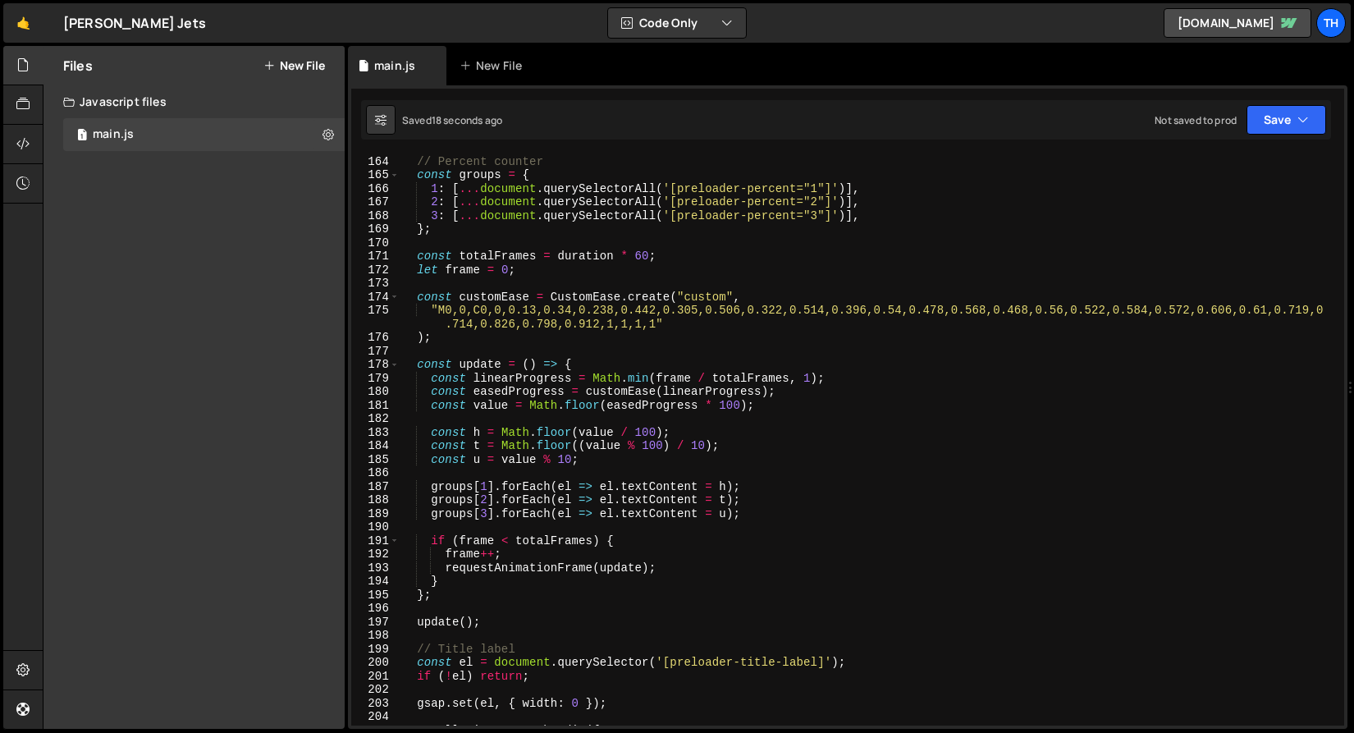
click at [391, 167] on div "164" at bounding box center [375, 162] width 48 height 14
click at [392, 175] on span at bounding box center [394, 175] width 9 height 14
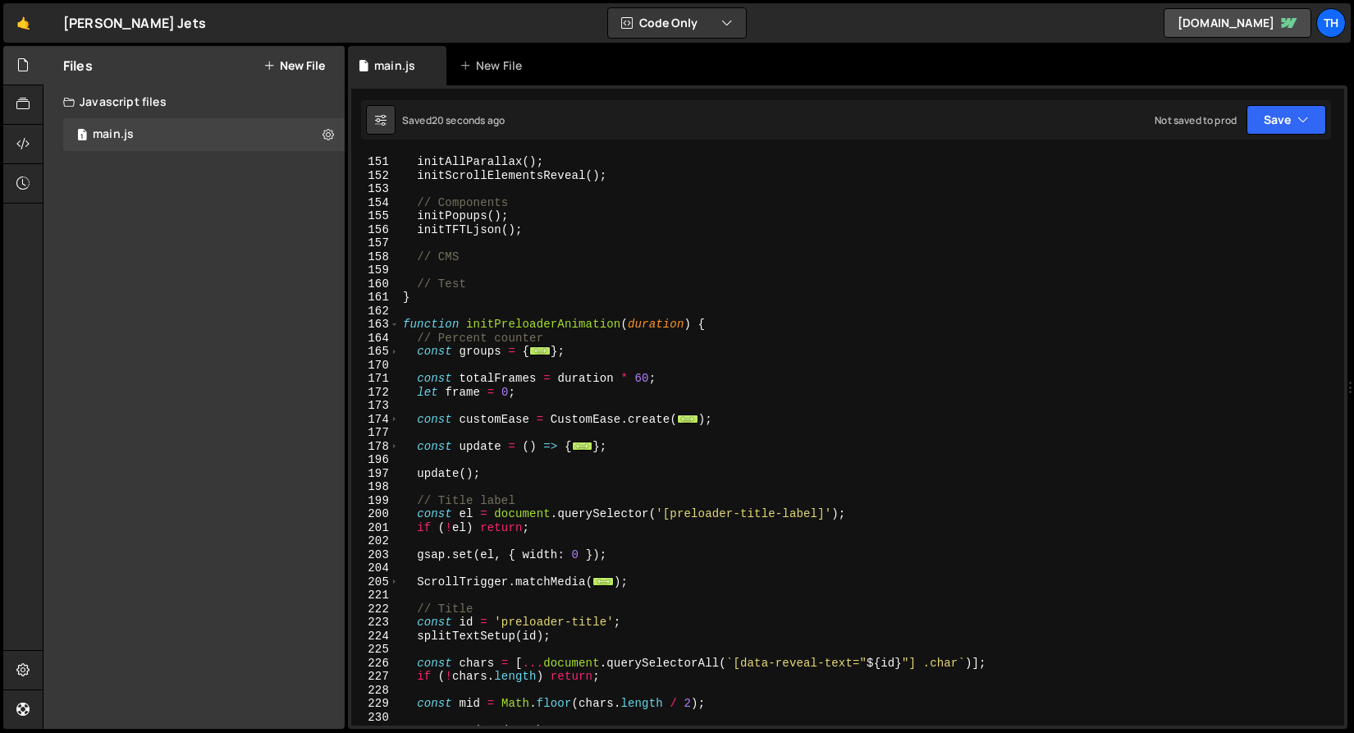
scroll to position [2025, 0]
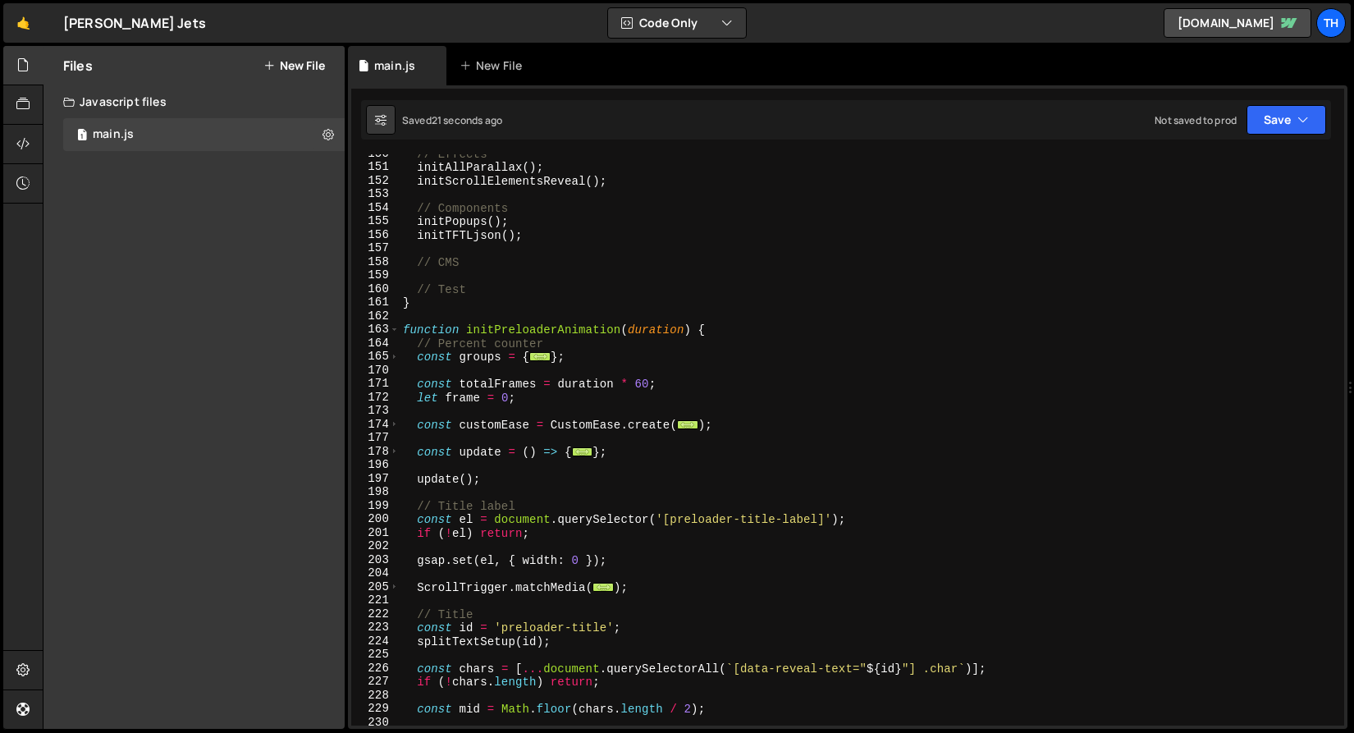
click at [399, 326] on div "163" at bounding box center [375, 329] width 48 height 14
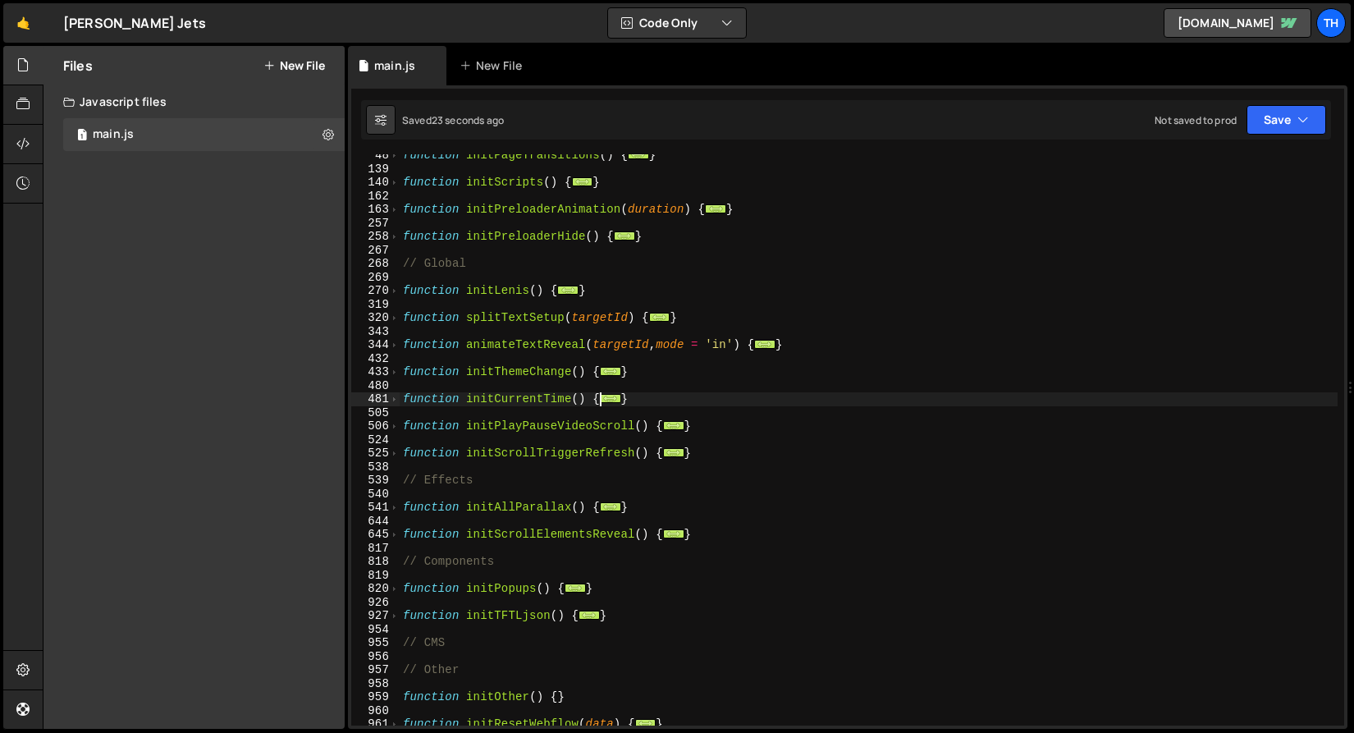
scroll to position [152, 0]
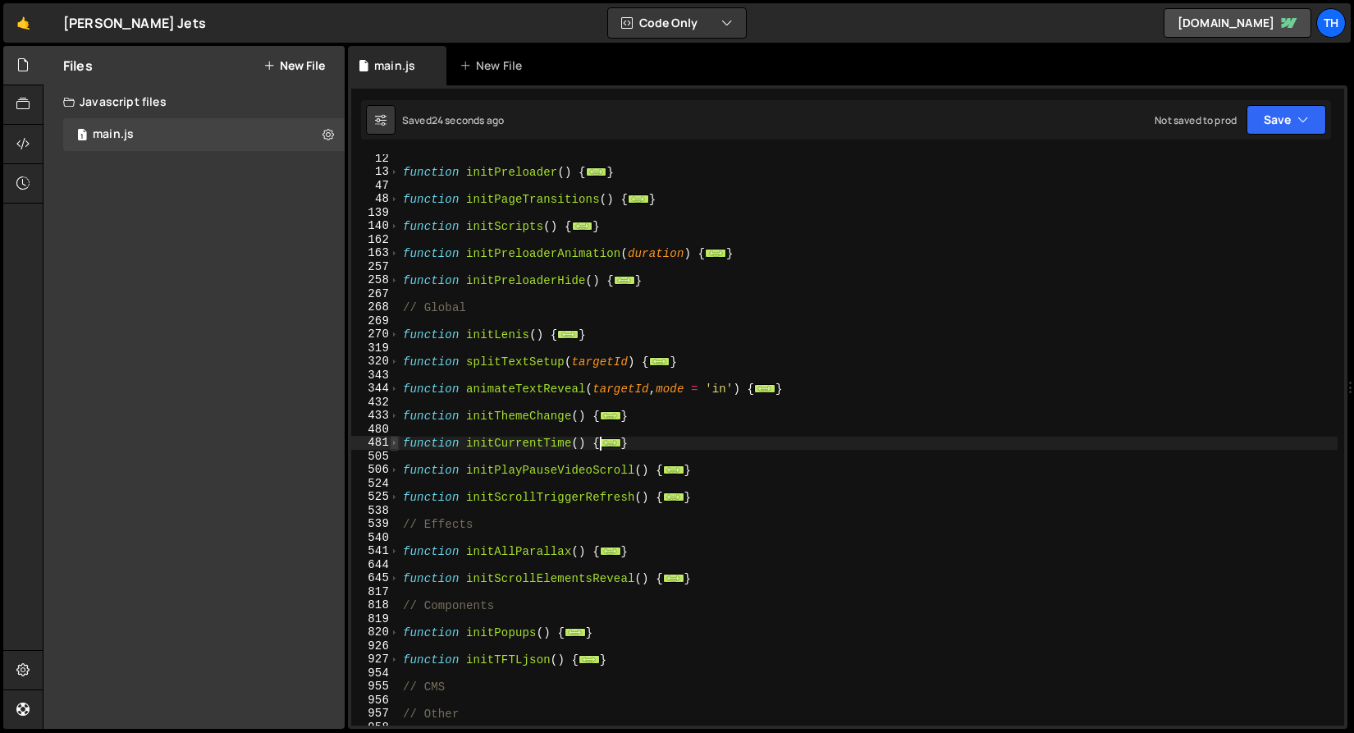
click at [393, 437] on span at bounding box center [394, 443] width 9 height 14
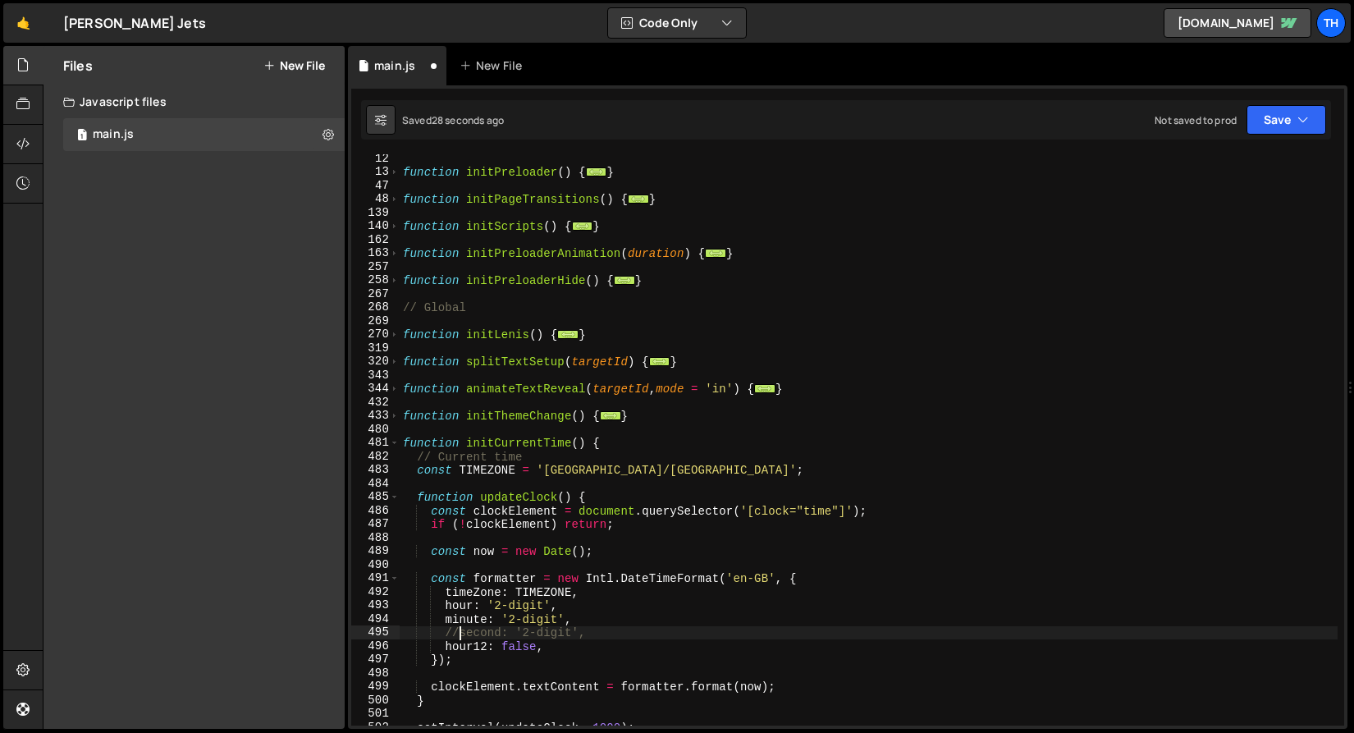
scroll to position [0, 4]
type textarea "// second: '2-digit',"
click at [1288, 116] on button "Save" at bounding box center [1286, 120] width 80 height 30
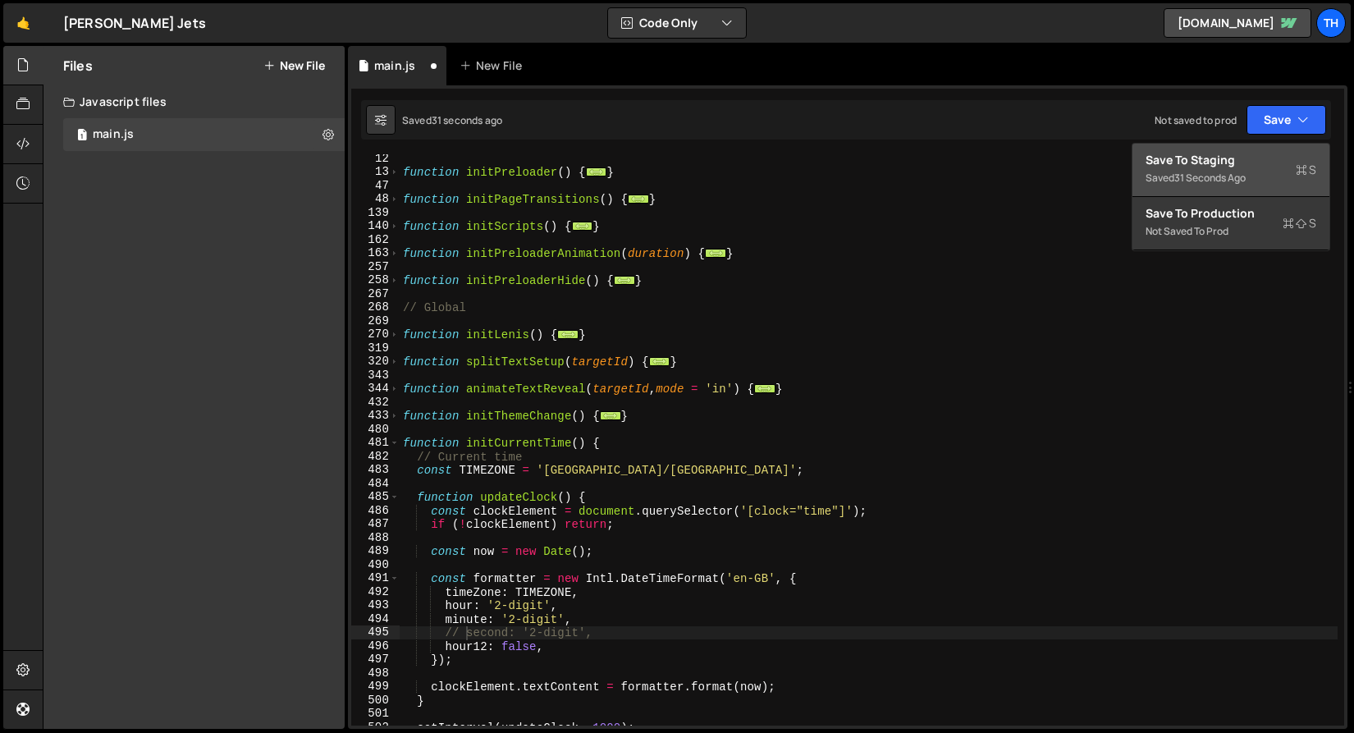
click at [1262, 165] on div "Save to Staging S" at bounding box center [1230, 160] width 171 height 16
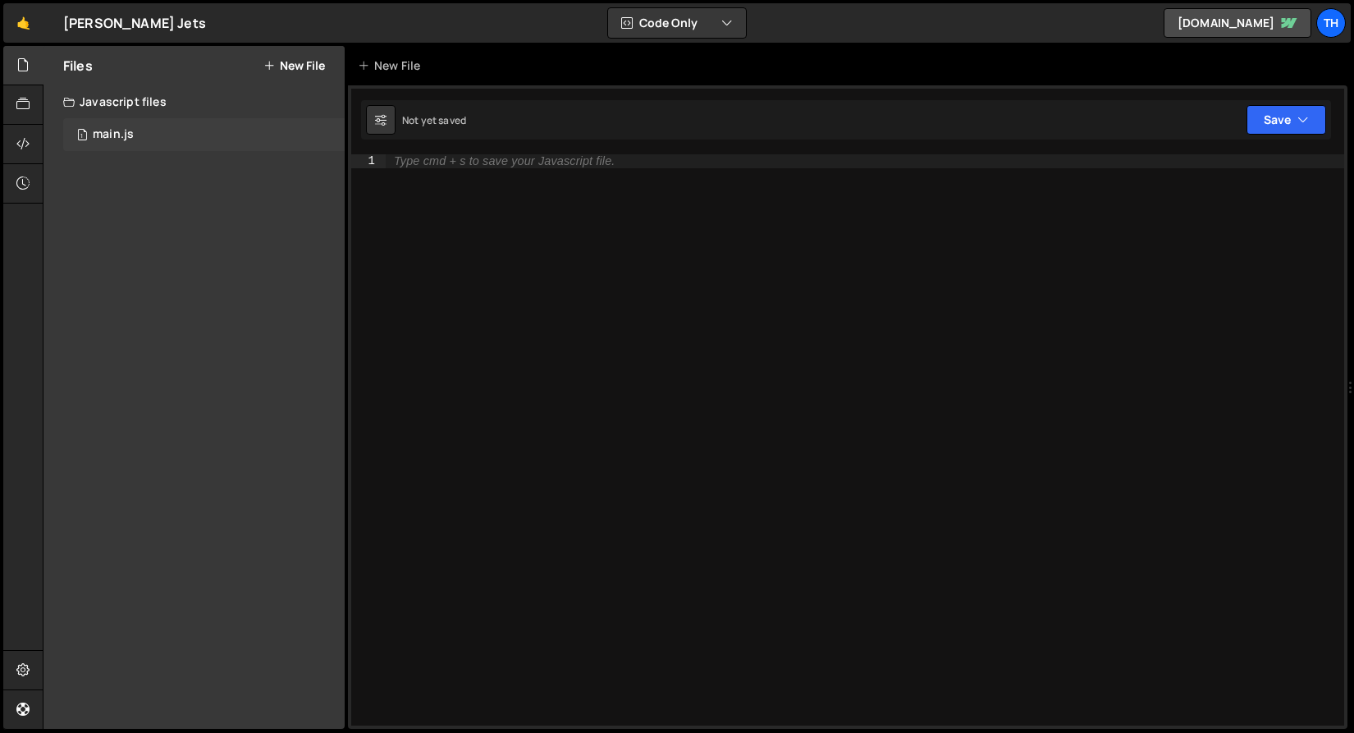
click at [220, 148] on div "1 main.js 0" at bounding box center [203, 134] width 281 height 33
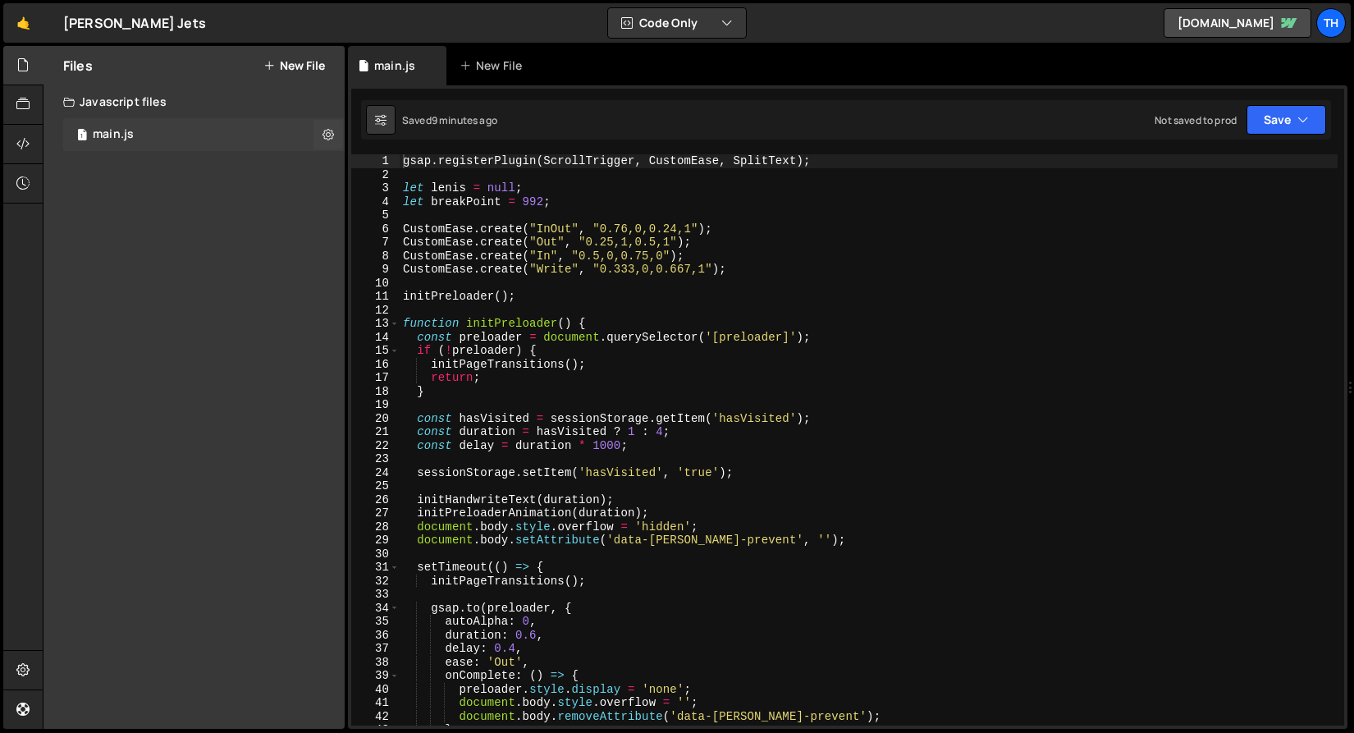
click at [220, 132] on div "1 main.js 0" at bounding box center [203, 134] width 281 height 33
type textarea "function initPreloader() {"
click at [399, 321] on div "gsap . registerPlugin ( ScrollTrigger , CustomEase , SplitText ) ; let [PERSON_…" at bounding box center [868, 453] width 938 height 598
click at [397, 320] on span at bounding box center [394, 324] width 9 height 14
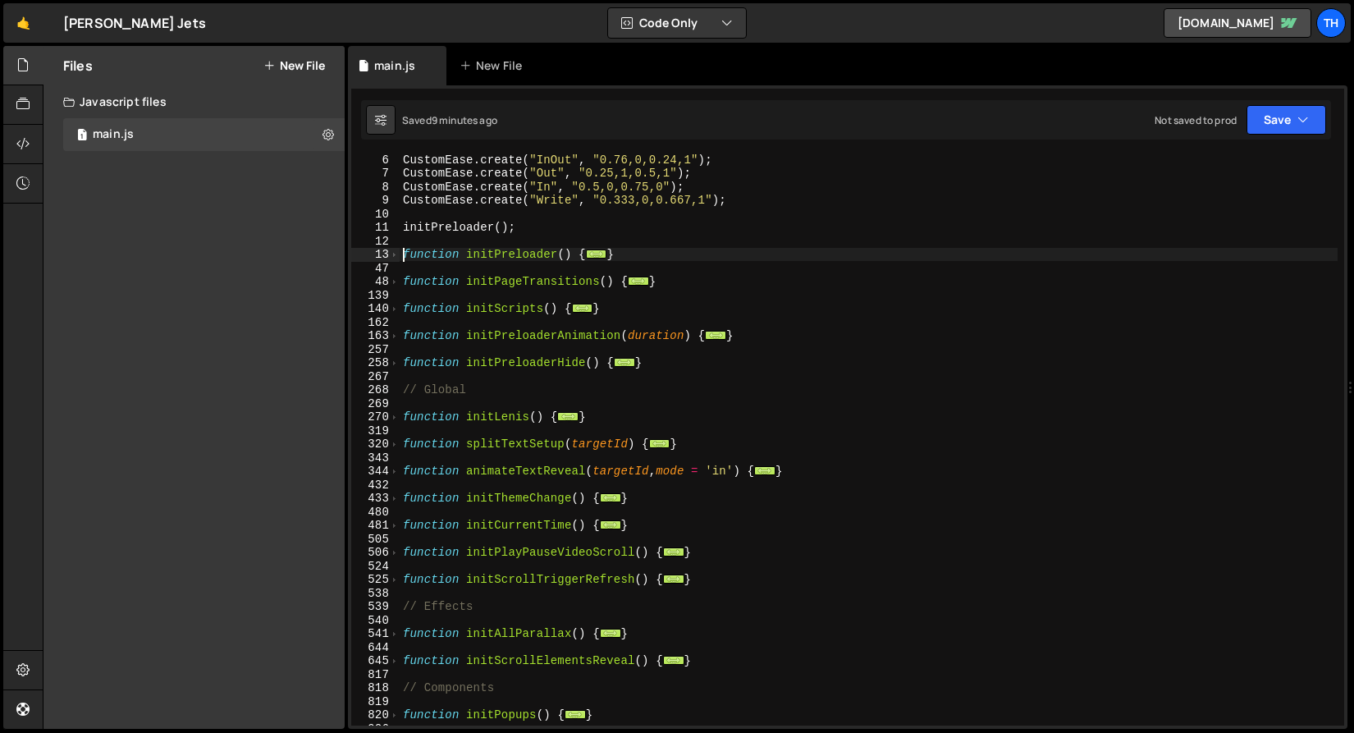
scroll to position [69, 0]
